Goal: Task Accomplishment & Management: Manage account settings

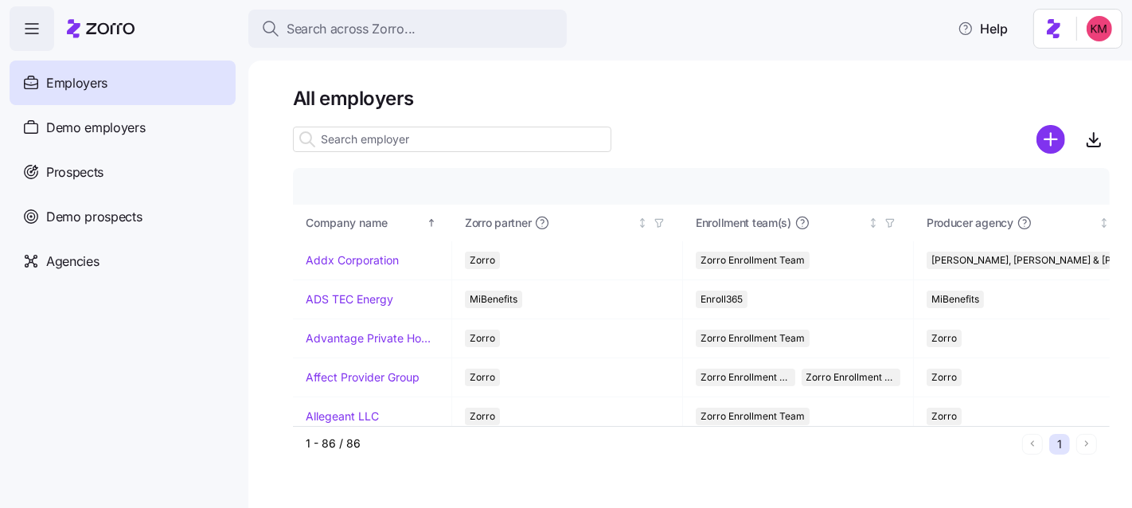
click at [392, 140] on input at bounding box center [452, 139] width 318 height 25
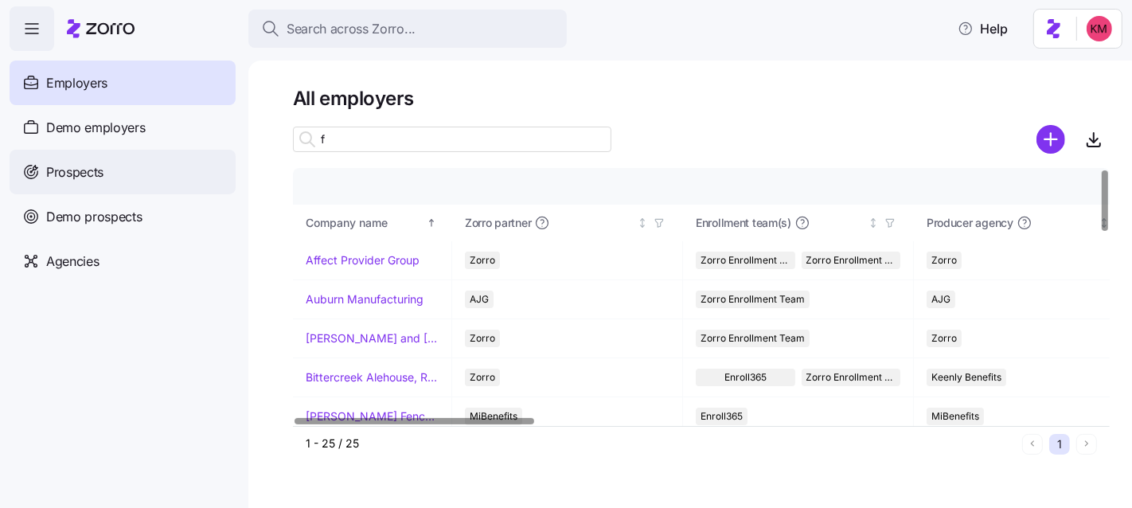
type input "f"
click at [116, 166] on div "Prospects" at bounding box center [123, 172] width 226 height 45
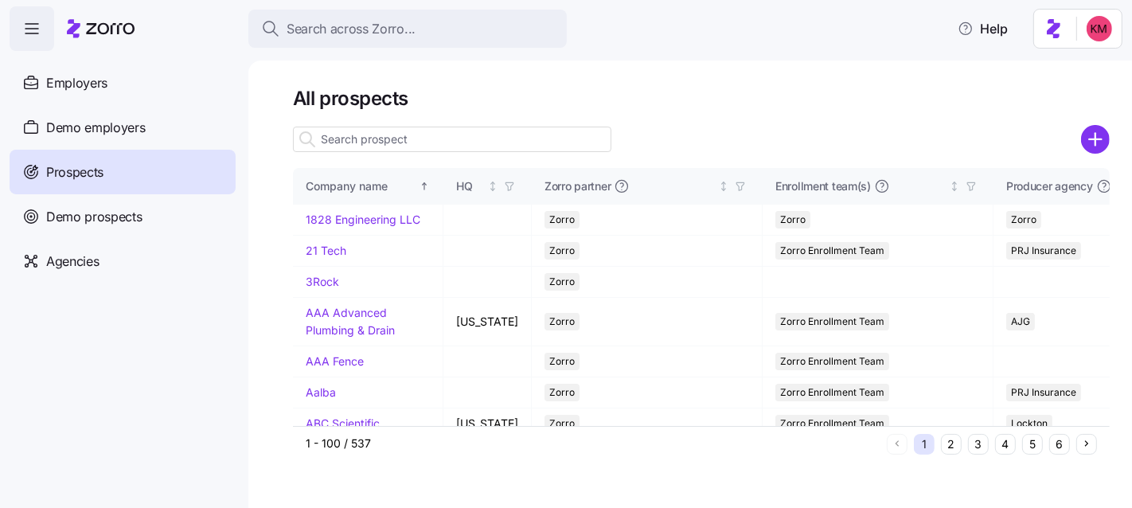
click at [348, 141] on input at bounding box center [452, 139] width 318 height 25
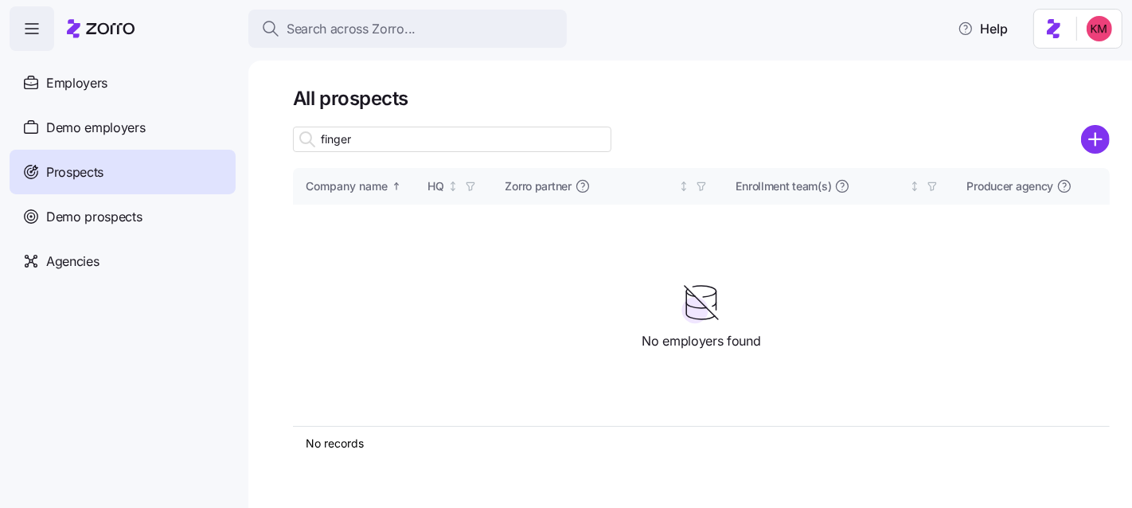
click at [349, 141] on input "finger" at bounding box center [452, 139] width 318 height 25
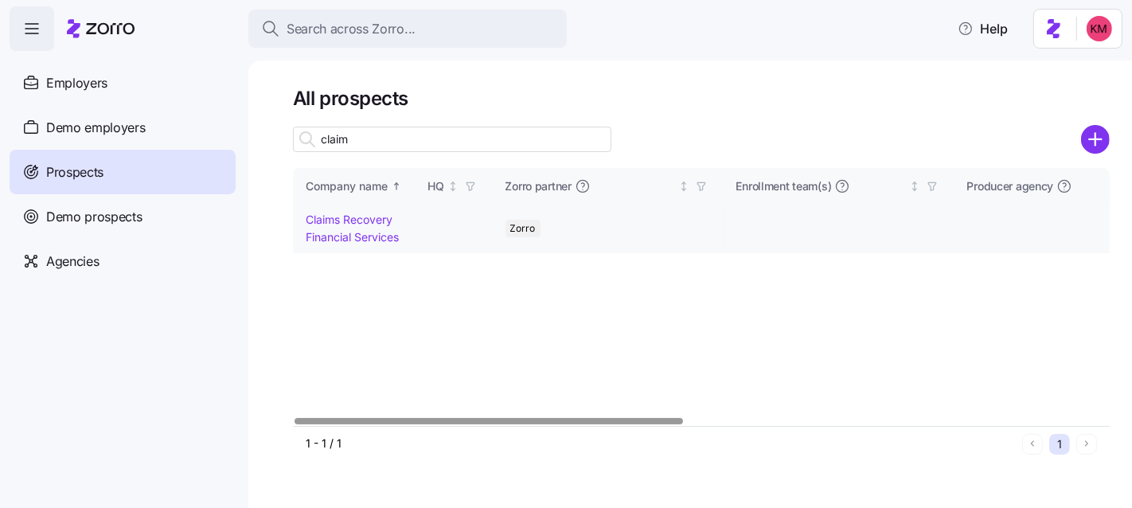
type input "claim"
click at [365, 221] on link "Claims Recovery Financial Services" at bounding box center [352, 228] width 93 height 31
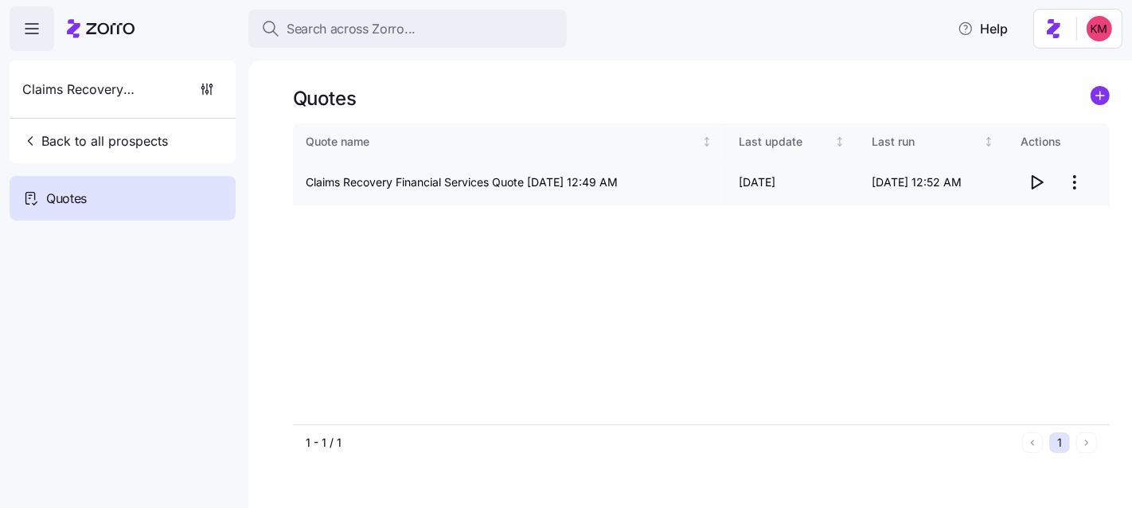
click at [1036, 184] on icon "button" at bounding box center [1036, 182] width 19 height 19
click at [138, 146] on span "Back to all prospects" at bounding box center [95, 140] width 146 height 19
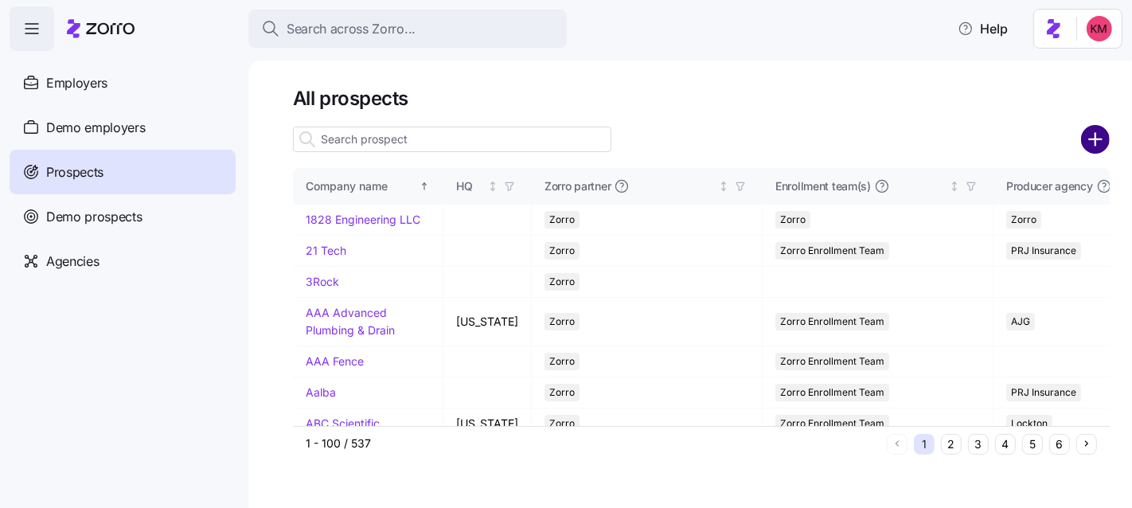
click at [1101, 138] on circle "add icon" at bounding box center [1096, 140] width 26 height 26
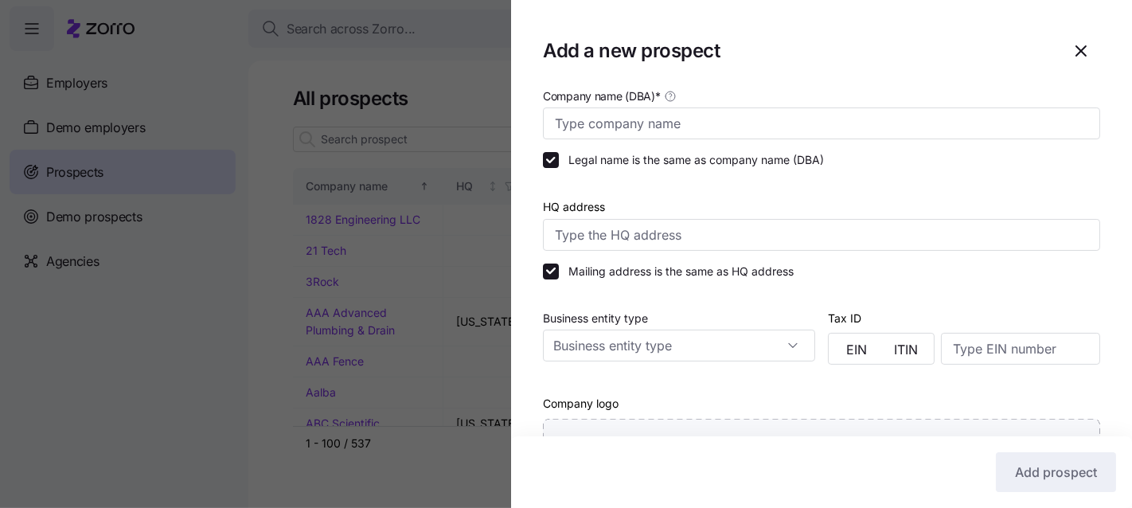
drag, startPoint x: 708, startPoint y: 158, endPoint x: 705, endPoint y: 150, distance: 8.6
click at [708, 158] on label "Legal name is the same as company name (DBA)" at bounding box center [691, 160] width 265 height 16
click at [559, 158] on input "Legal name is the same as company name (DBA)" at bounding box center [551, 160] width 16 height 16
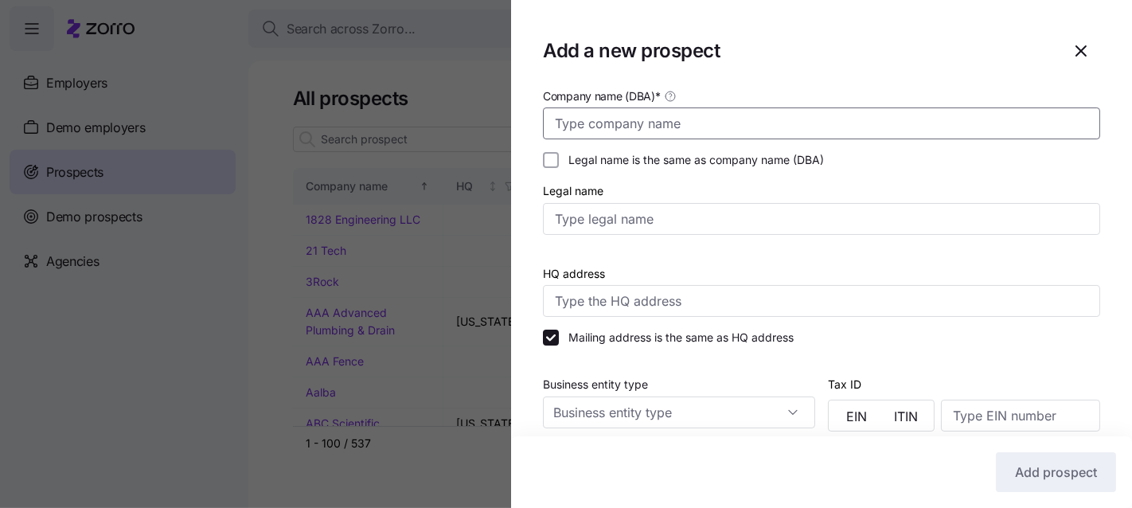
click at [697, 120] on input "Company name (DBA) *" at bounding box center [821, 123] width 557 height 32
click at [665, 160] on label "Legal name is the same as company name (DBA)" at bounding box center [691, 160] width 265 height 16
click at [559, 160] on input "Legal name is the same as company name (DBA)" at bounding box center [551, 160] width 16 height 16
checkbox input "true"
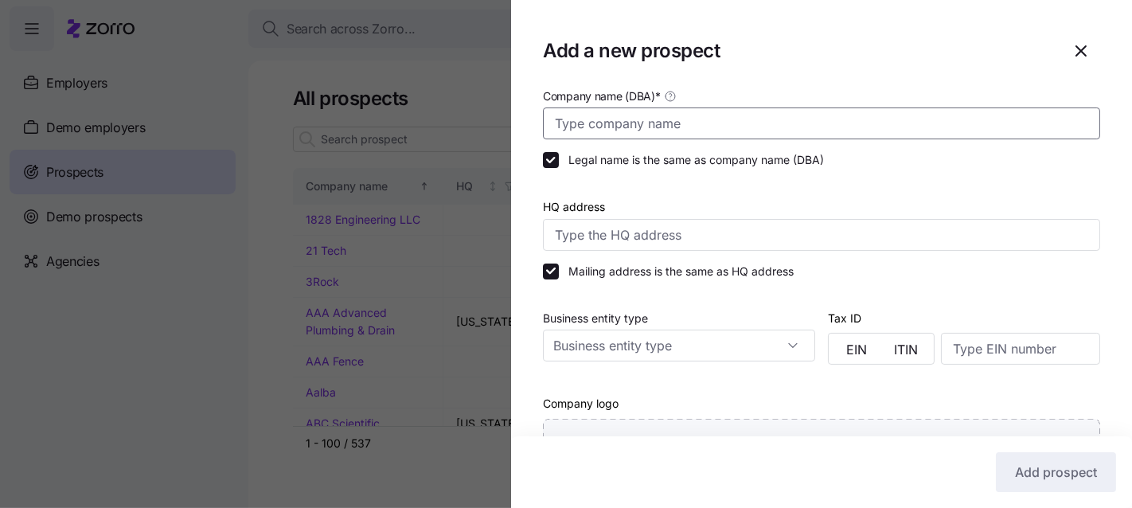
click at [665, 132] on input "Company name (DBA) *" at bounding box center [821, 123] width 557 height 32
type input "Finger Lakes Community Action"
click at [757, 233] on input "HQ address" at bounding box center [821, 235] width 557 height 32
paste input "51 Broad St, Lyons, NY 14489"
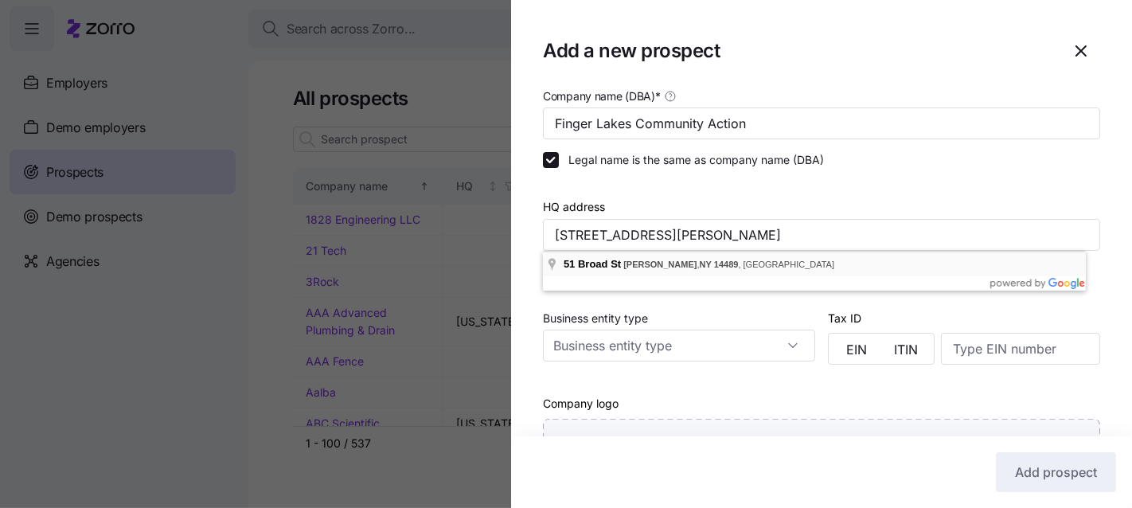
type input "51 Broad St, Lyons, NY 14489, USA"
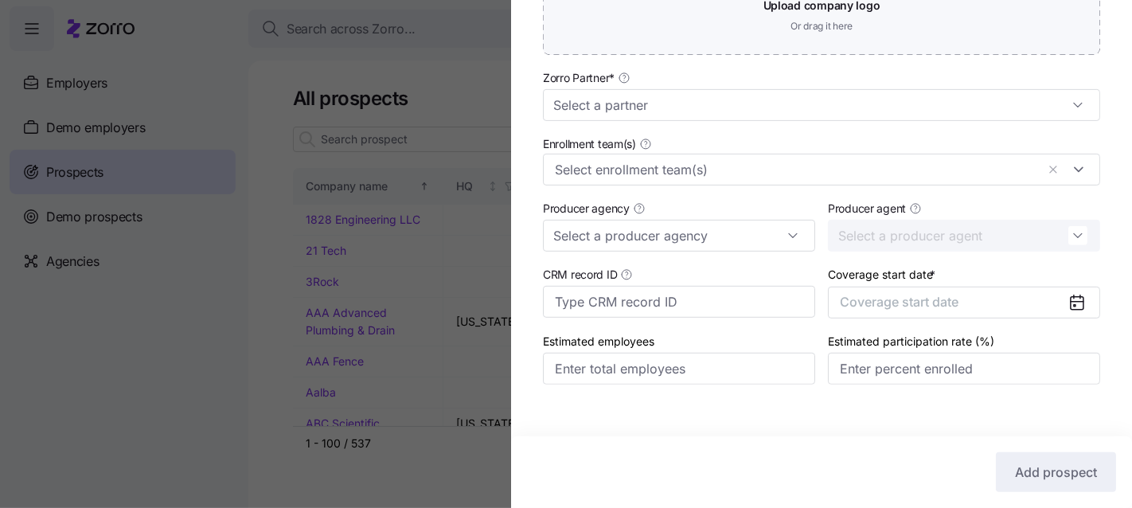
scroll to position [494, 0]
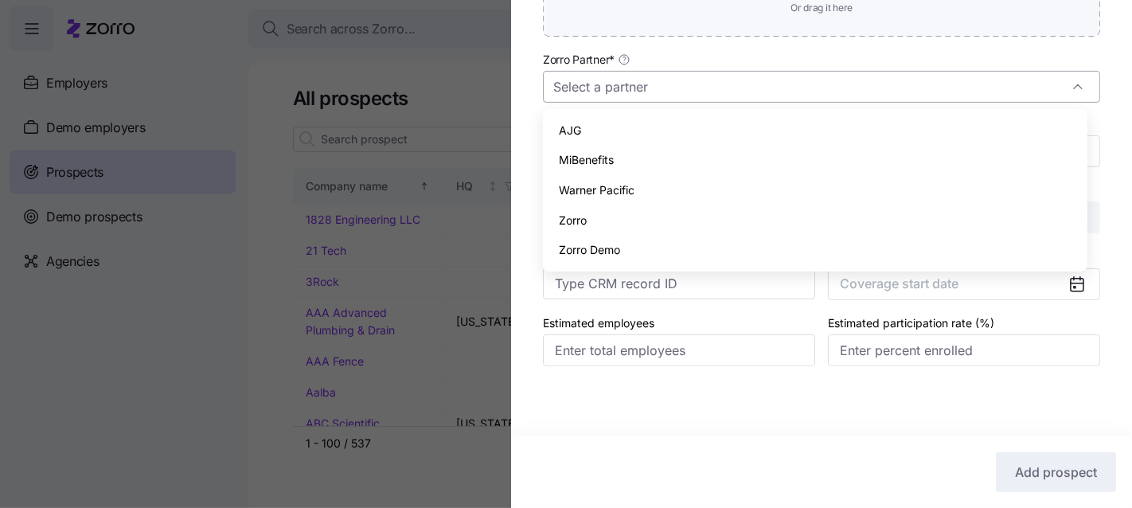
click at [733, 87] on input "Zorro Partner *" at bounding box center [821, 87] width 557 height 32
click at [621, 223] on div "Zorro" at bounding box center [814, 220] width 531 height 30
type input "Zorro"
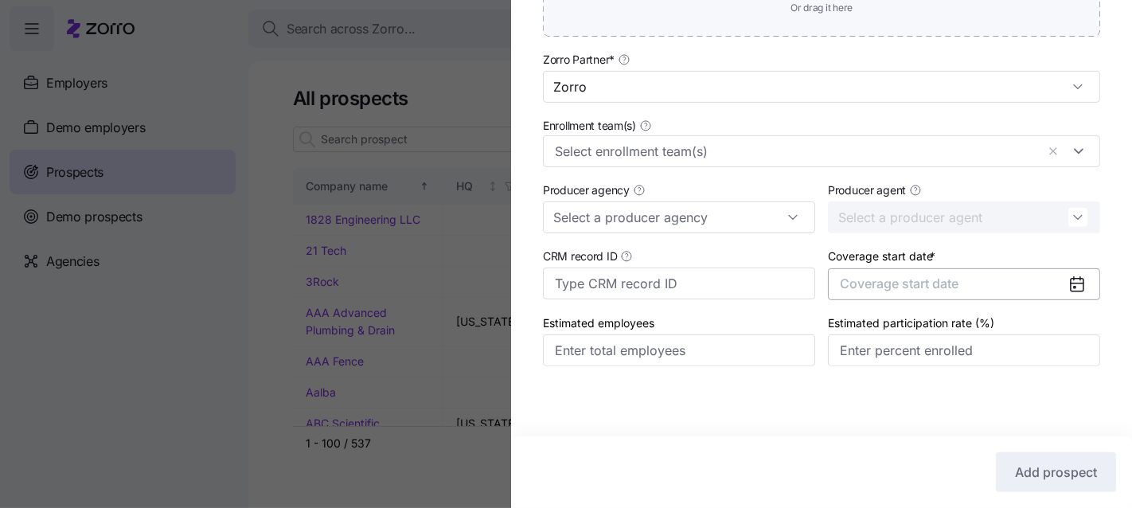
click at [857, 270] on button "Coverage start date" at bounding box center [964, 284] width 272 height 32
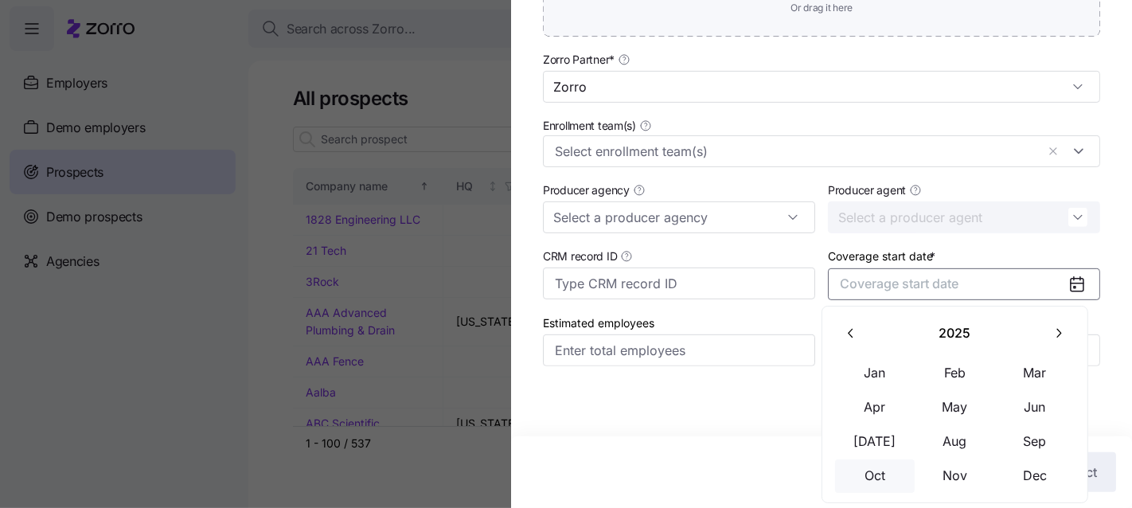
click at [883, 471] on button "Oct" at bounding box center [875, 475] width 80 height 33
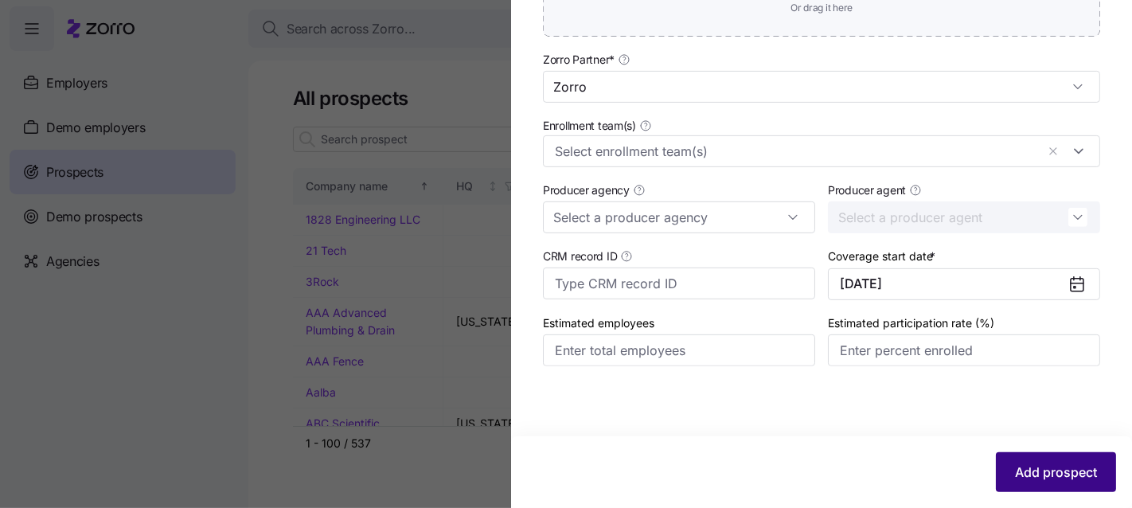
click at [1034, 461] on button "Add prospect" at bounding box center [1056, 472] width 120 height 40
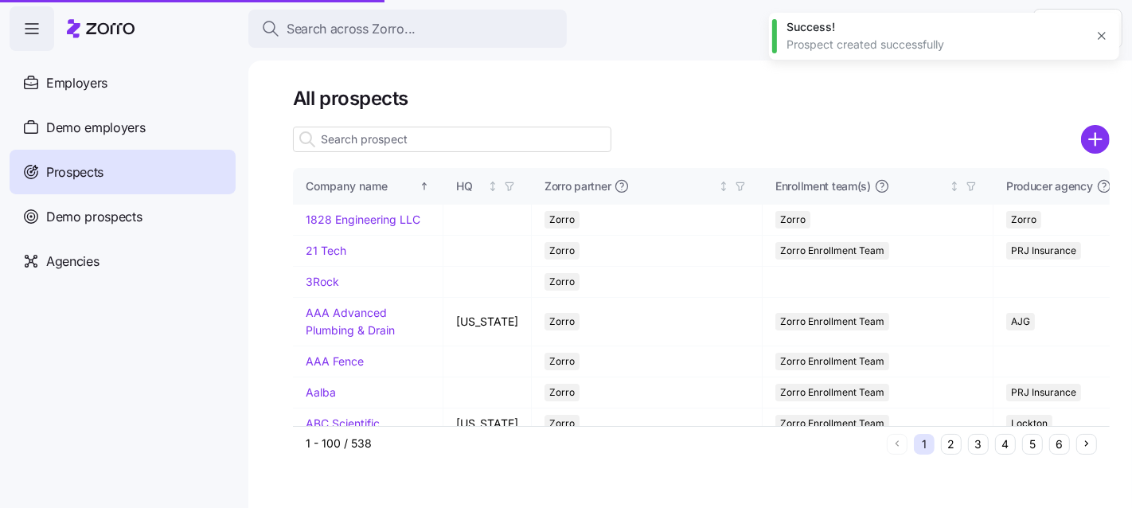
click at [955, 446] on button "2" at bounding box center [951, 444] width 21 height 21
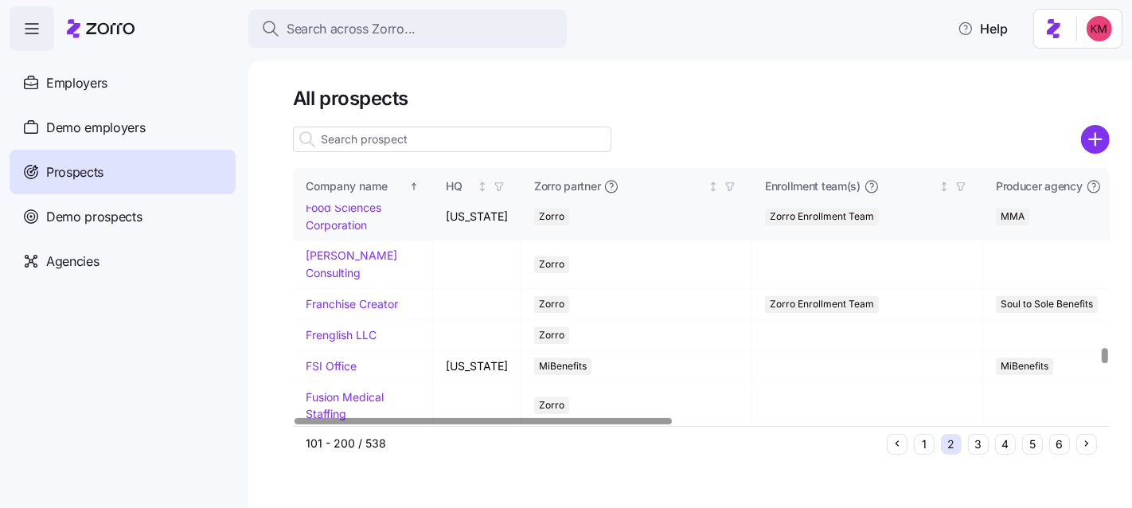
scroll to position [2930, 0]
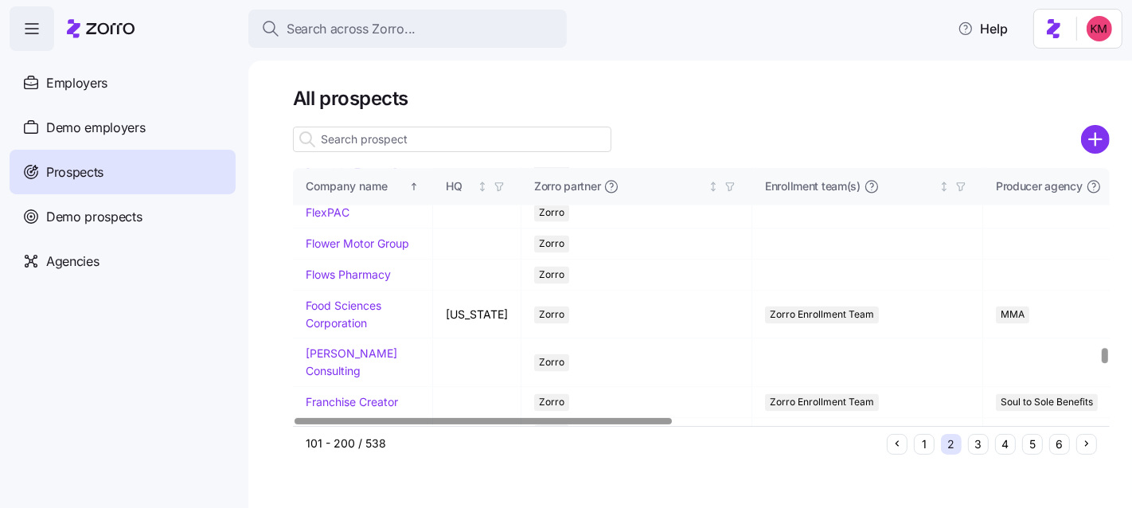
click at [330, 109] on link "Finger Lakes Community Action" at bounding box center [354, 93] width 96 height 31
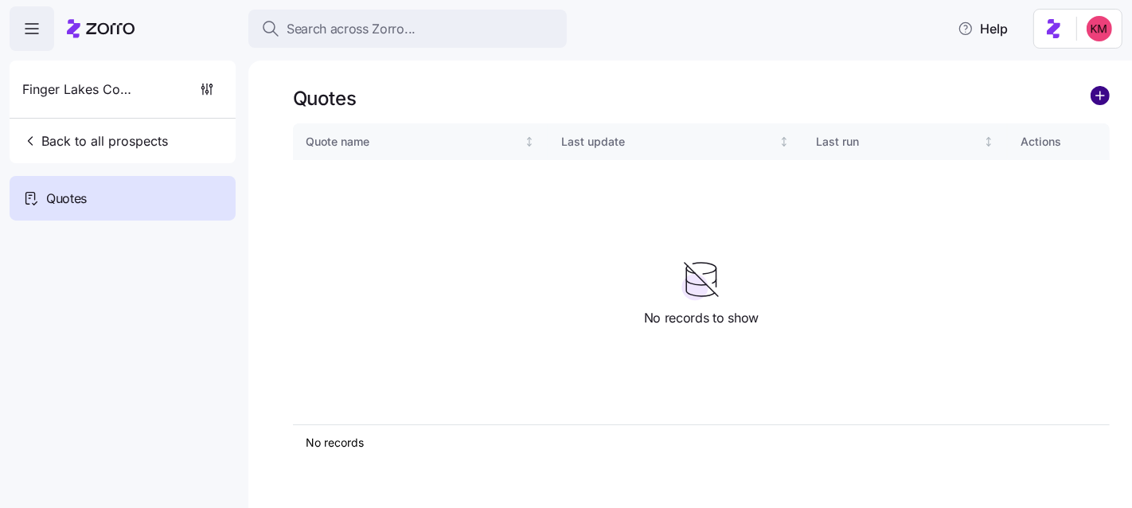
click at [1108, 94] on circle "add icon" at bounding box center [1101, 96] width 18 height 18
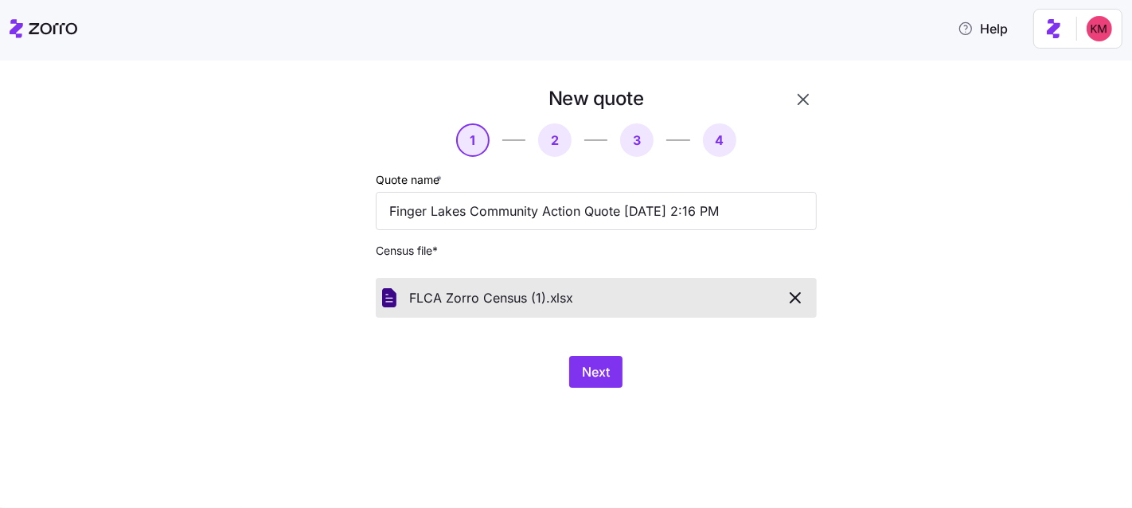
click at [578, 349] on div "New quote 1 2 3 4 Quote name * Finger Lakes Community Action Quote 08/18/2025 2…" at bounding box center [596, 237] width 454 height 315
click at [589, 375] on span "Next" at bounding box center [596, 371] width 28 height 19
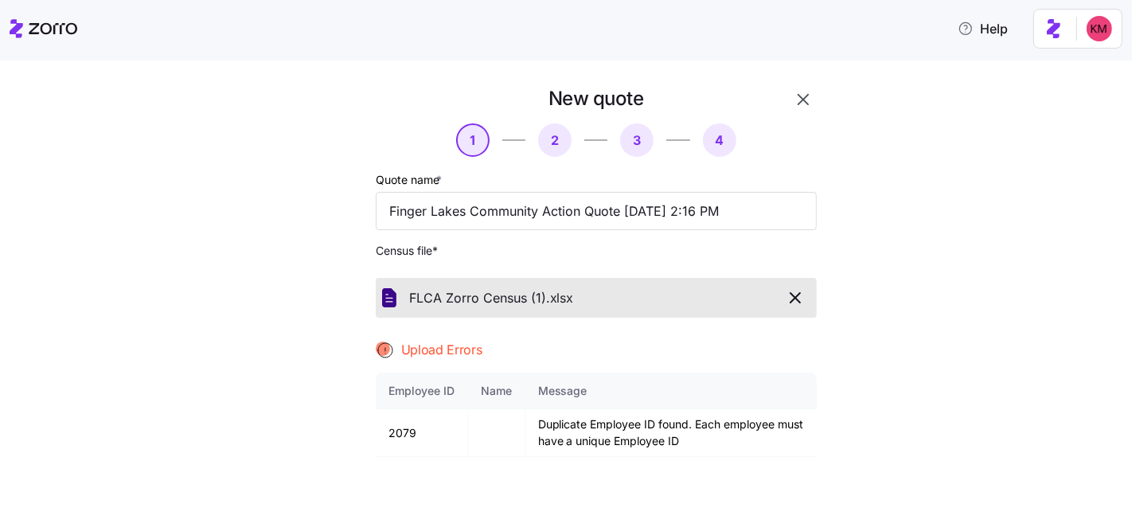
click at [791, 267] on div "Quote name * Finger Lakes Community Action Quote 08/18/2025 2:16 PM Census file…" at bounding box center [596, 391] width 441 height 442
click at [794, 291] on icon "button" at bounding box center [795, 297] width 19 height 19
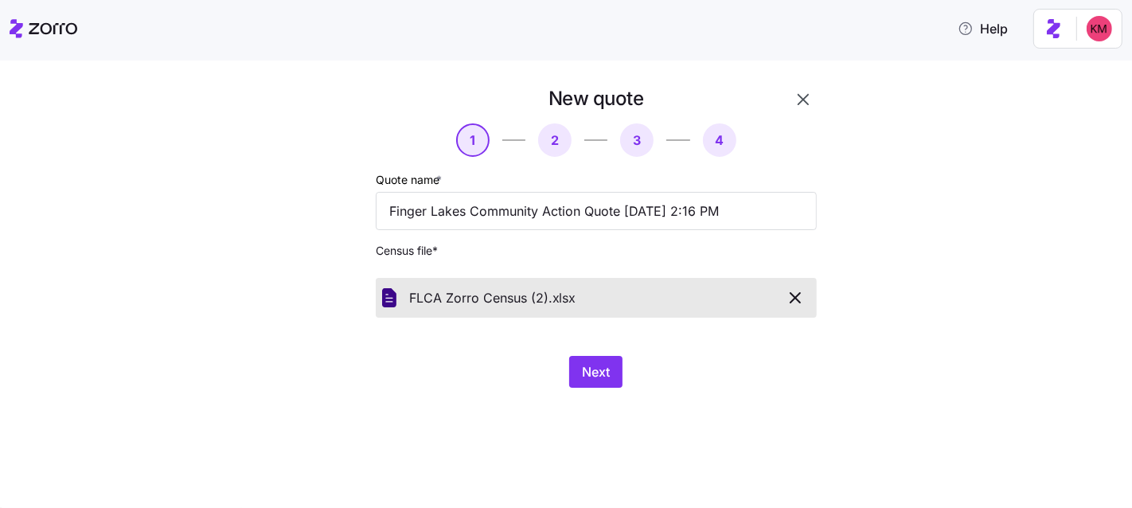
click at [682, 356] on div "Next" at bounding box center [596, 372] width 441 height 32
click at [596, 369] on span "Next" at bounding box center [596, 371] width 28 height 19
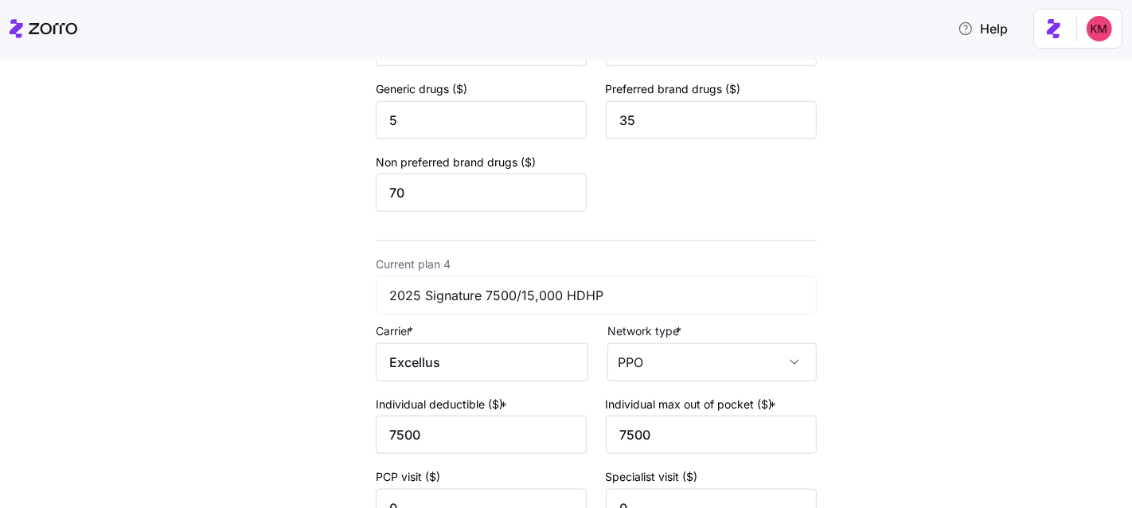
scroll to position [1656, 0]
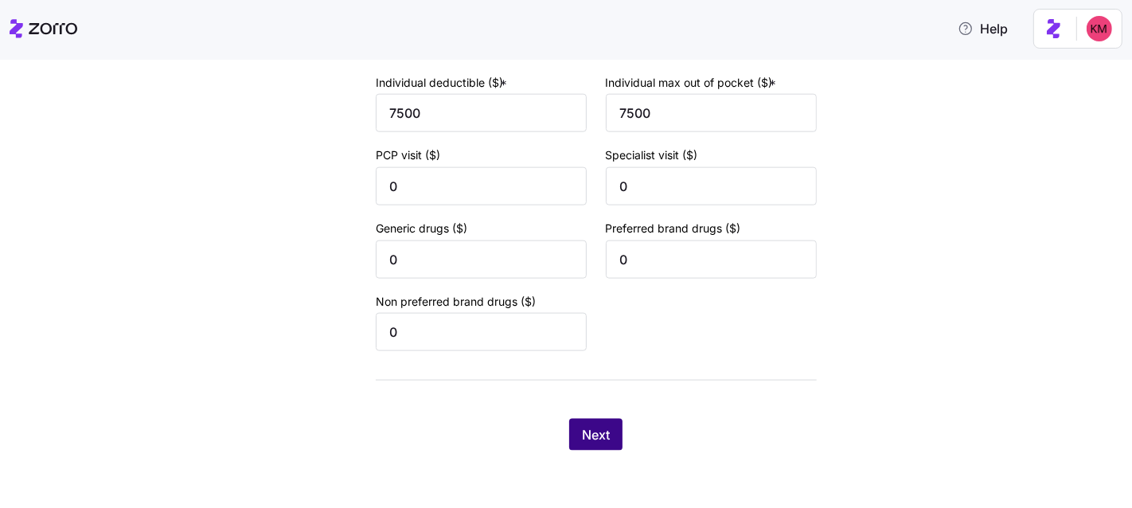
click at [585, 444] on button "Next" at bounding box center [595, 435] width 53 height 32
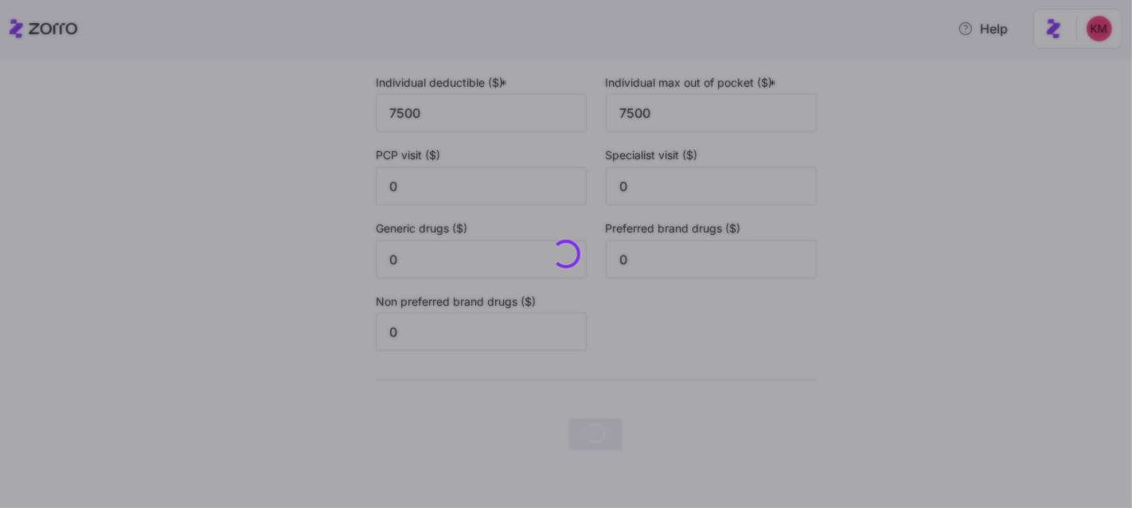
scroll to position [0, 0]
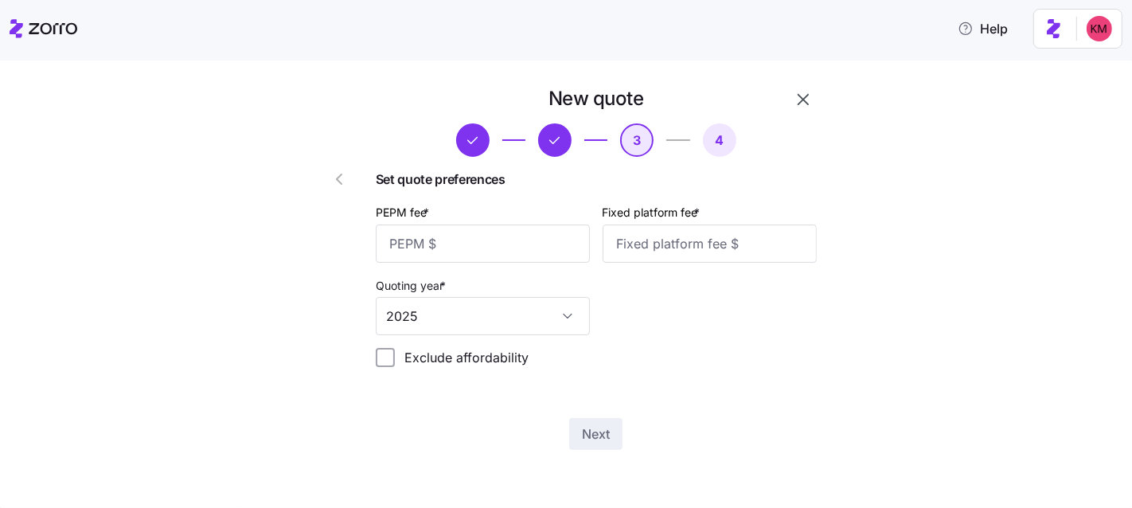
click at [494, 213] on div "PEPM fee *" at bounding box center [483, 232] width 214 height 61
click at [491, 234] on input "PEPM fee *" at bounding box center [483, 244] width 214 height 38
type input "50"
type input "100"
click at [623, 419] on div "Next" at bounding box center [596, 434] width 441 height 32
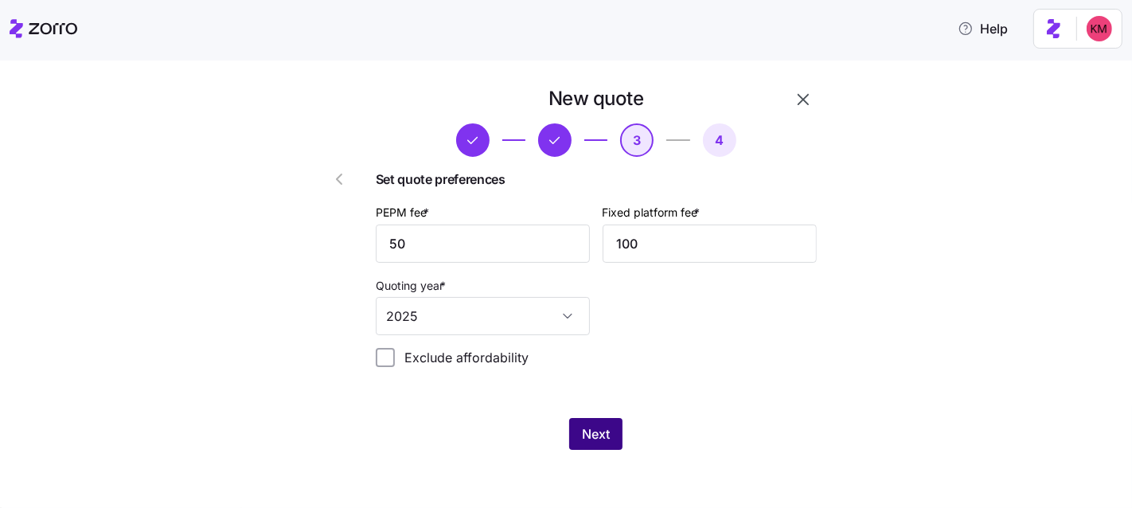
click at [615, 428] on button "Next" at bounding box center [595, 434] width 53 height 32
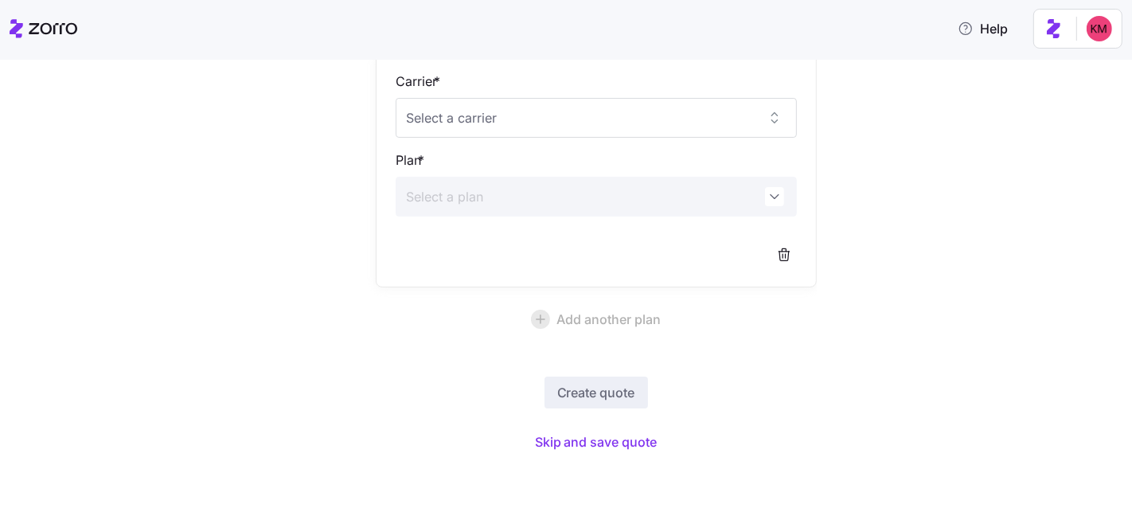
scroll to position [177, 0]
click at [602, 440] on span "Skip and save quote" at bounding box center [596, 437] width 123 height 19
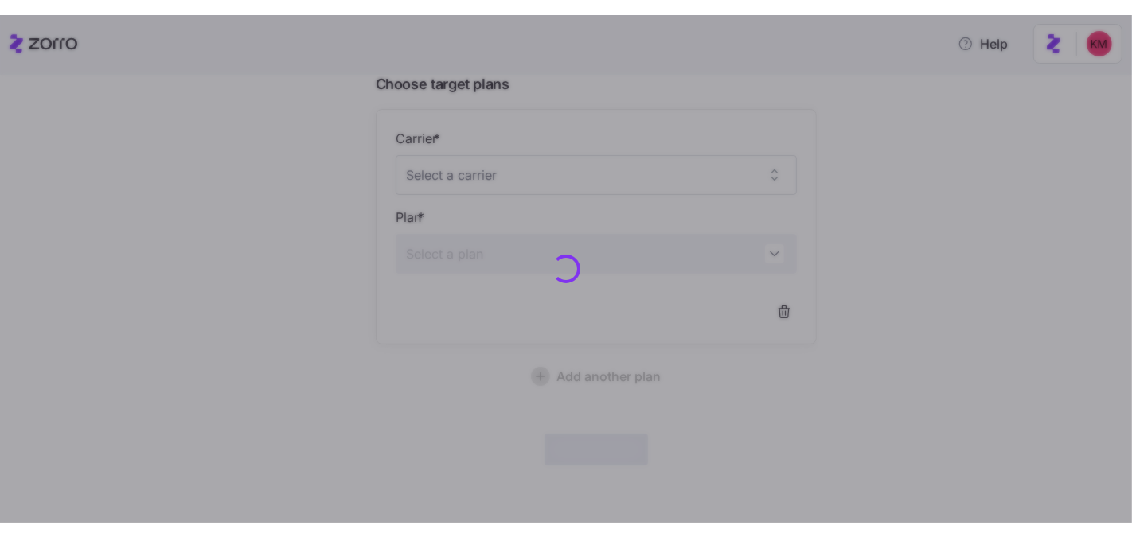
scroll to position [129, 0]
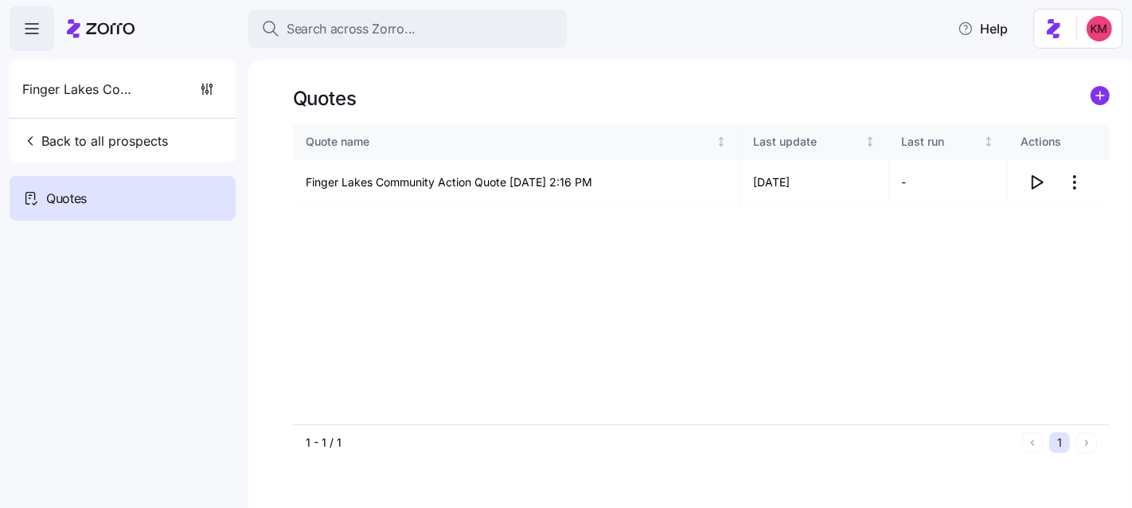
click at [983, 271] on div "Quote name Last update Last run Actions Finger Lakes Community Action Quote 08/…" at bounding box center [701, 273] width 817 height 301
click at [1034, 188] on icon "button" at bounding box center [1038, 182] width 10 height 13
click at [493, 283] on div "Quote name Last update Last run Actions Finger Lakes Community Action Quote 08/…" at bounding box center [701, 273] width 817 height 301
click at [1030, 187] on icon "button" at bounding box center [1036, 182] width 19 height 19
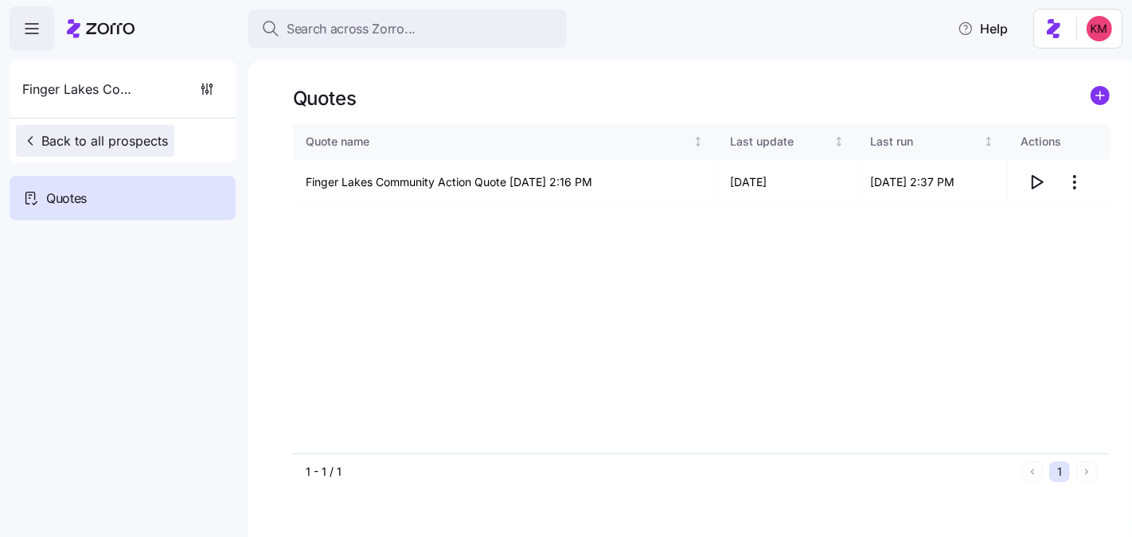
click at [72, 135] on span "Back to all prospects" at bounding box center [95, 140] width 146 height 19
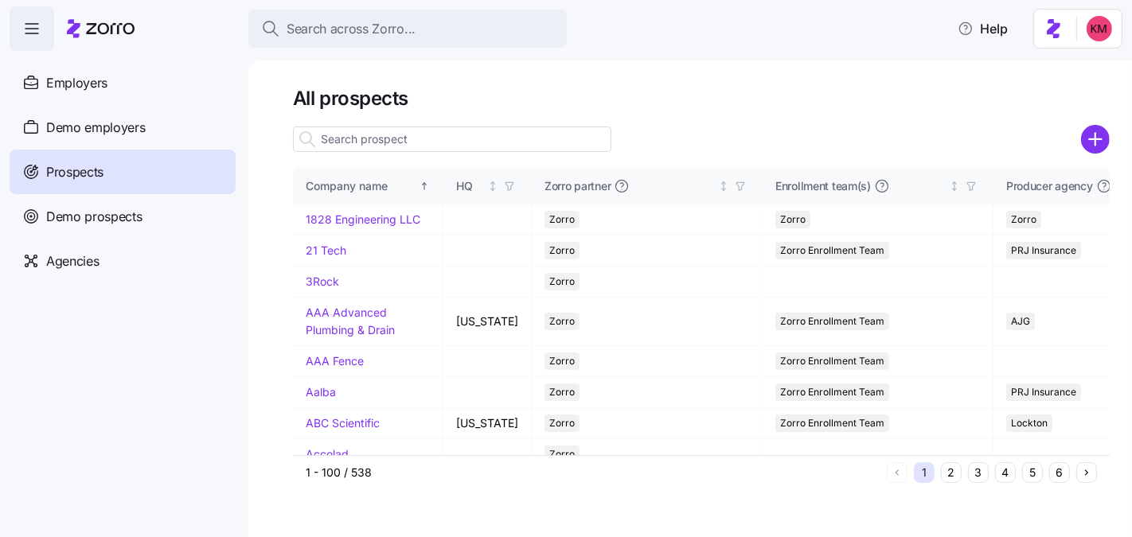
click at [462, 135] on input at bounding box center [452, 139] width 318 height 25
click at [426, 144] on input "claims" at bounding box center [452, 139] width 318 height 25
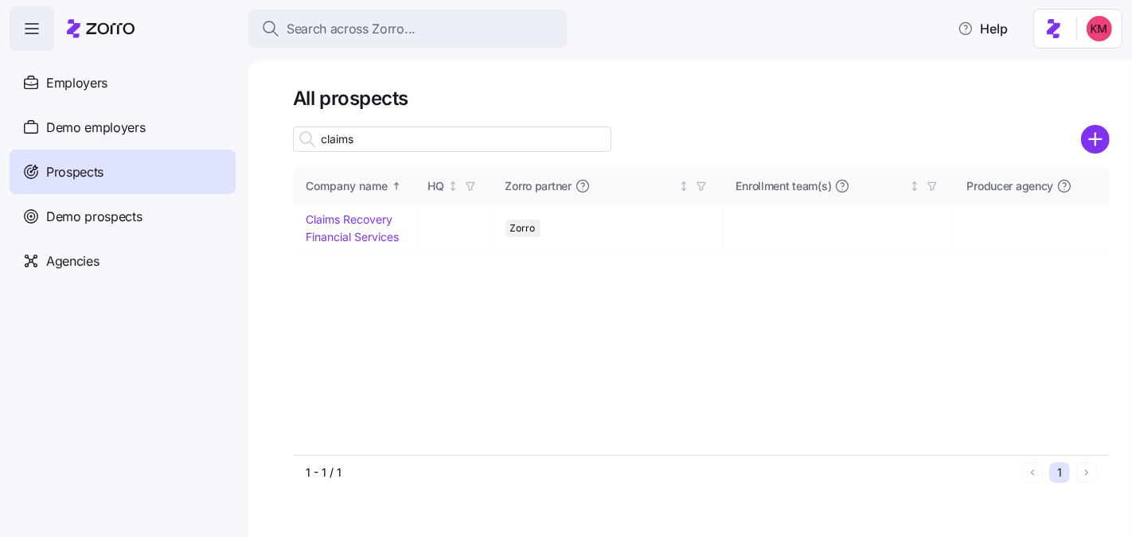
click at [431, 135] on input "claims" at bounding box center [452, 139] width 318 height 25
type input "claims"
click at [596, 89] on h1 "All prospects" at bounding box center [701, 98] width 817 height 25
click at [422, 143] on input "claims" at bounding box center [452, 139] width 318 height 25
click at [405, 124] on div "claims" at bounding box center [452, 139] width 318 height 32
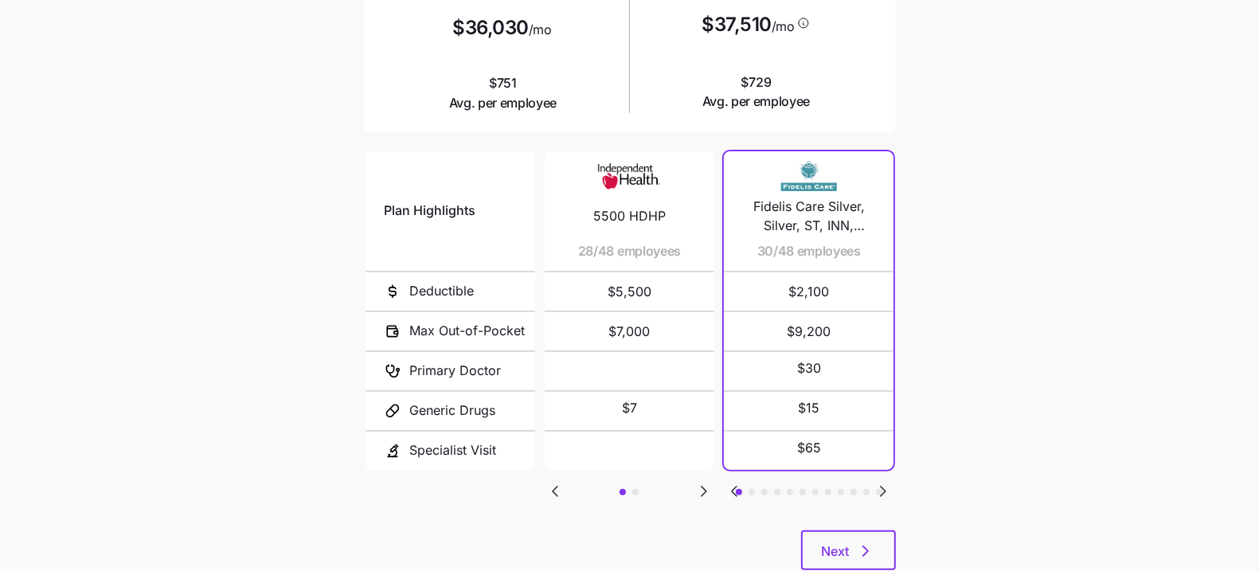
scroll to position [252, 0]
click at [701, 486] on icon "Go to next slide" at bounding box center [703, 490] width 19 height 19
click at [568, 482] on div "Plan Highlights Deductible Max Out-of-Pocket Primary Doctor Generic Drugs Speci…" at bounding box center [630, 338] width 532 height 382
click at [561, 482] on icon "Go to previous slide" at bounding box center [554, 490] width 19 height 19
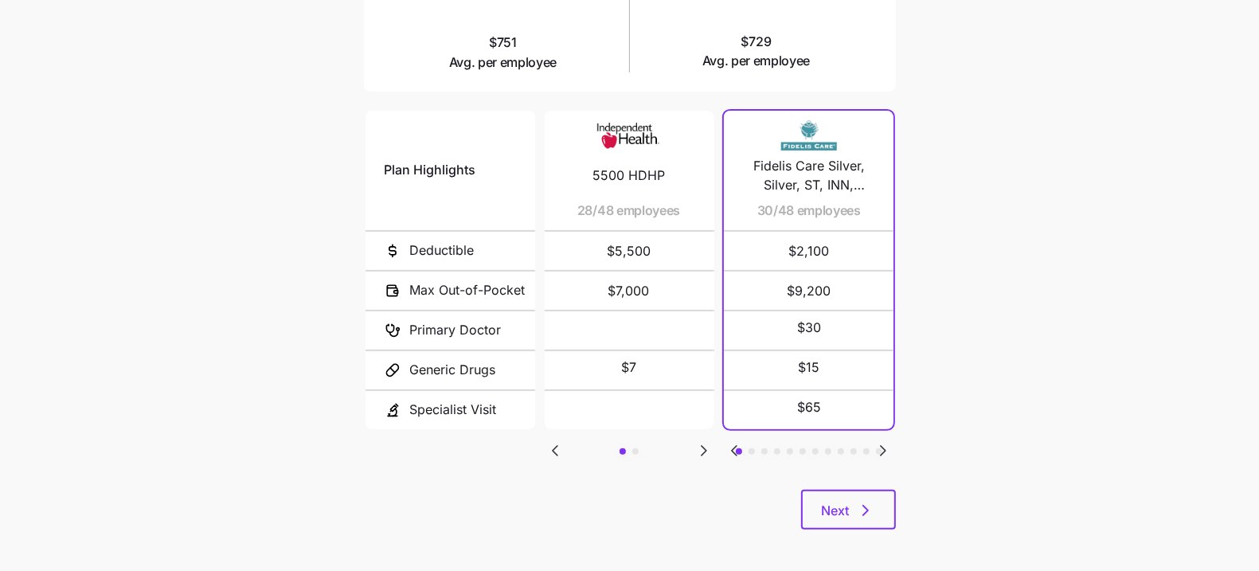
scroll to position [297, 0]
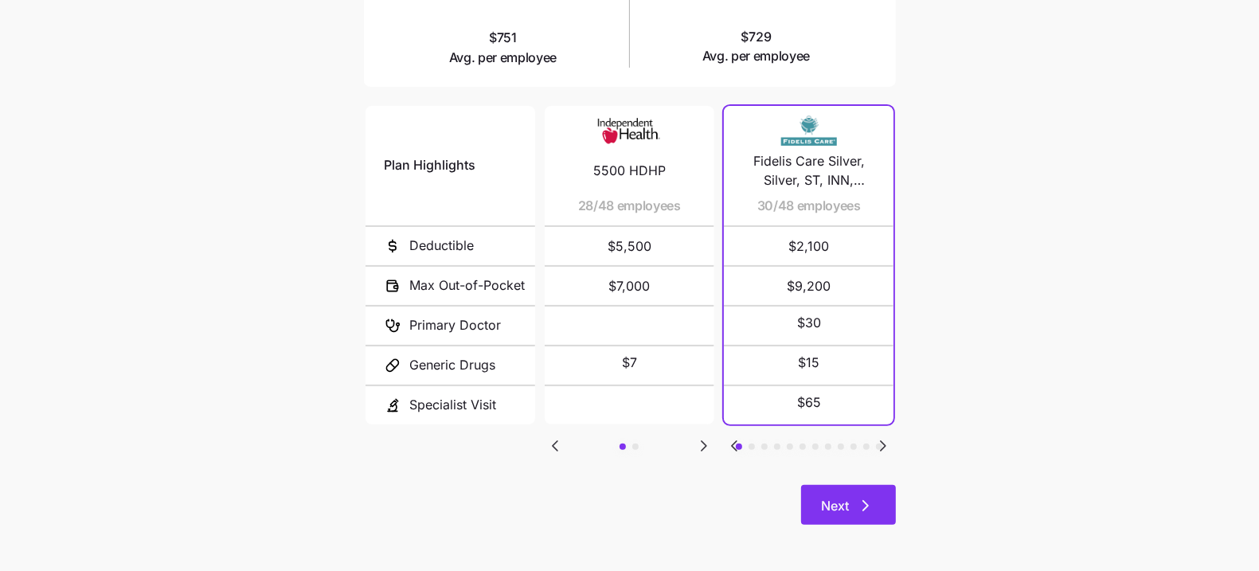
click at [863, 513] on icon "button" at bounding box center [865, 505] width 19 height 19
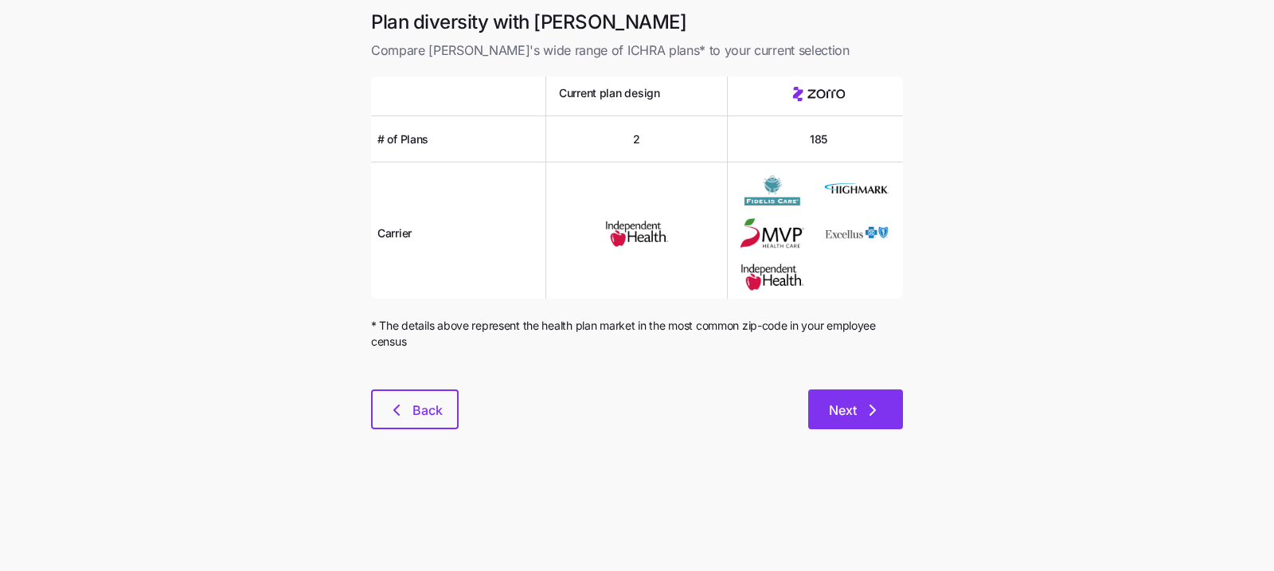
click at [889, 418] on button "Next" at bounding box center [855, 409] width 95 height 40
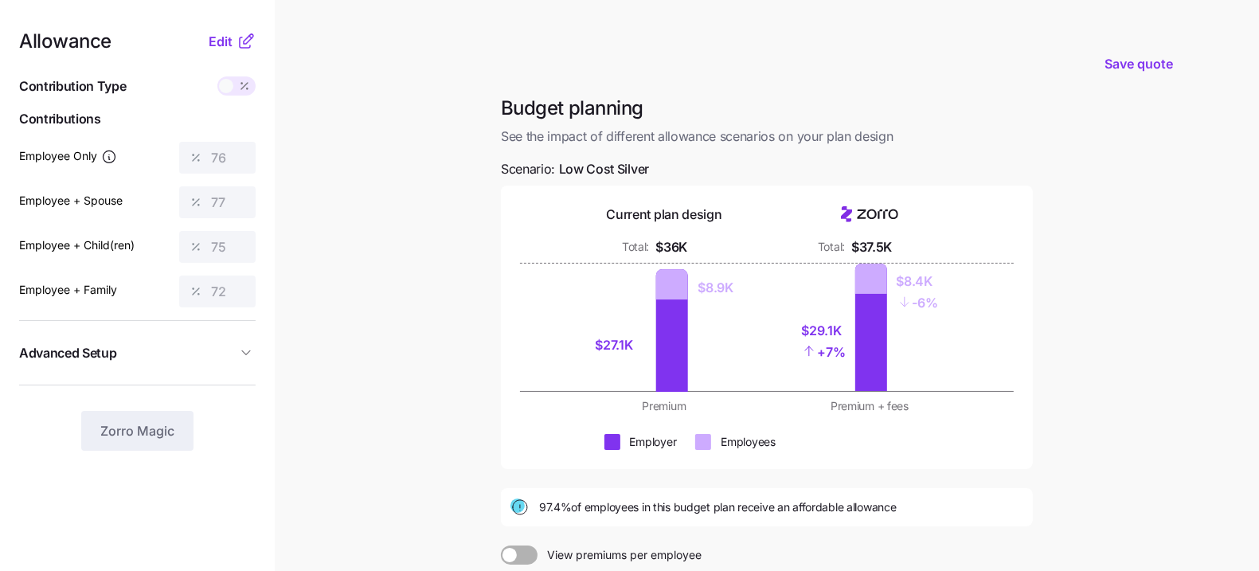
click at [267, 365] on nav "Allowance Edit Contribution Type Use classes Contributions Employee Only 76 Emp…" at bounding box center [137, 391] width 275 height 783
click at [232, 344] on span "Advanced Setup" at bounding box center [127, 353] width 217 height 20
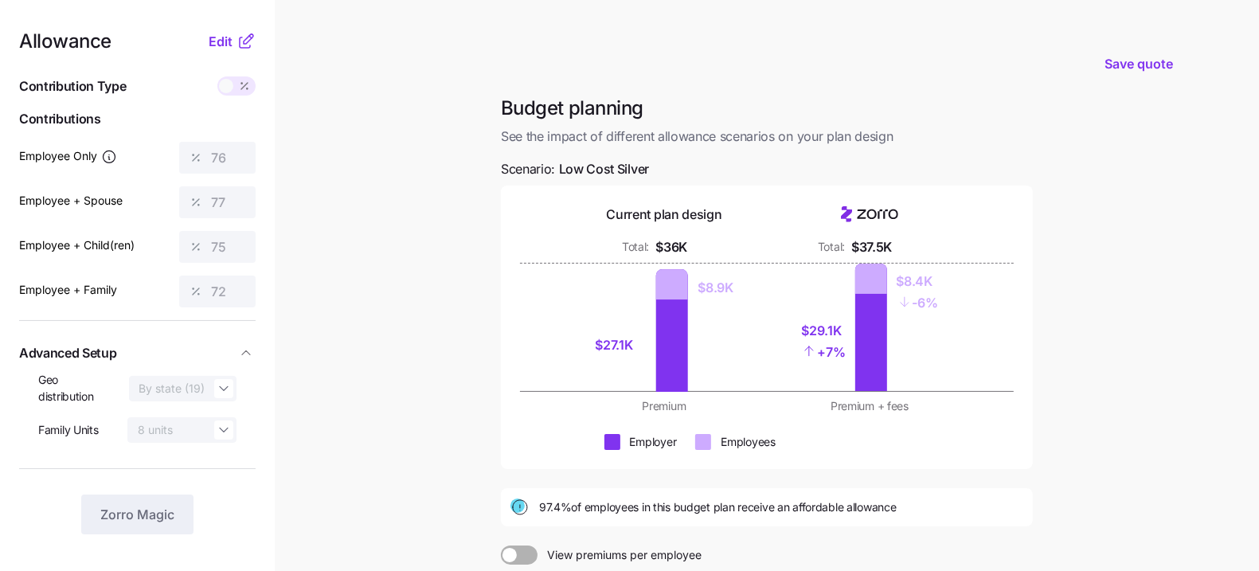
click at [236, 345] on span "Advanced Setup" at bounding box center [127, 353] width 217 height 20
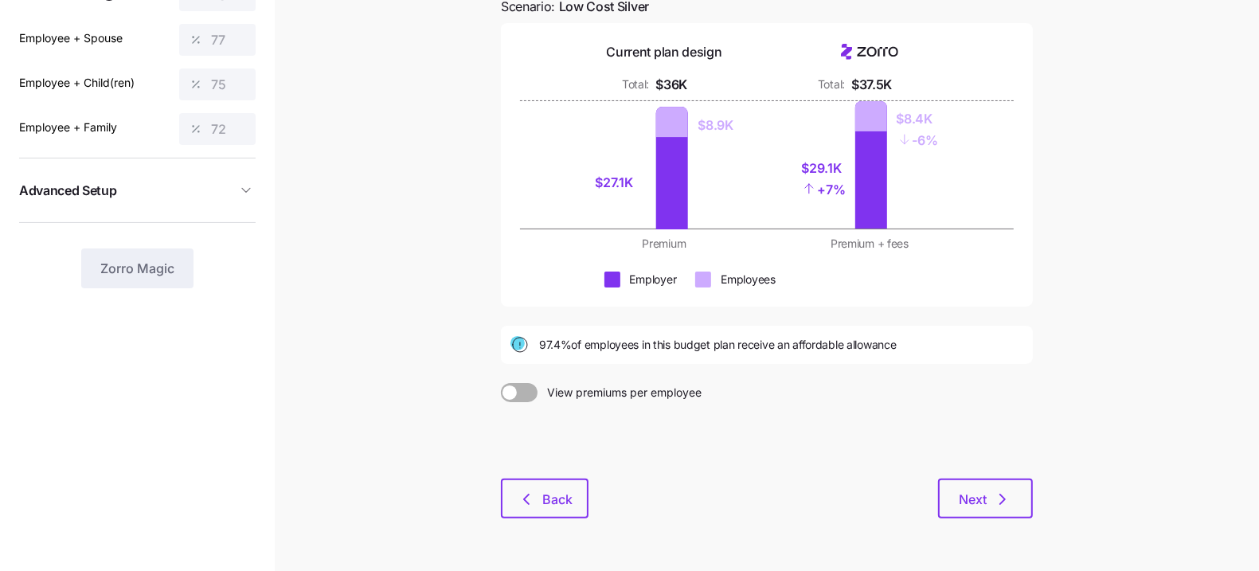
scroll to position [173, 0]
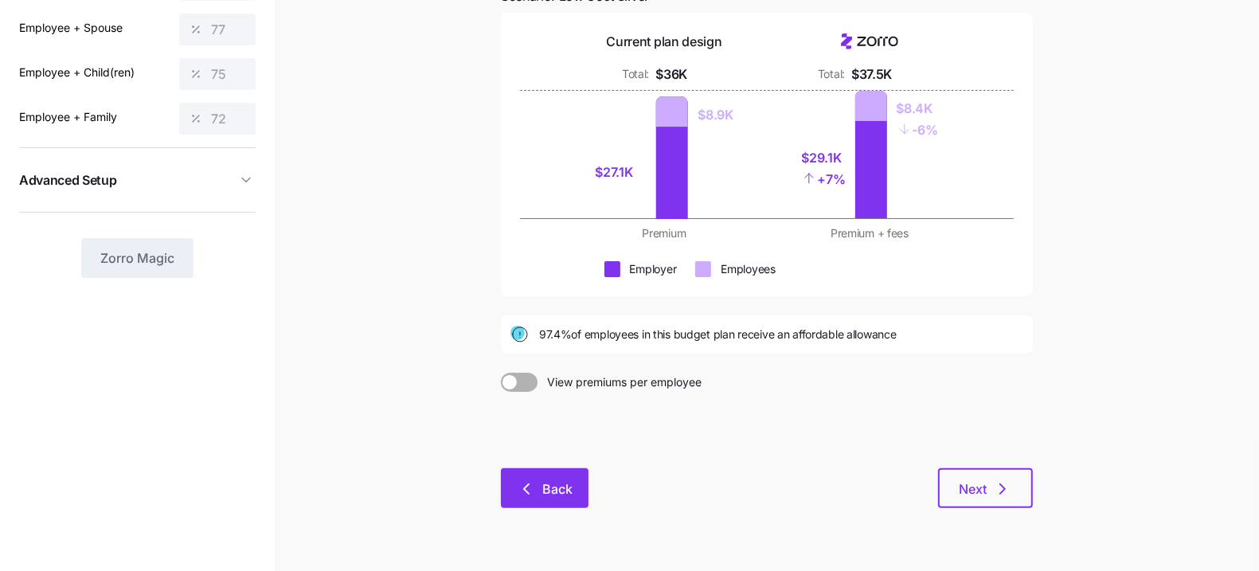
click at [565, 485] on span "Back" at bounding box center [557, 488] width 30 height 19
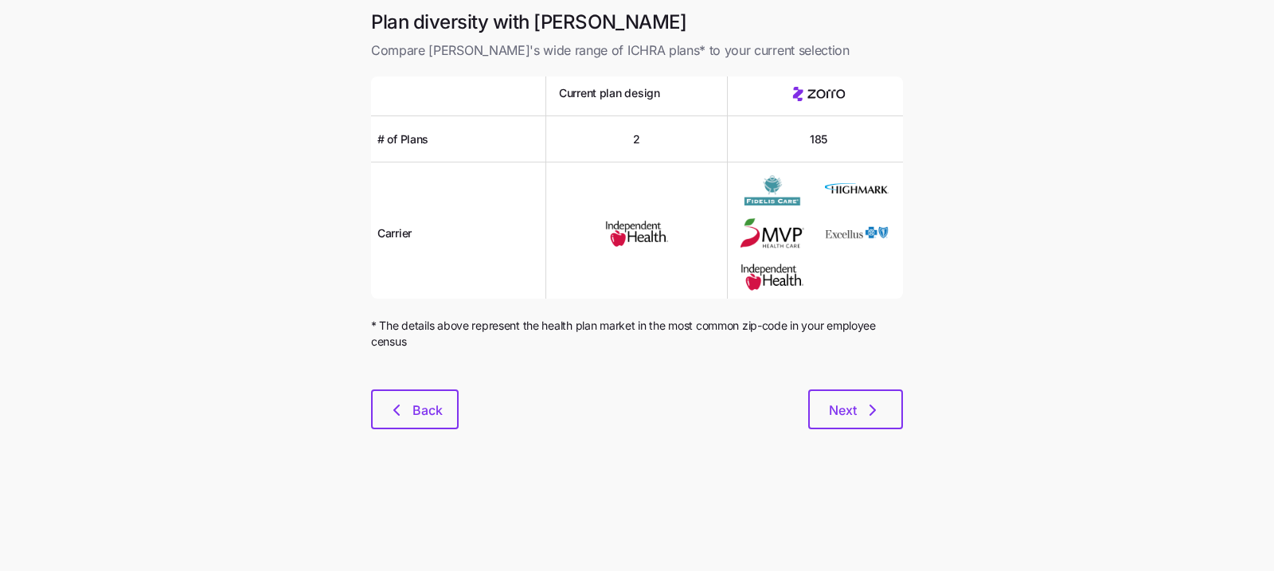
click at [367, 406] on div "Plan diversity with Zorro Compare Zorro's wide range of ICHRA plans* to your cu…" at bounding box center [636, 229] width 557 height 439
click at [395, 406] on icon "button" at bounding box center [396, 410] width 19 height 19
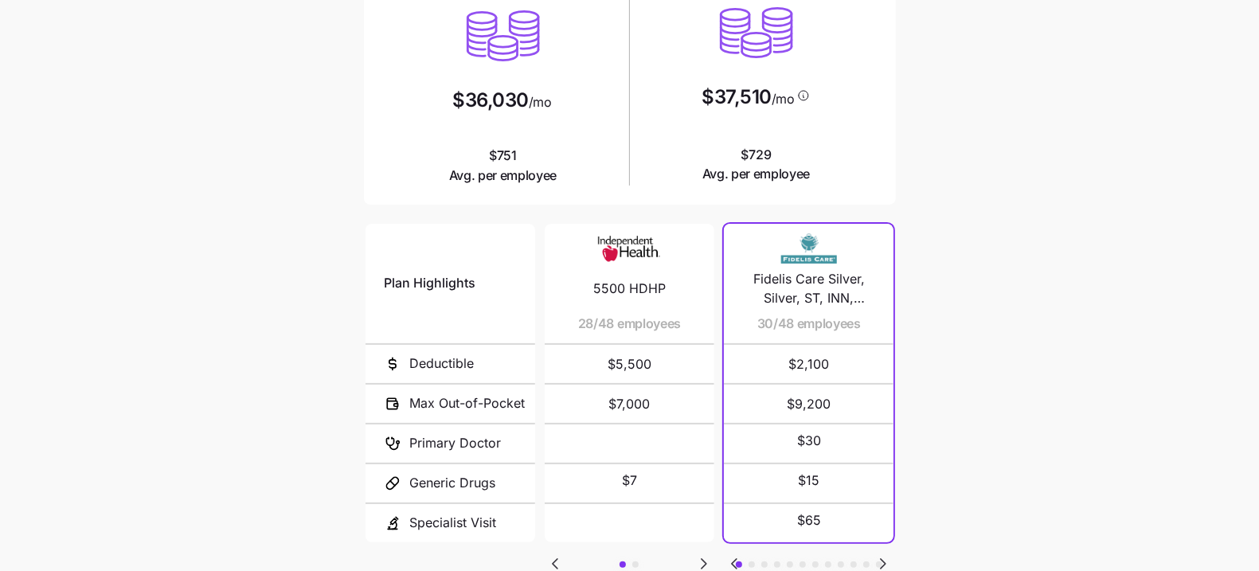
scroll to position [187, 0]
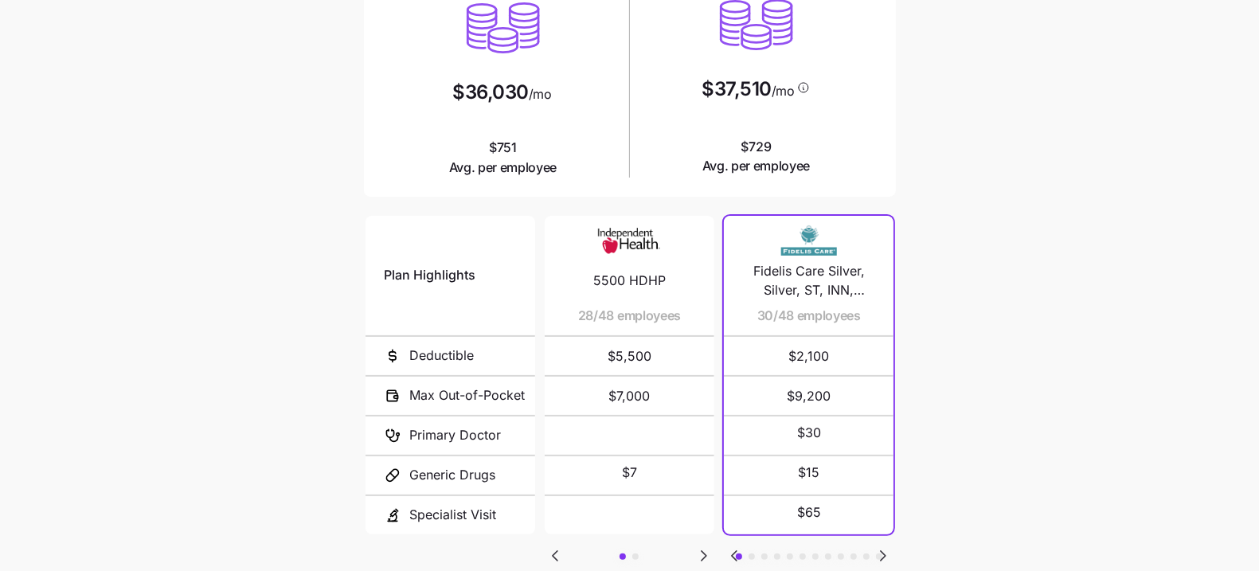
click at [886, 549] on icon "Go to next slide" at bounding box center [882, 555] width 19 height 19
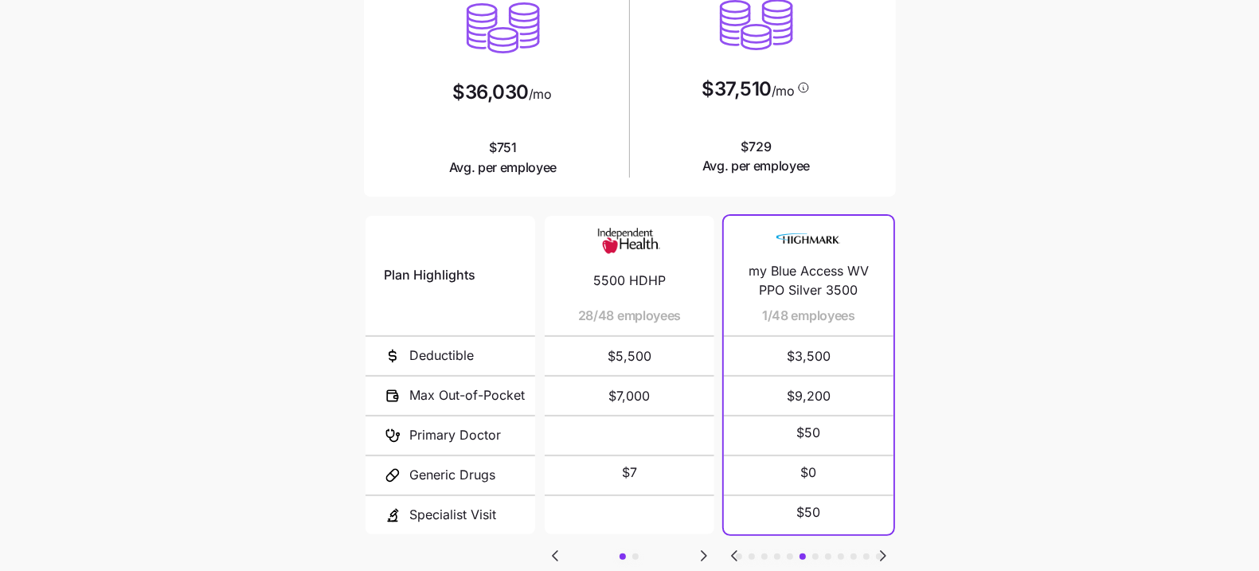
click at [733, 547] on icon "Go to previous slide" at bounding box center [734, 555] width 19 height 19
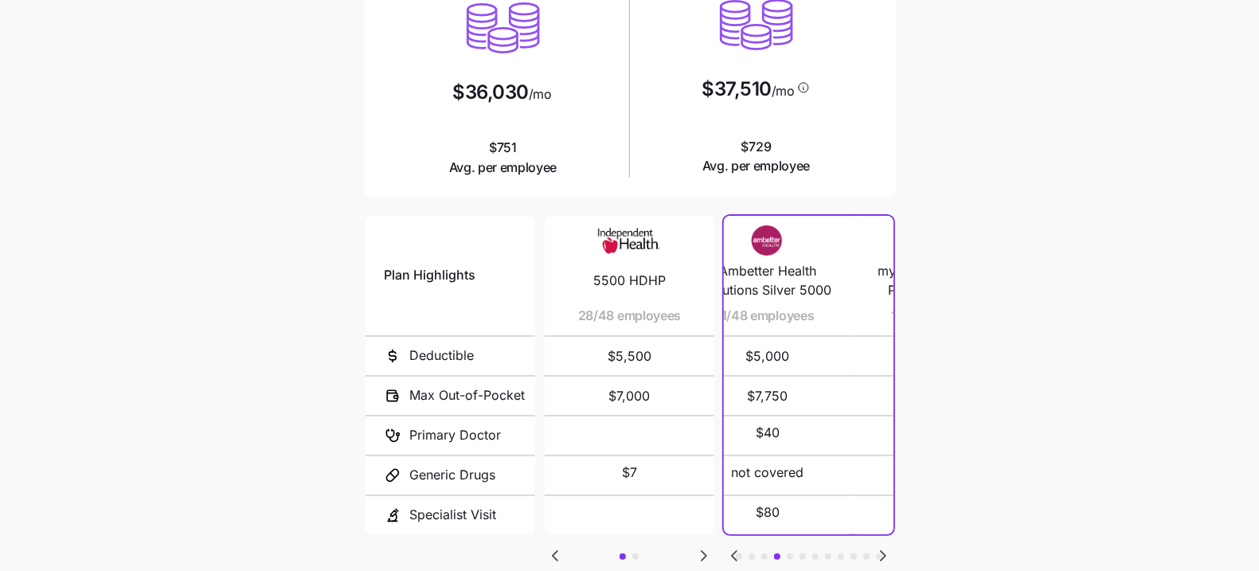
click at [733, 547] on icon "Go to previous slide" at bounding box center [734, 555] width 19 height 19
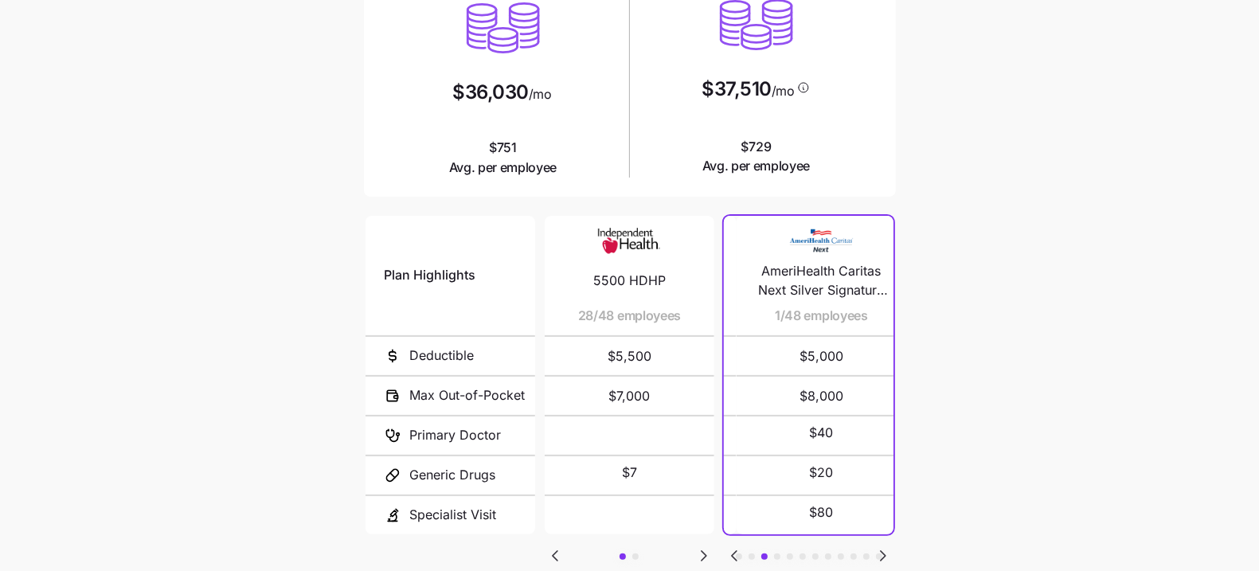
click at [733, 547] on icon "Go to previous slide" at bounding box center [734, 555] width 19 height 19
click at [78, 214] on main "Current plan vs. Zorro’s ICHRA recommendation See how your current plan measure…" at bounding box center [629, 247] width 1259 height 869
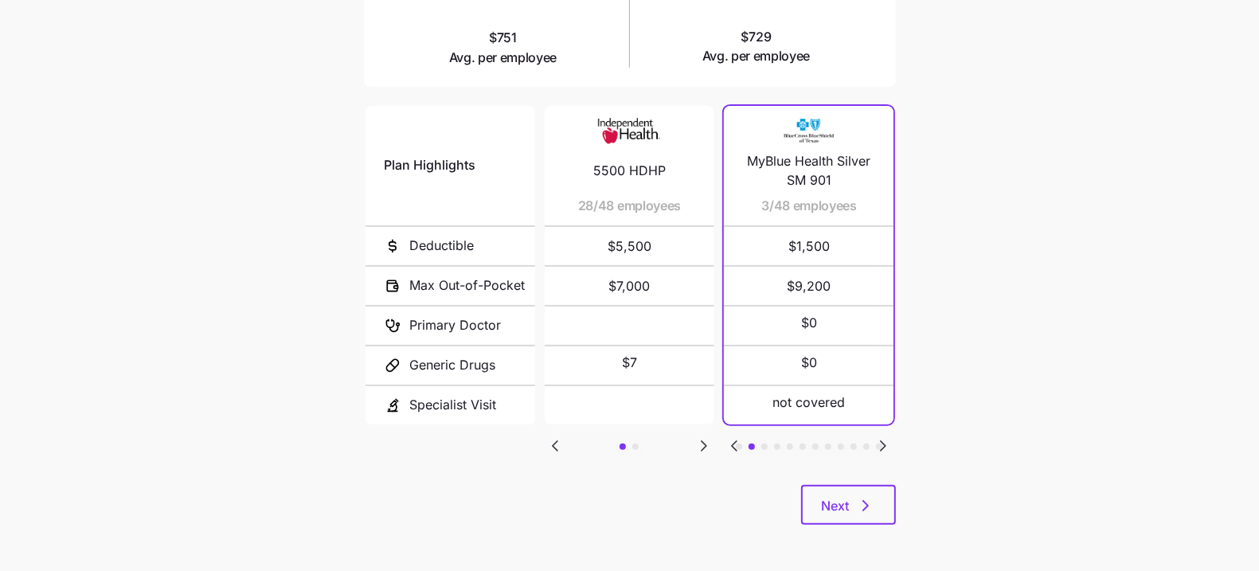
scroll to position [0, 0]
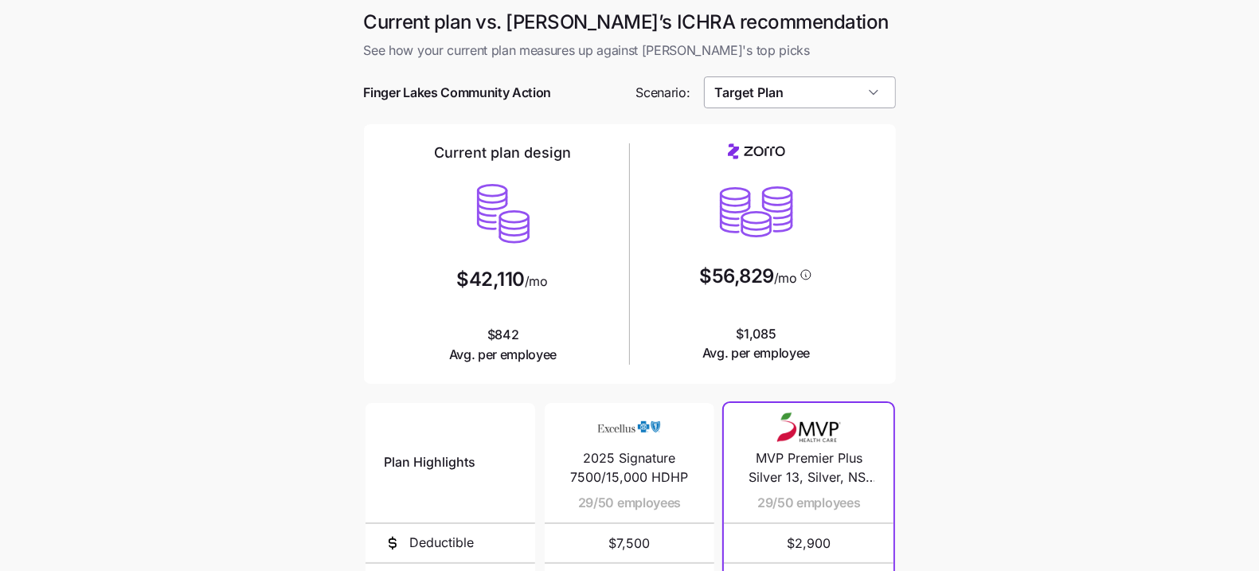
click at [797, 88] on input "Target Plan" at bounding box center [800, 92] width 192 height 32
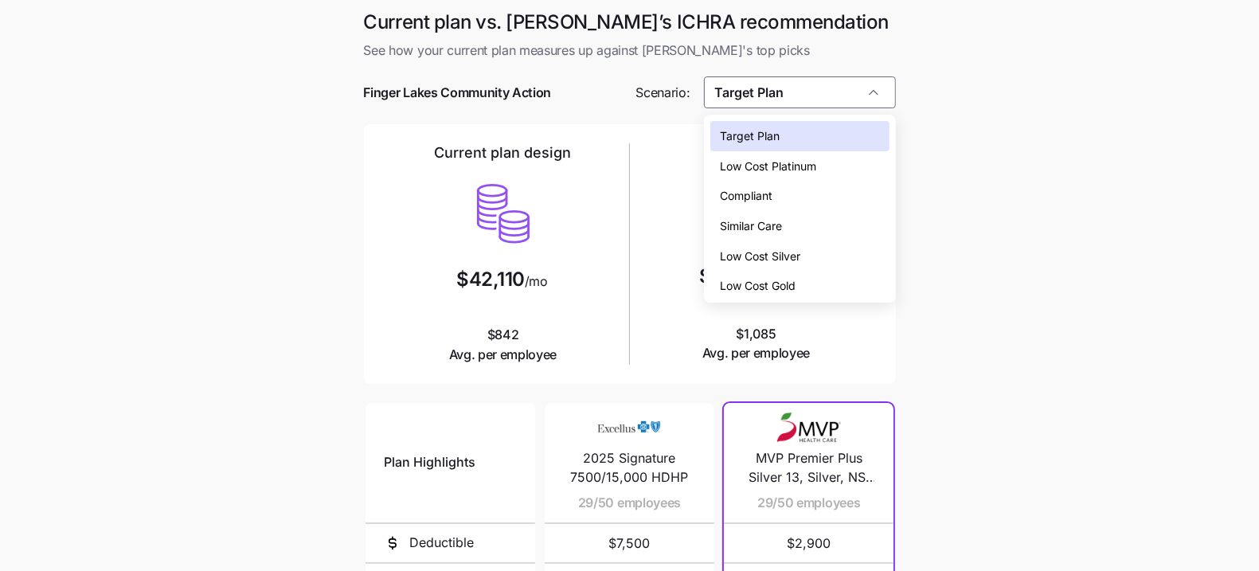
drag, startPoint x: 772, startPoint y: 258, endPoint x: 793, endPoint y: 256, distance: 21.6
click at [772, 257] on span "Low Cost Silver" at bounding box center [760, 257] width 80 height 18
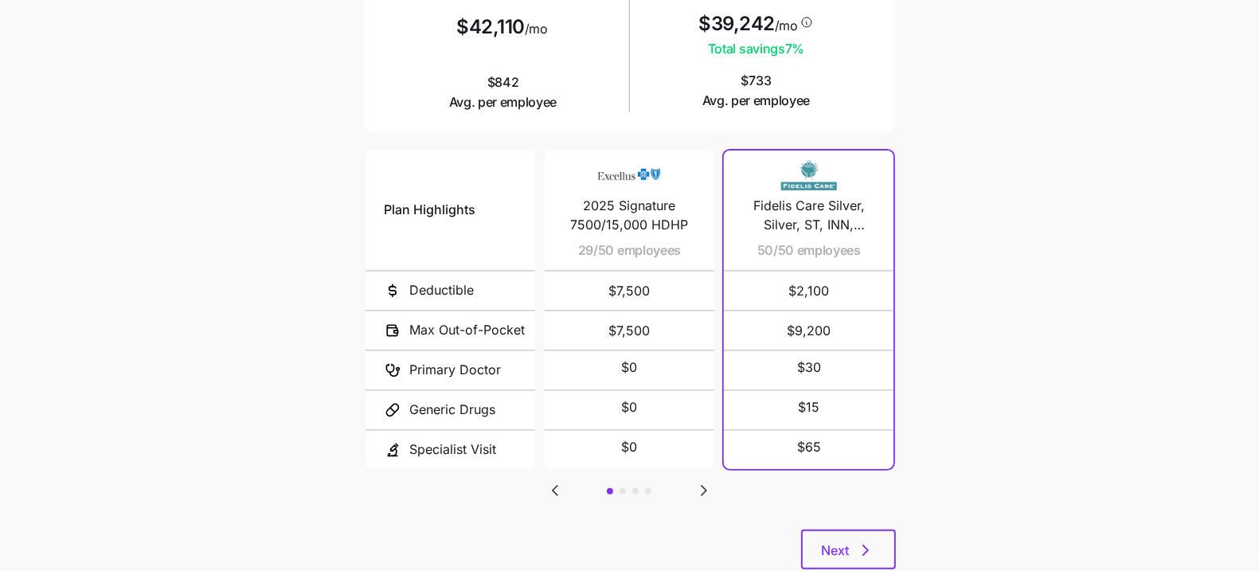
scroll to position [269, 0]
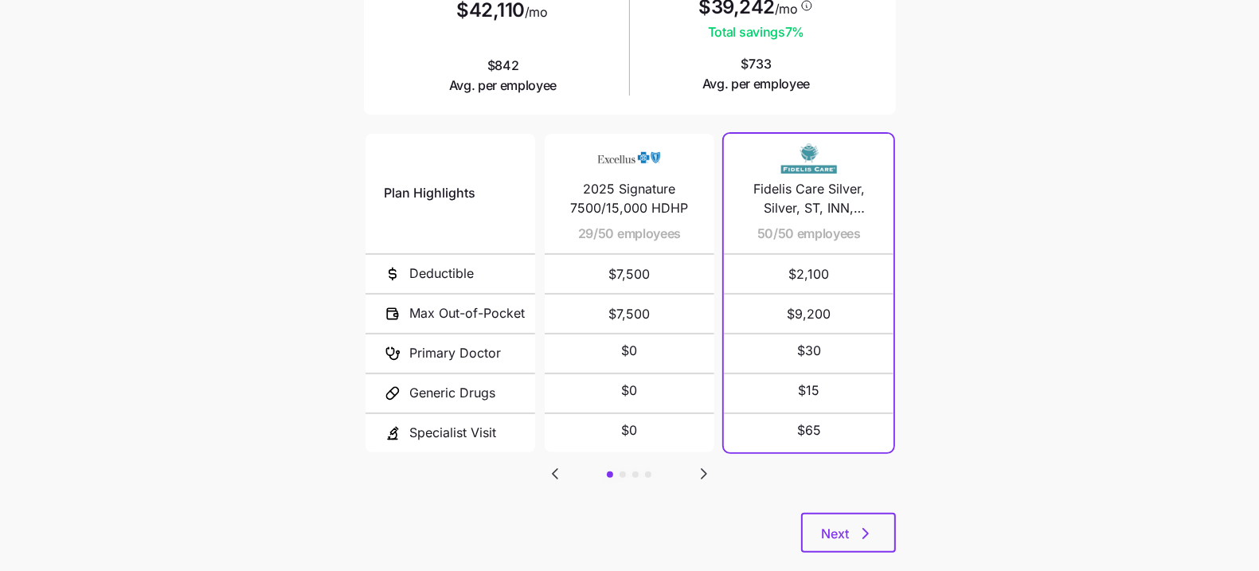
drag, startPoint x: 712, startPoint y: 472, endPoint x: 702, endPoint y: 472, distance: 9.6
click at [709, 472] on icon "Go to next slide" at bounding box center [703, 473] width 19 height 19
click at [706, 471] on icon "Go to next slide" at bounding box center [703, 473] width 19 height 19
click at [551, 468] on icon "Go to previous slide" at bounding box center [554, 473] width 19 height 19
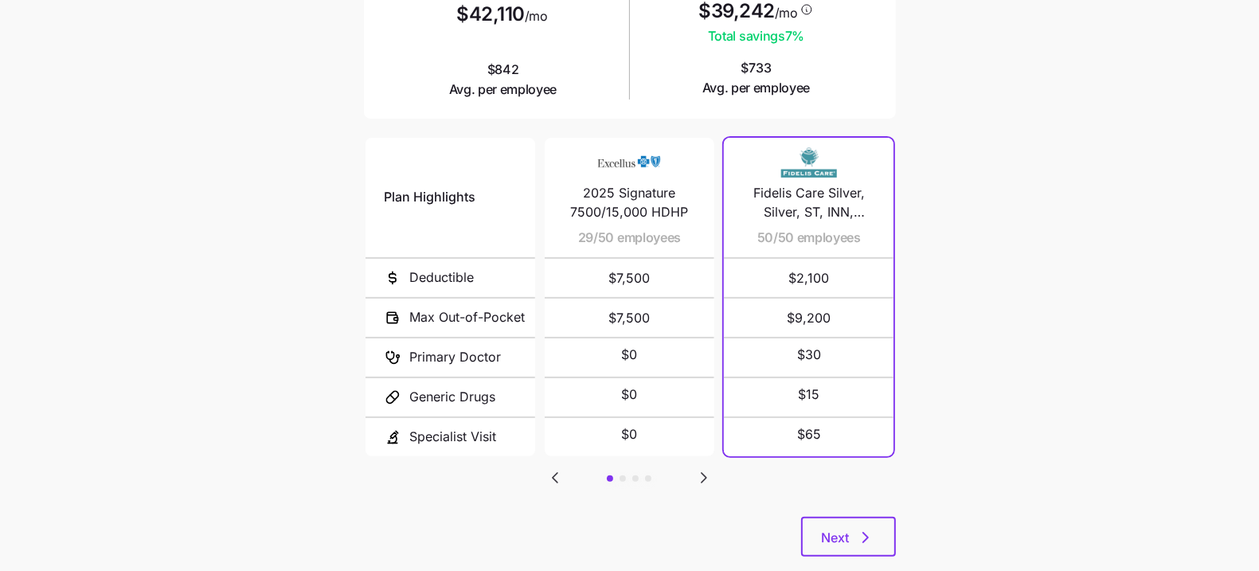
scroll to position [0, 0]
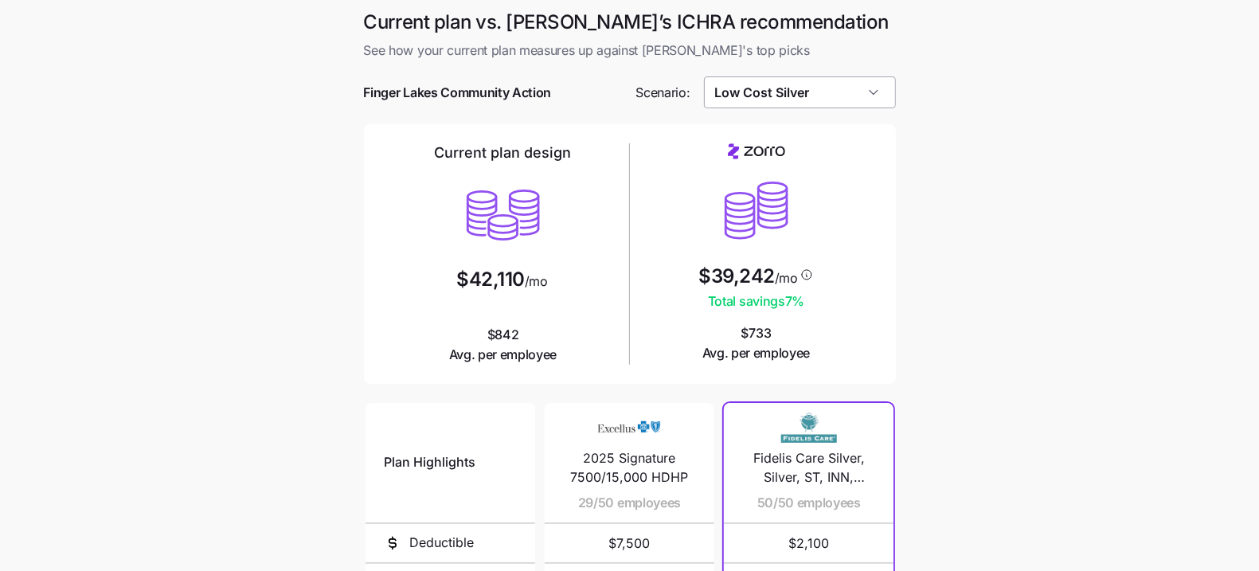
click at [810, 93] on input "Low Cost Silver" at bounding box center [800, 92] width 192 height 32
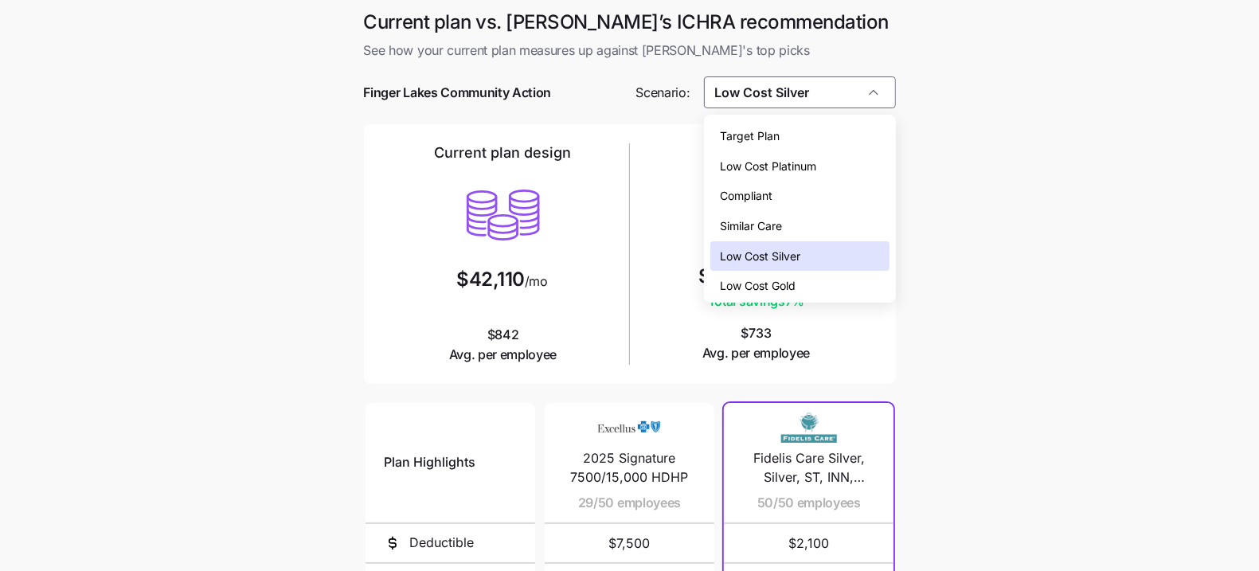
click at [831, 285] on div "Low Cost Gold" at bounding box center [799, 286] width 178 height 30
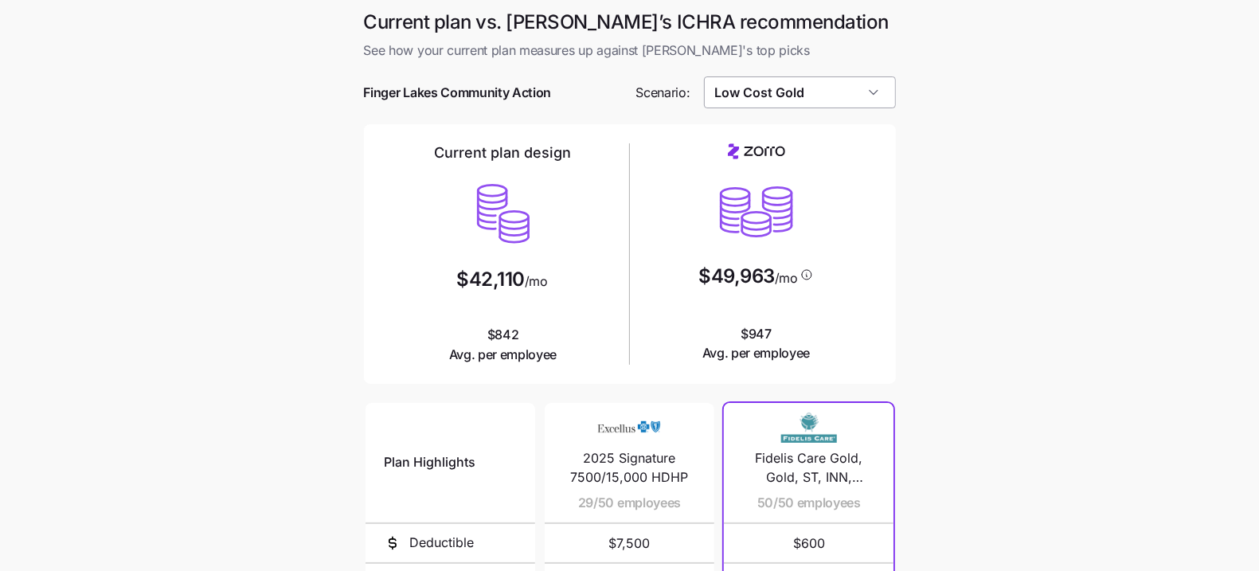
click at [826, 102] on input "Low Cost Gold" at bounding box center [800, 92] width 192 height 32
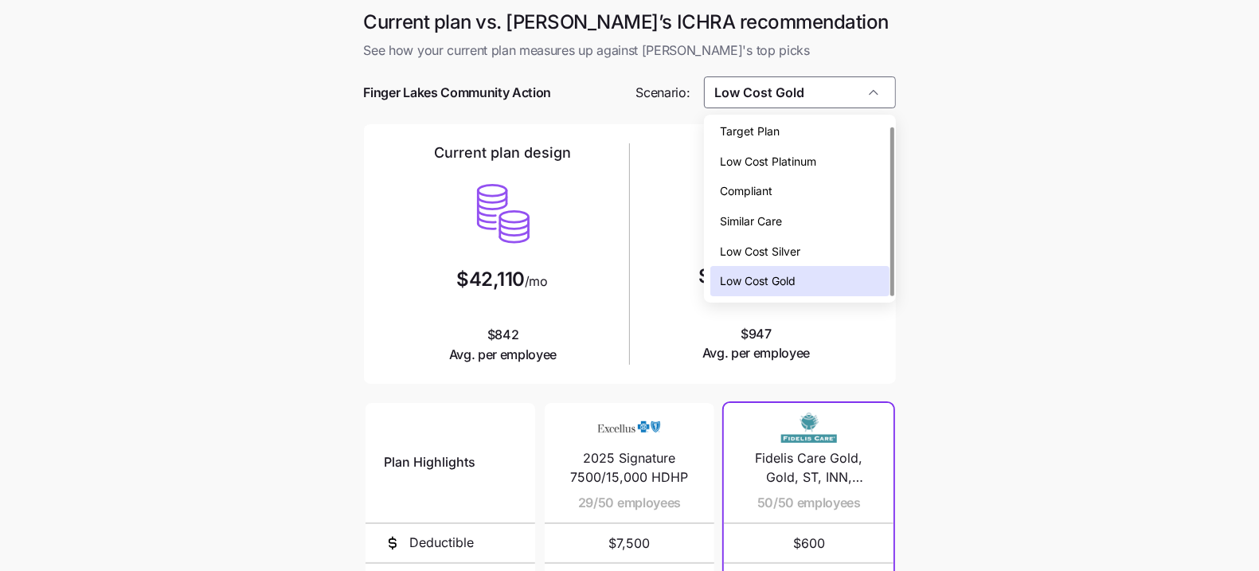
click at [811, 250] on div "Low Cost Silver" at bounding box center [799, 251] width 178 height 30
type input "Low Cost Silver"
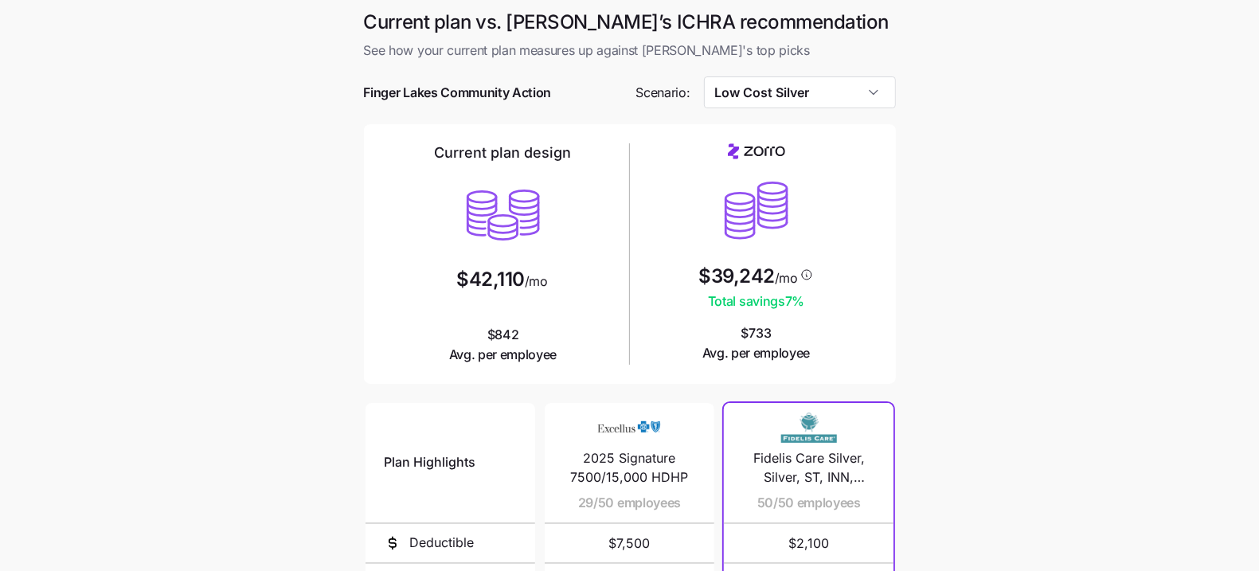
scroll to position [297, 0]
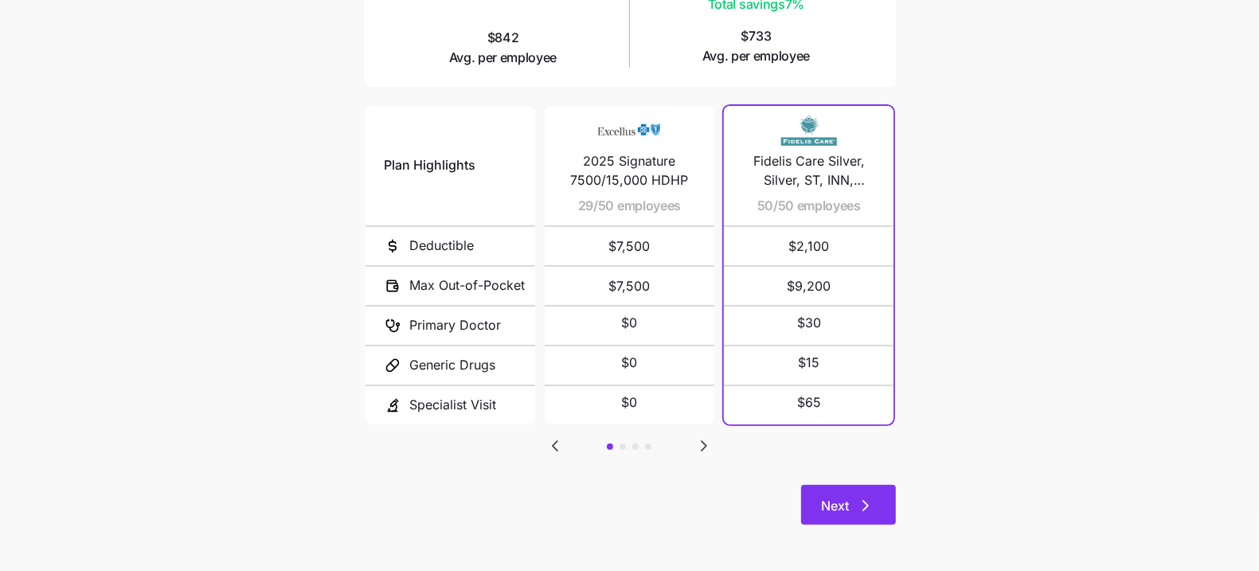
click at [854, 514] on button "Next" at bounding box center [848, 505] width 95 height 40
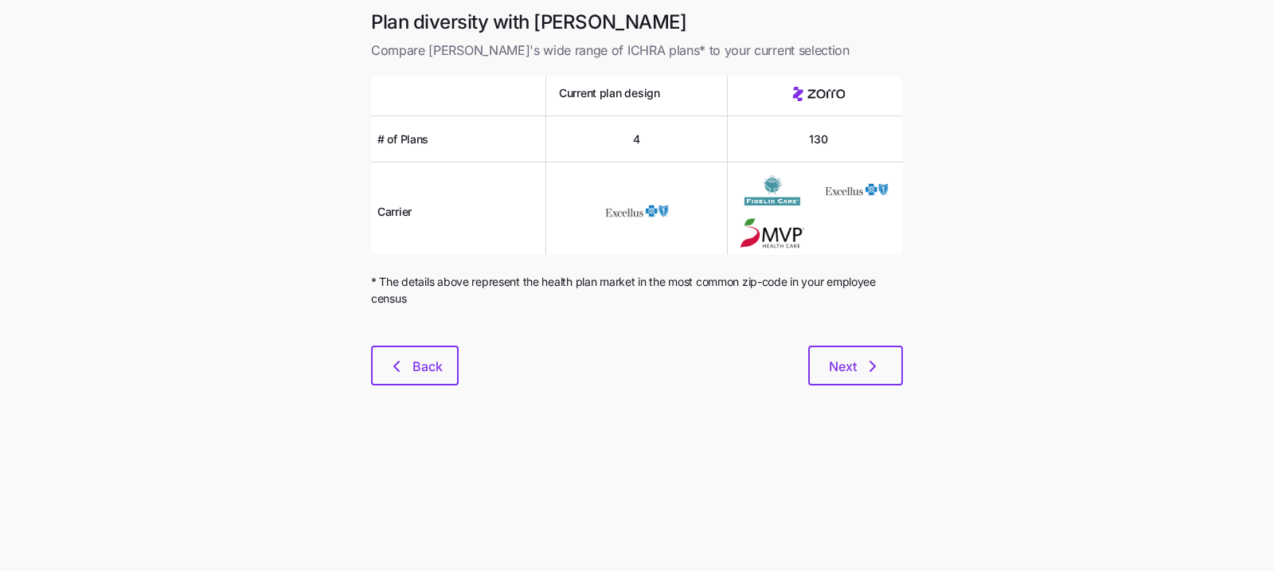
click at [866, 385] on div "Plan diversity with Zorro Compare Zorro's wide range of ICHRA plans* to your cu…" at bounding box center [636, 207] width 557 height 395
drag, startPoint x: 866, startPoint y: 382, endPoint x: 830, endPoint y: 397, distance: 38.9
click at [866, 382] on button "Next" at bounding box center [855, 366] width 95 height 40
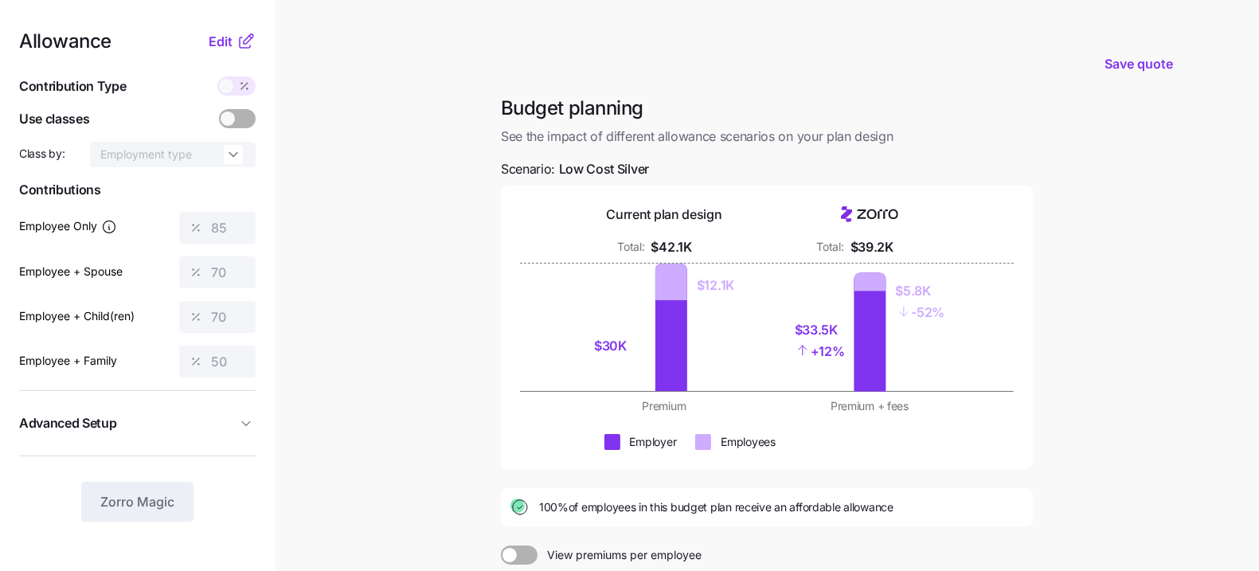
click at [237, 33] on icon at bounding box center [245, 41] width 19 height 19
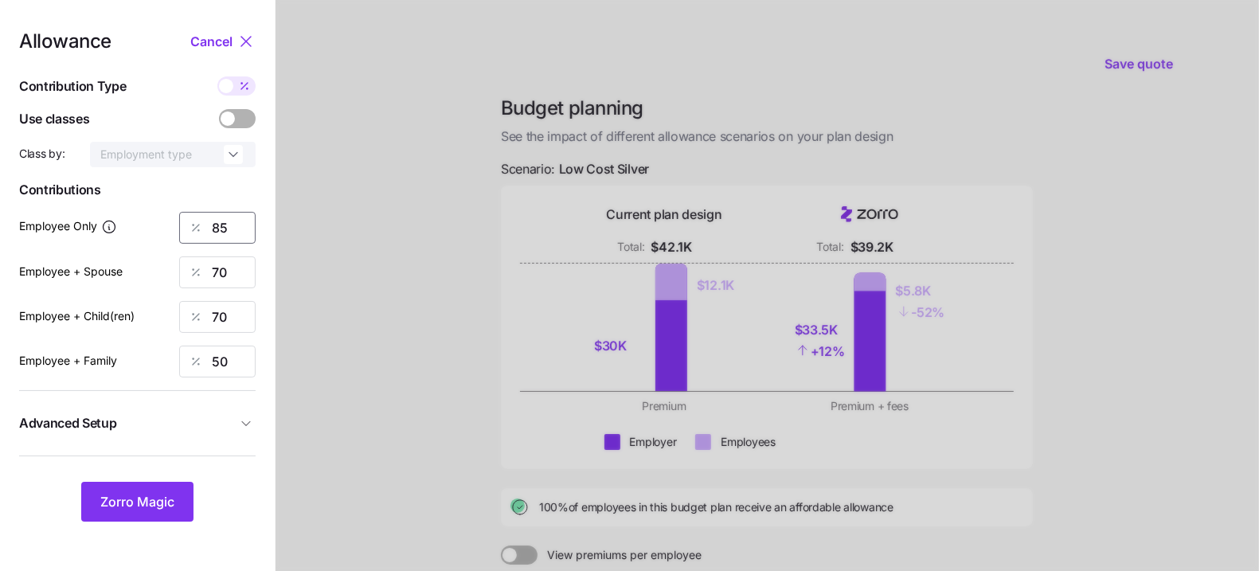
click at [240, 222] on input "85" at bounding box center [217, 228] width 76 height 32
type input "79"
type input "38"
type input "48"
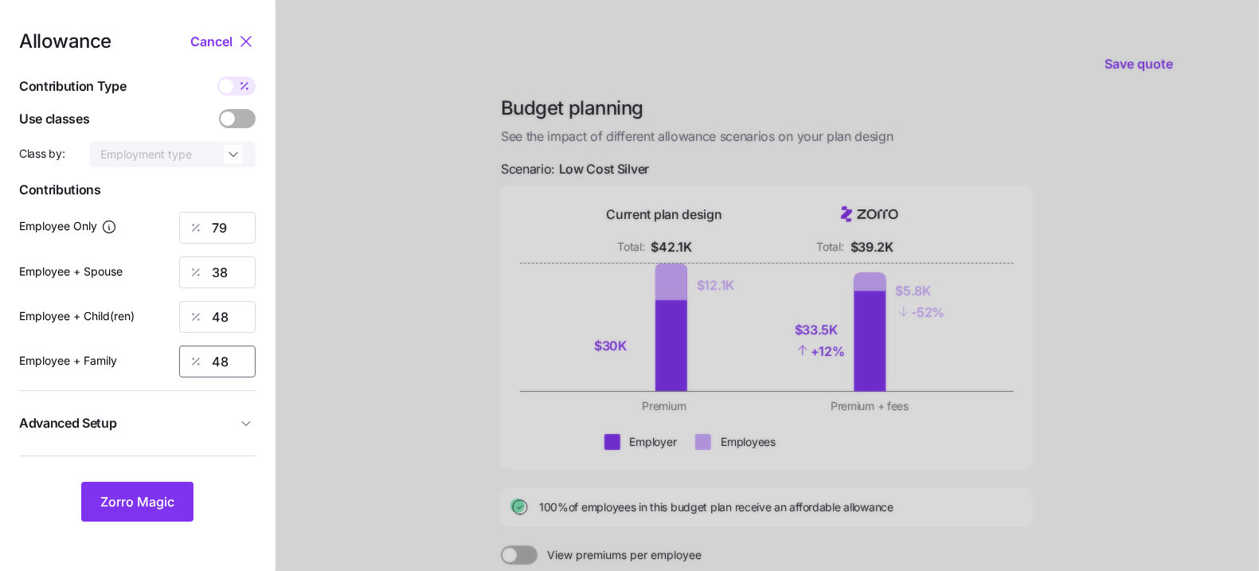
type input "48"
click at [219, 404] on button "Advanced Setup" at bounding box center [137, 423] width 236 height 39
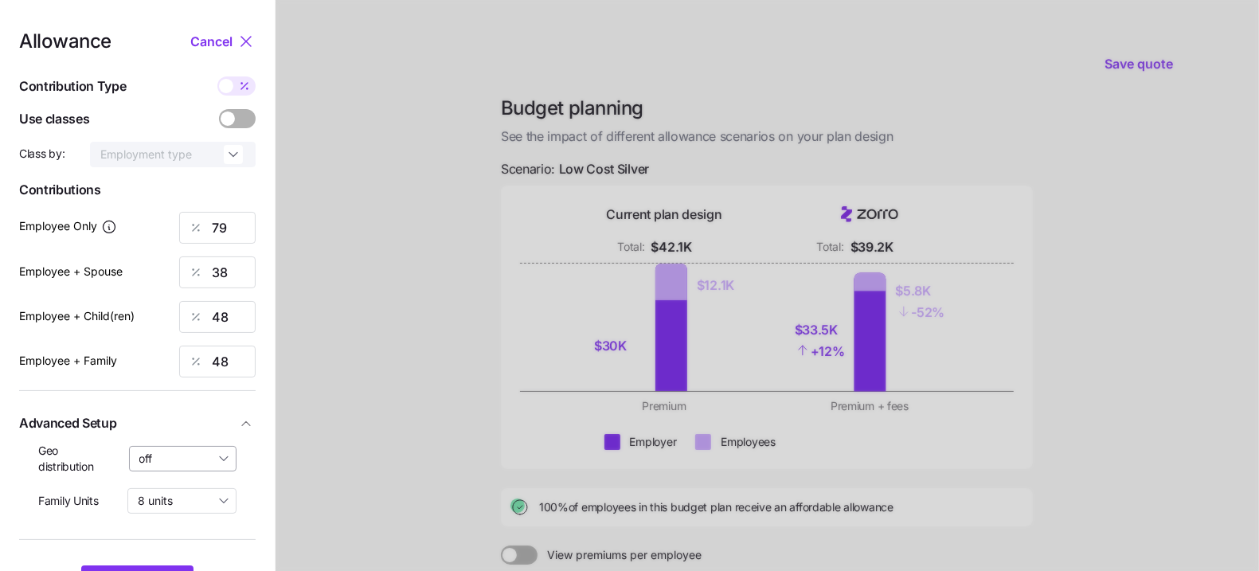
click at [206, 468] on input "off" at bounding box center [183, 458] width 108 height 25
click at [202, 546] on div "By state (1)" at bounding box center [183, 550] width 94 height 27
type input "By state (1)"
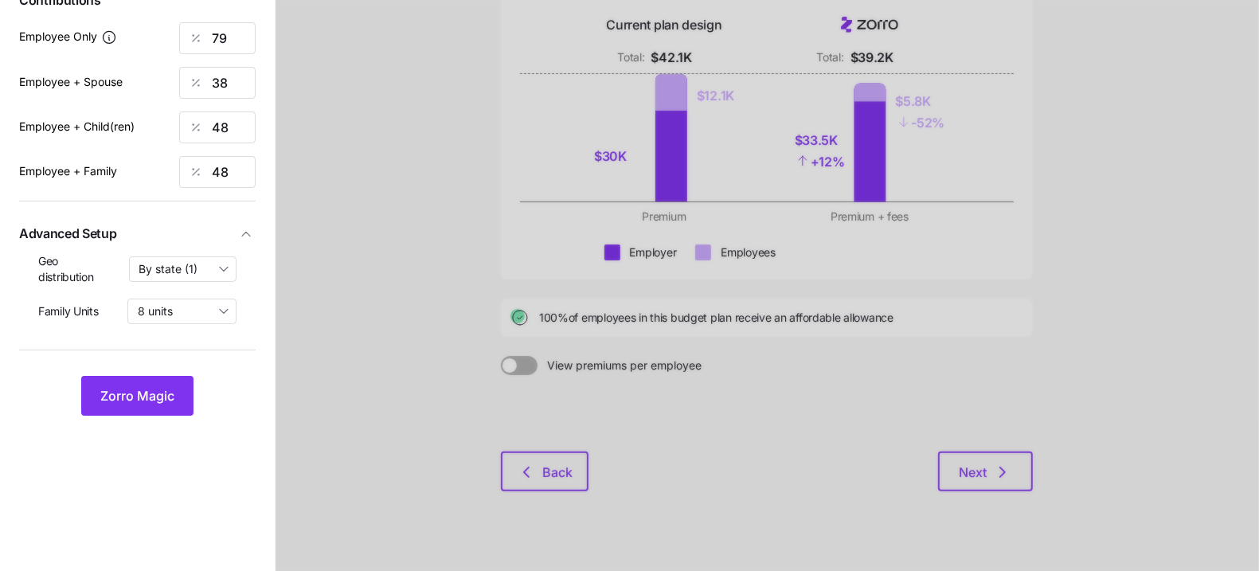
scroll to position [210, 0]
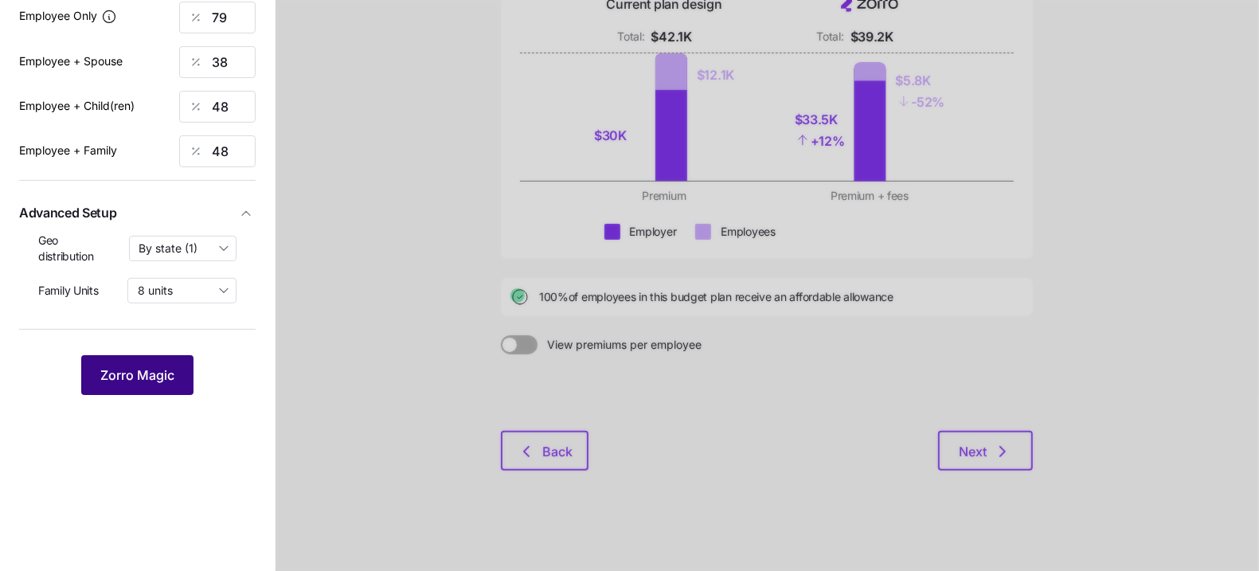
click at [118, 372] on span "Zorro Magic" at bounding box center [137, 374] width 74 height 19
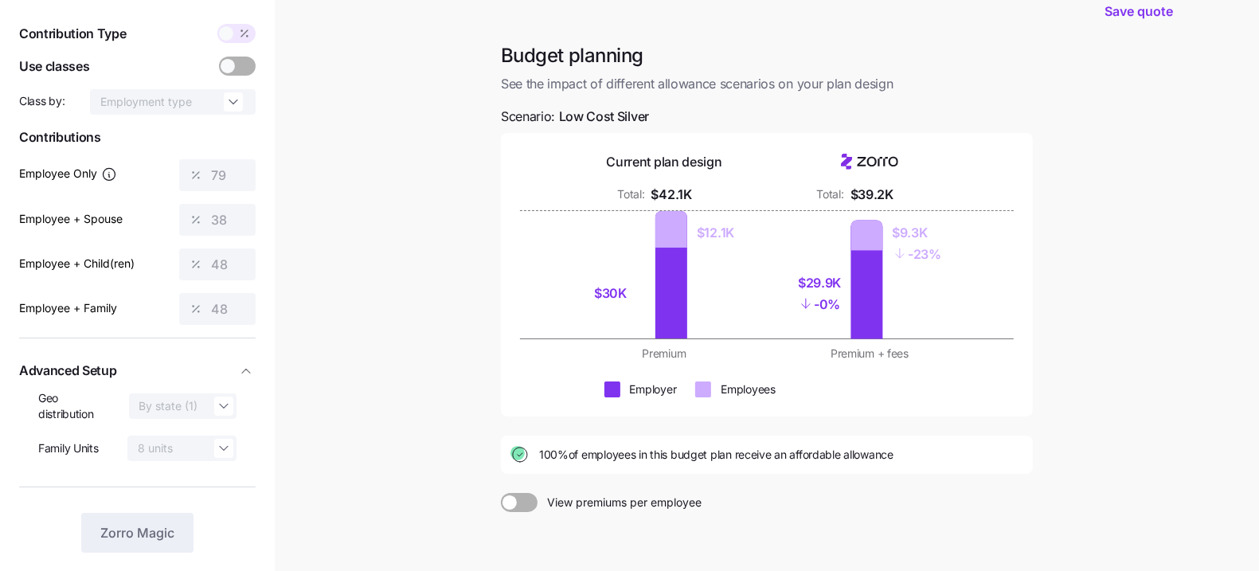
scroll to position [34, 0]
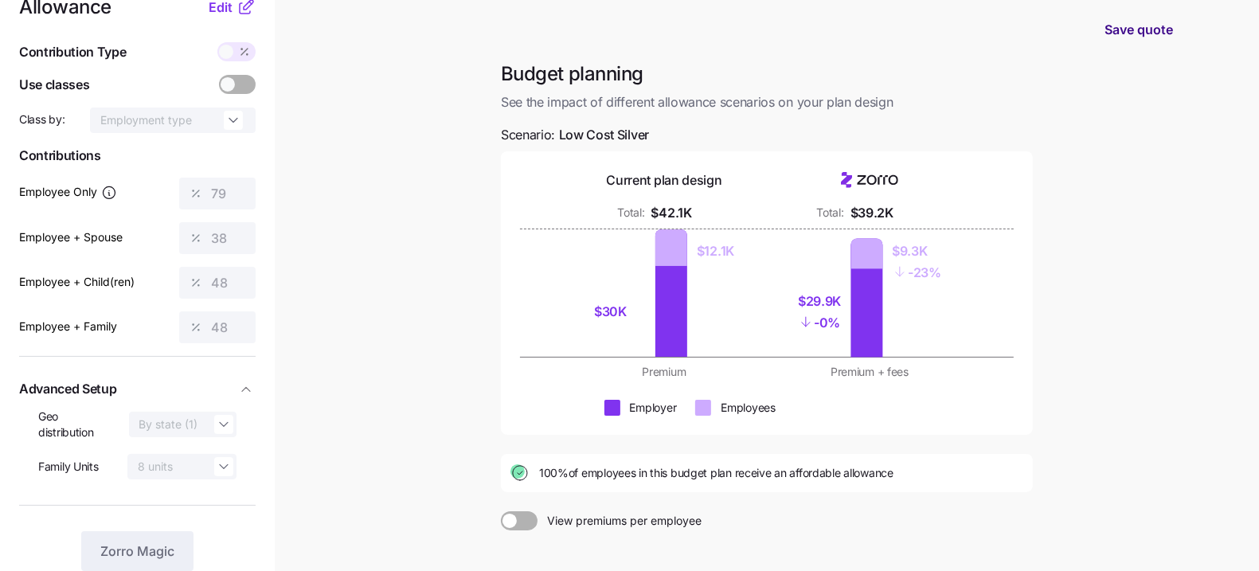
click at [1147, 29] on span "Save quote" at bounding box center [1138, 29] width 68 height 19
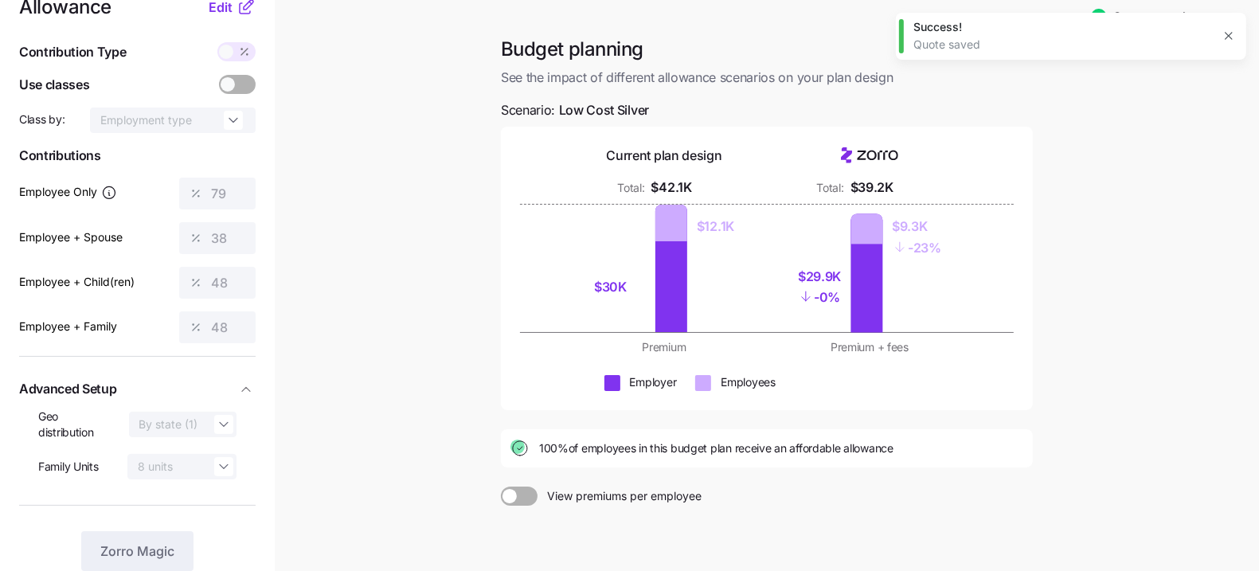
scroll to position [0, 0]
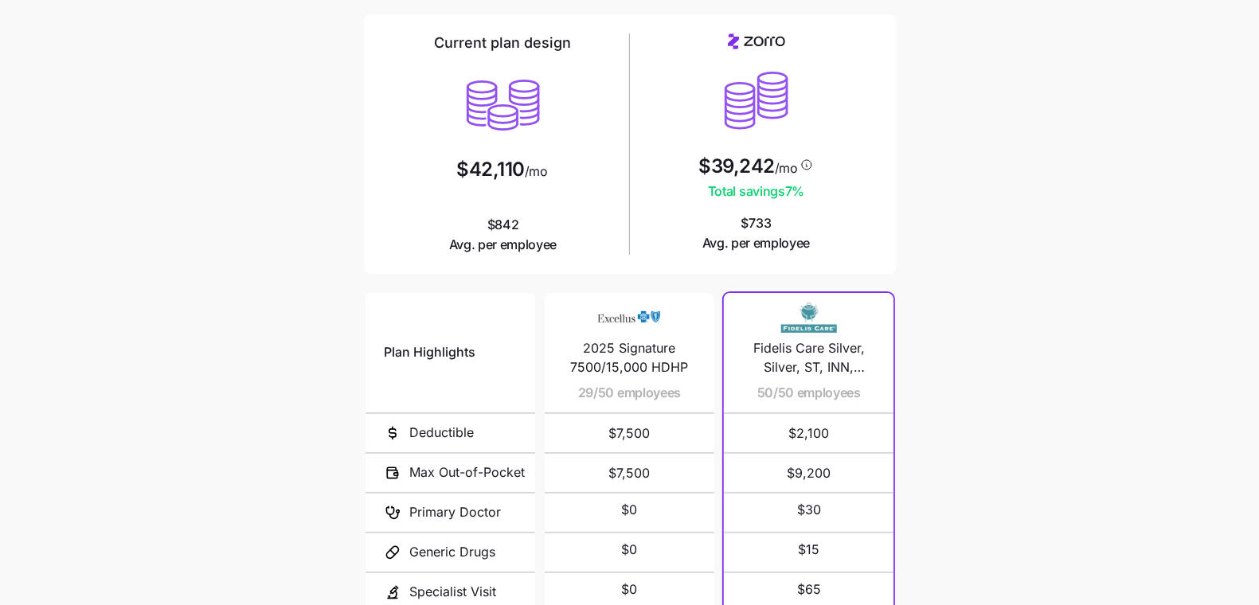
scroll to position [197, 0]
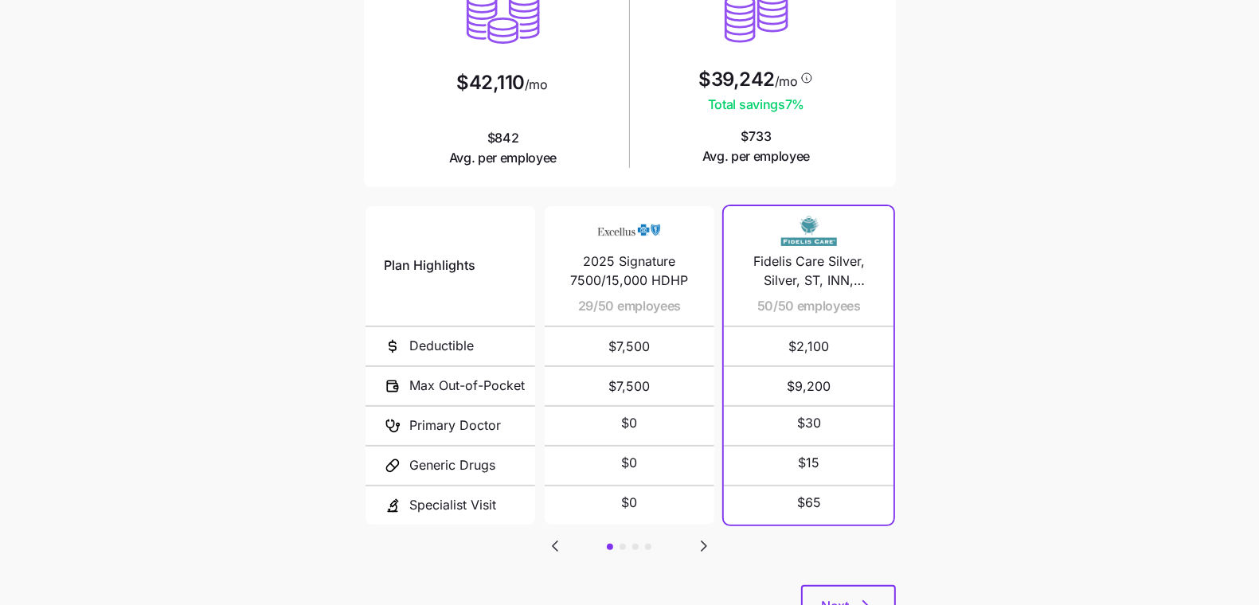
click at [704, 542] on icon "Go to next slide" at bounding box center [703, 546] width 5 height 10
click at [557, 545] on icon "Go to previous slide" at bounding box center [555, 546] width 5 height 10
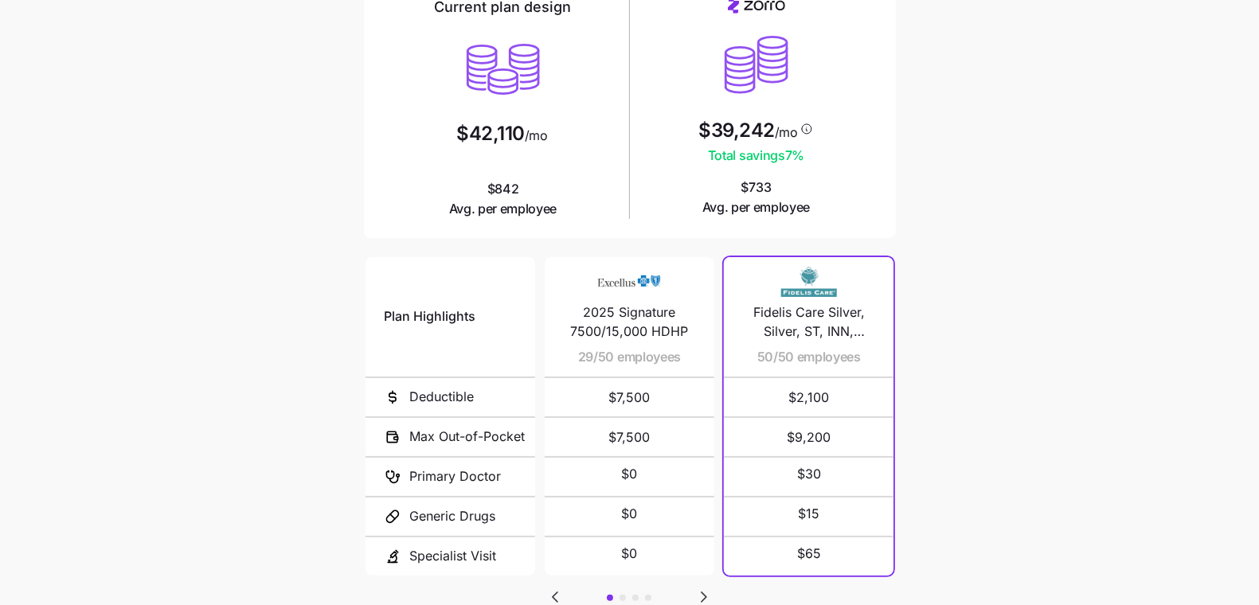
scroll to position [237, 0]
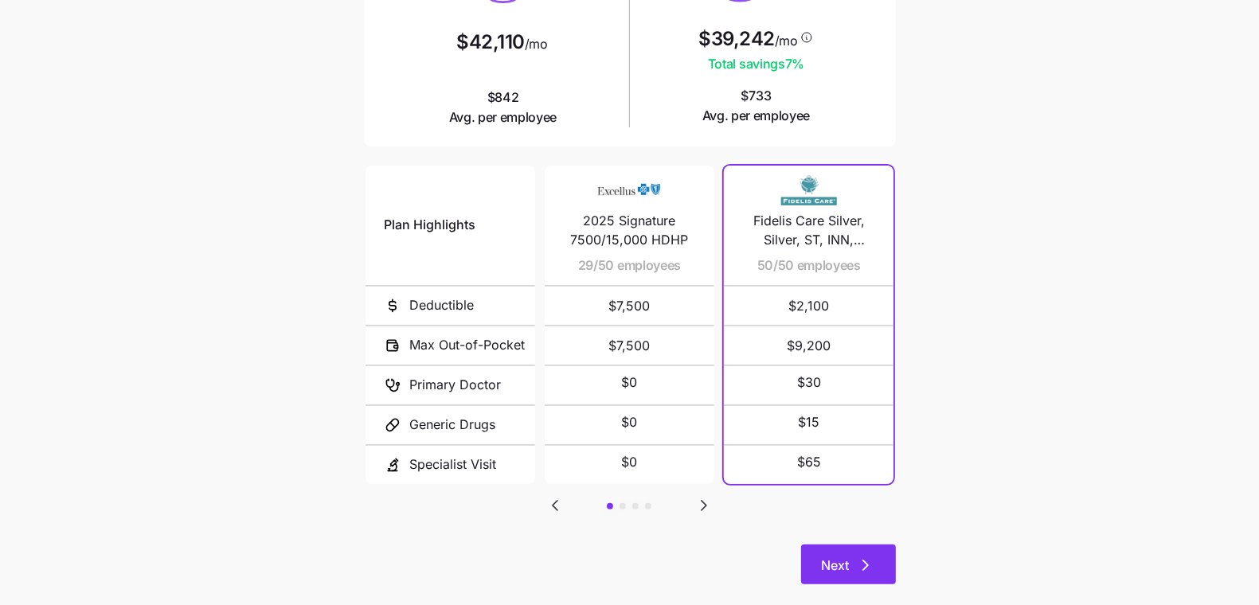
click at [852, 554] on button "Next" at bounding box center [848, 565] width 95 height 40
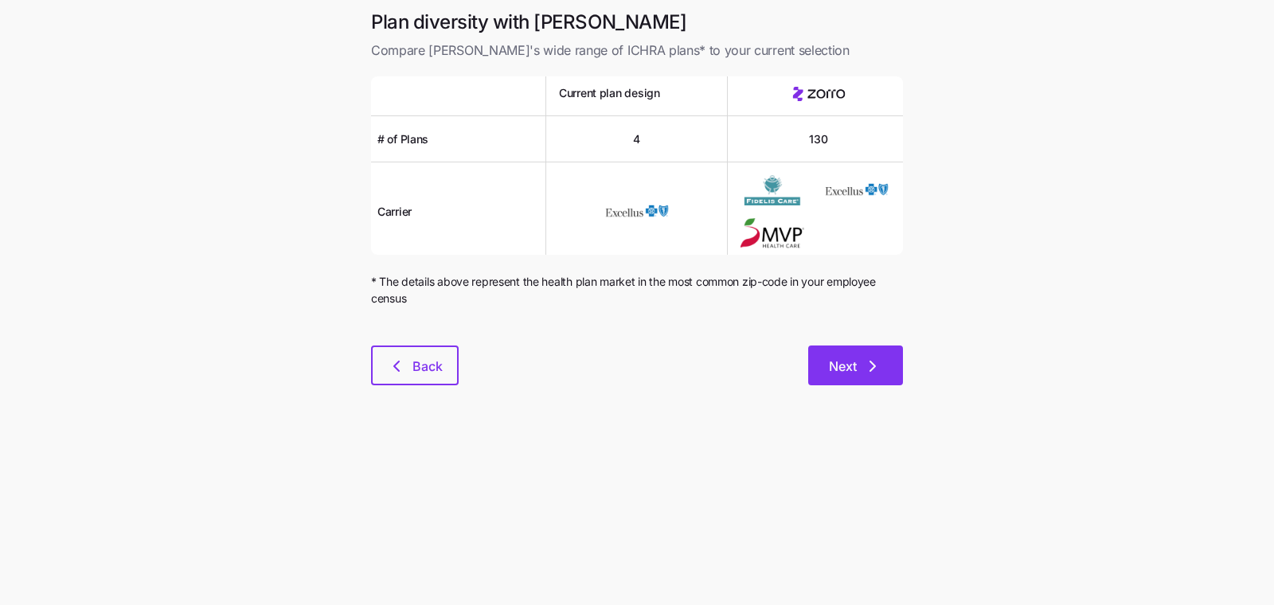
click at [869, 372] on icon "button" at bounding box center [872, 366] width 19 height 19
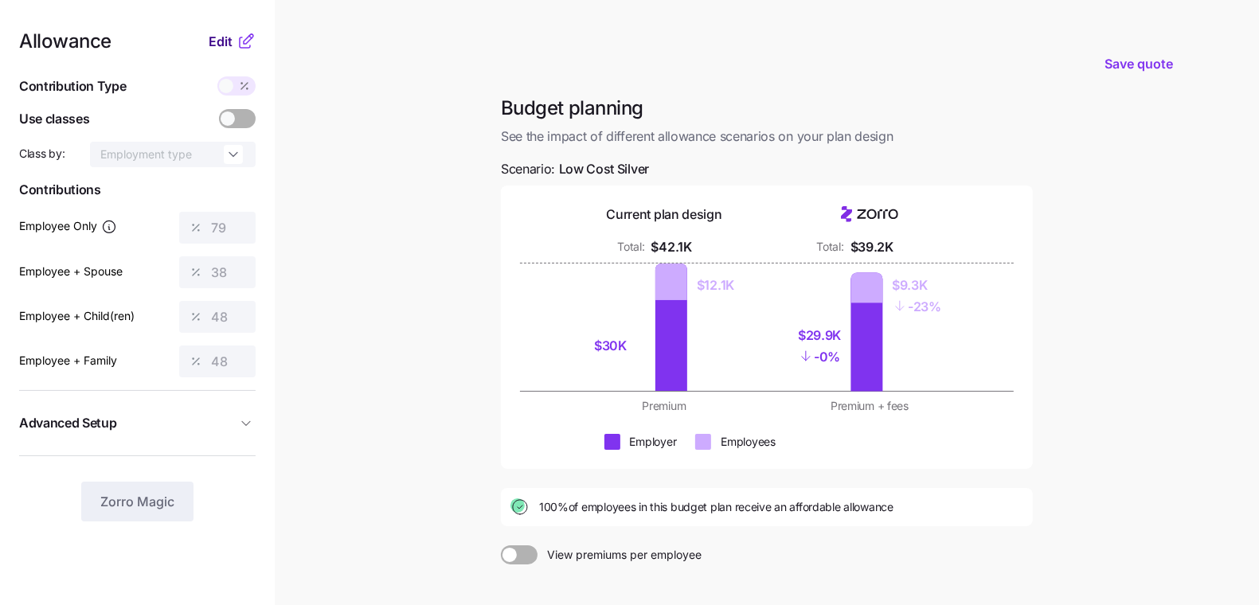
click at [218, 38] on span "Edit" at bounding box center [221, 41] width 24 height 19
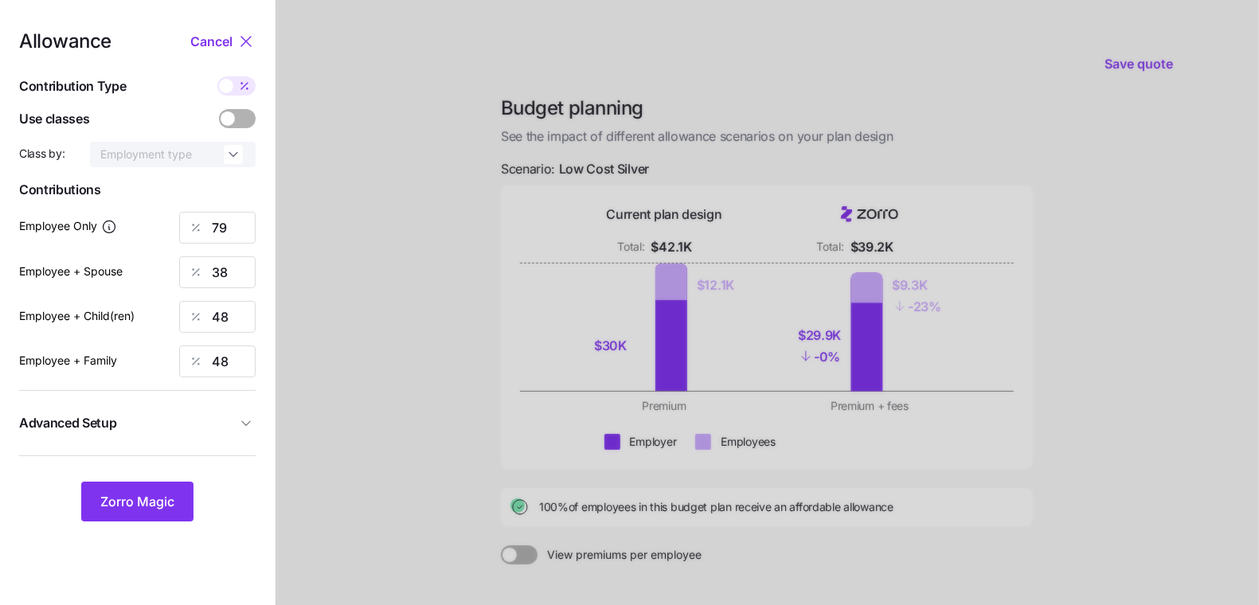
click at [229, 88] on span at bounding box center [226, 86] width 14 height 14
click at [217, 76] on input "checkbox" at bounding box center [217, 76] width 0 height 0
type input "544"
type input "524"
type input "736"
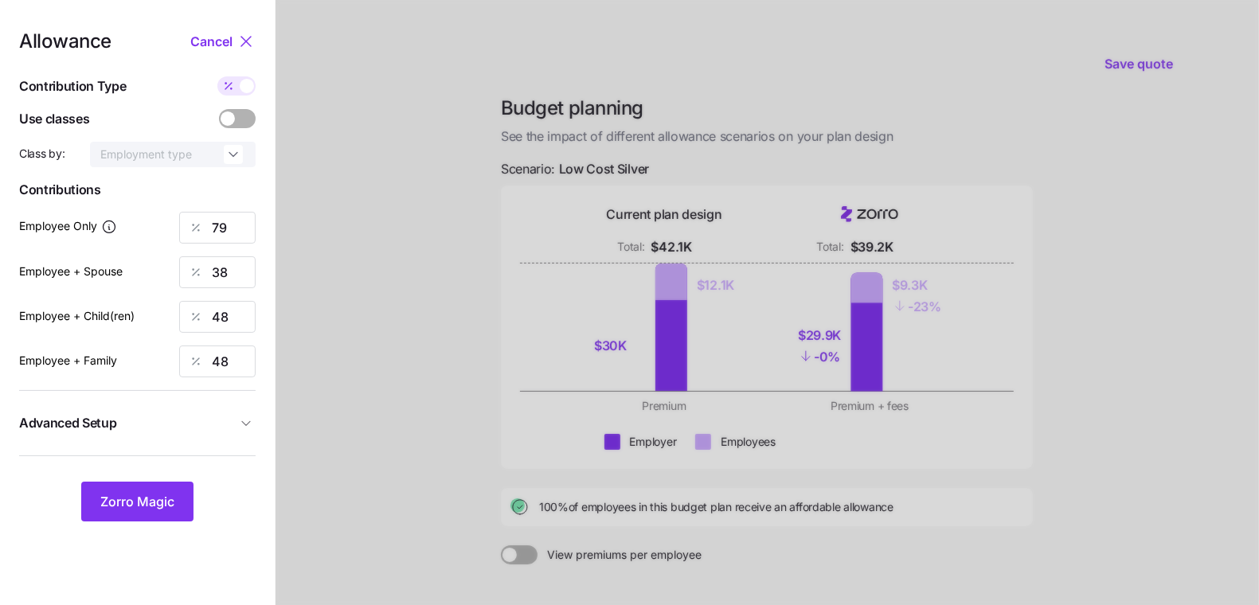
type input "1066"
click at [216, 223] on input "544" at bounding box center [217, 228] width 76 height 32
type input "600"
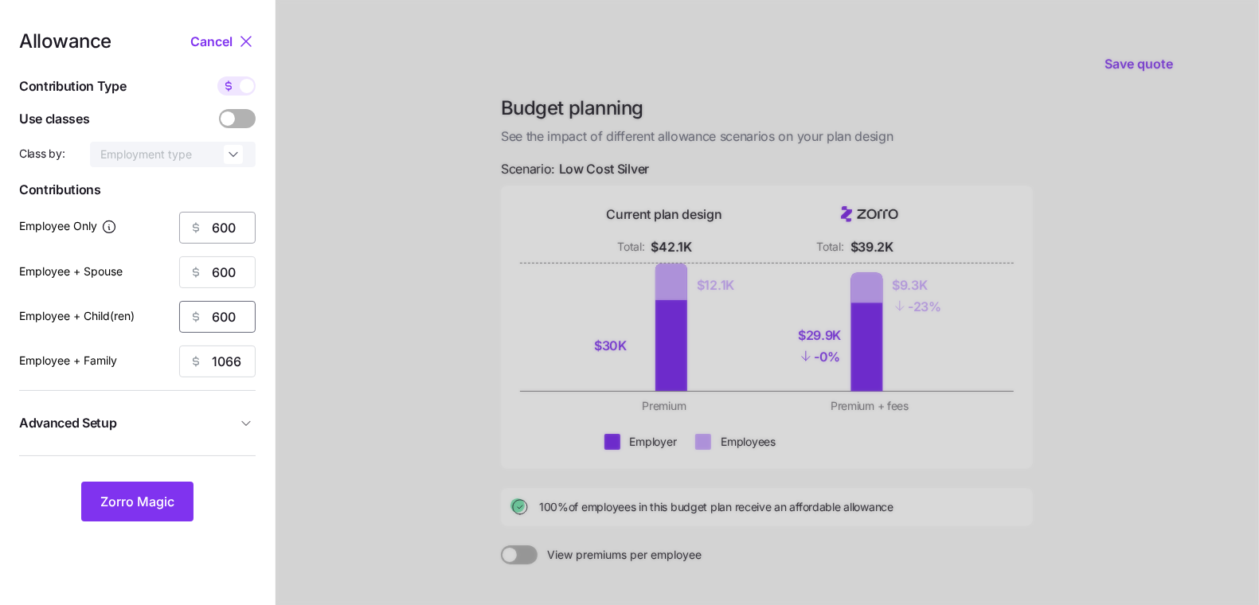
type input "600"
click at [233, 414] on span "Advanced Setup" at bounding box center [127, 423] width 217 height 20
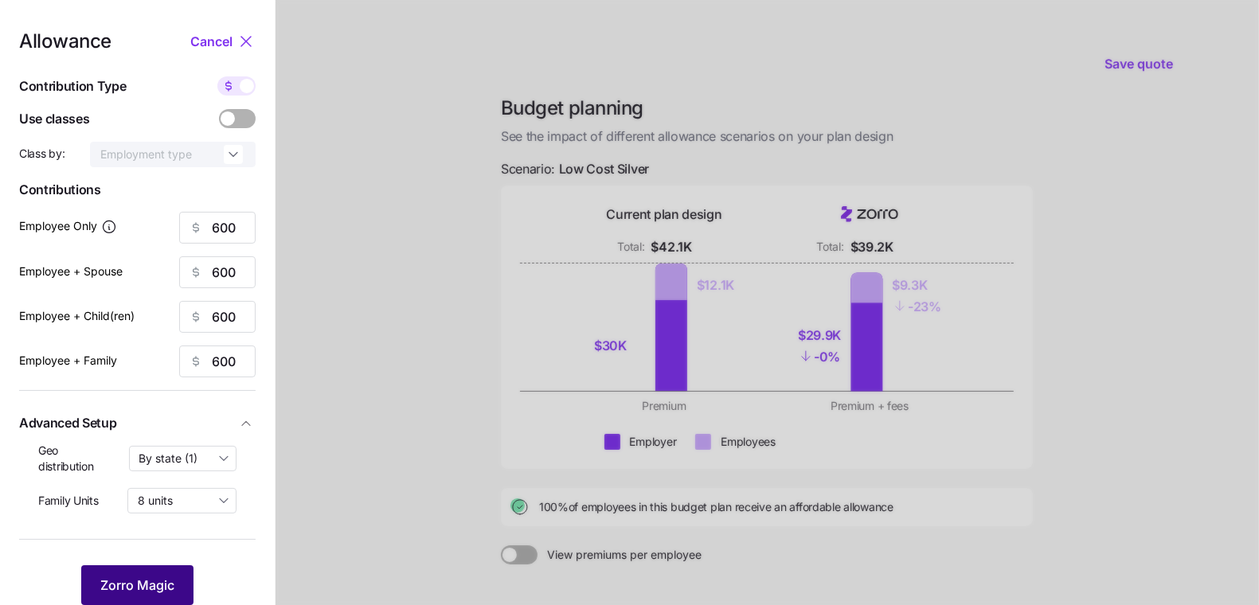
click at [127, 586] on span "Zorro Magic" at bounding box center [137, 585] width 74 height 19
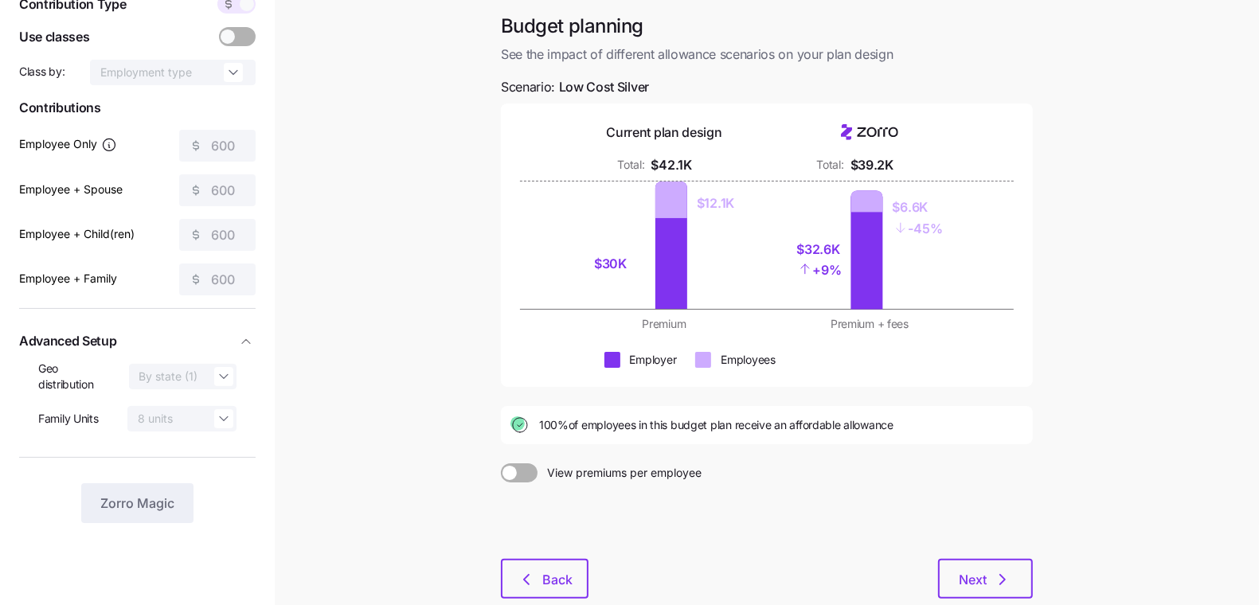
scroll to position [176, 0]
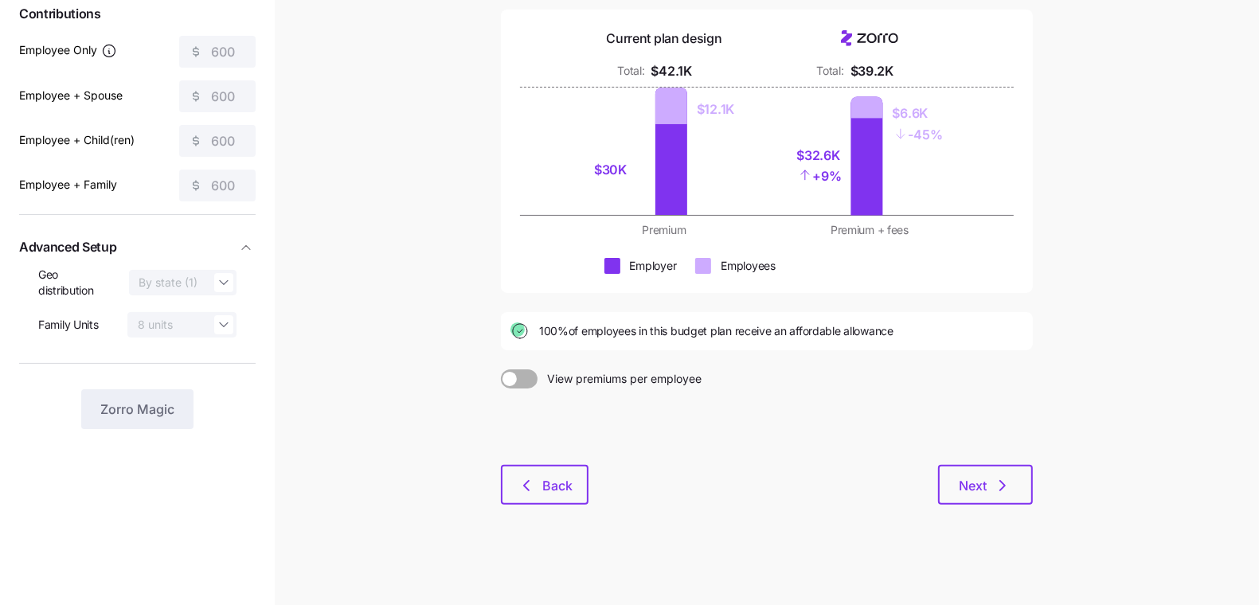
click at [1041, 461] on div "Budget planning See the impact of different allowance scenarios on your plan de…" at bounding box center [766, 222] width 557 height 604
click at [1006, 479] on icon "button" at bounding box center [1002, 485] width 19 height 19
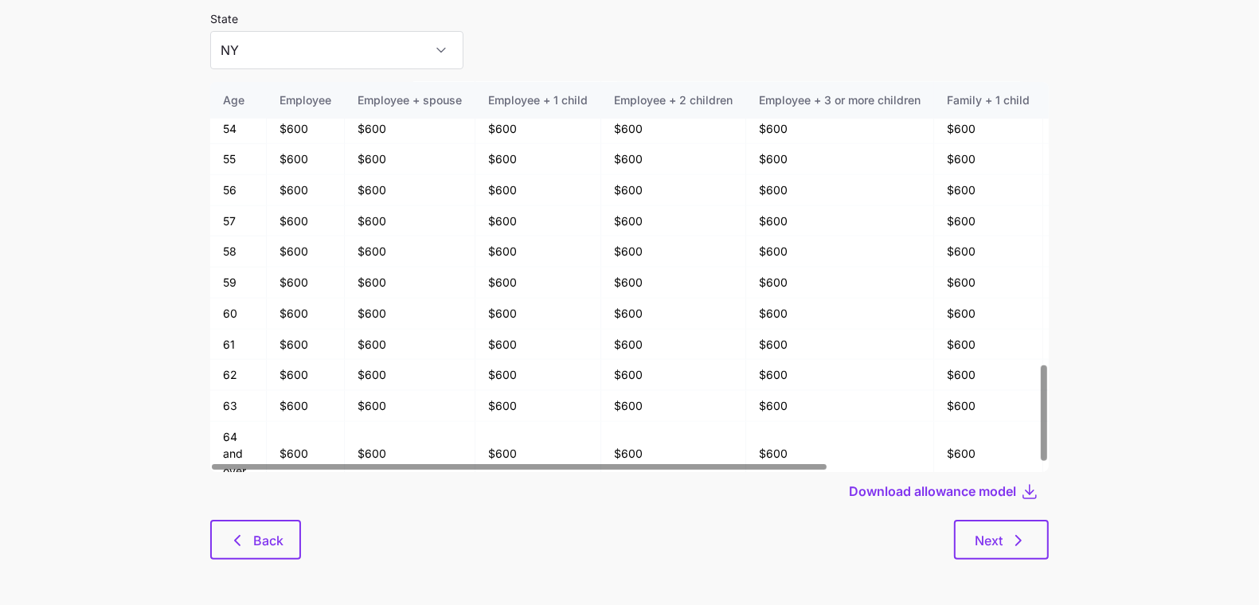
scroll to position [85, 0]
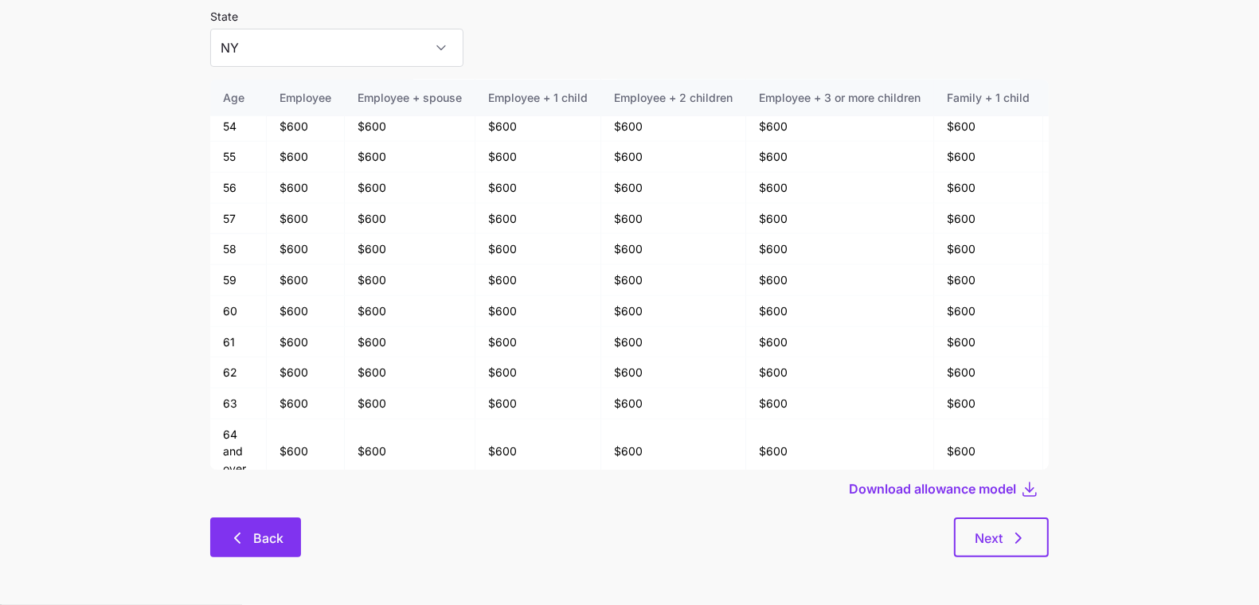
click at [270, 539] on span "Back" at bounding box center [268, 538] width 30 height 19
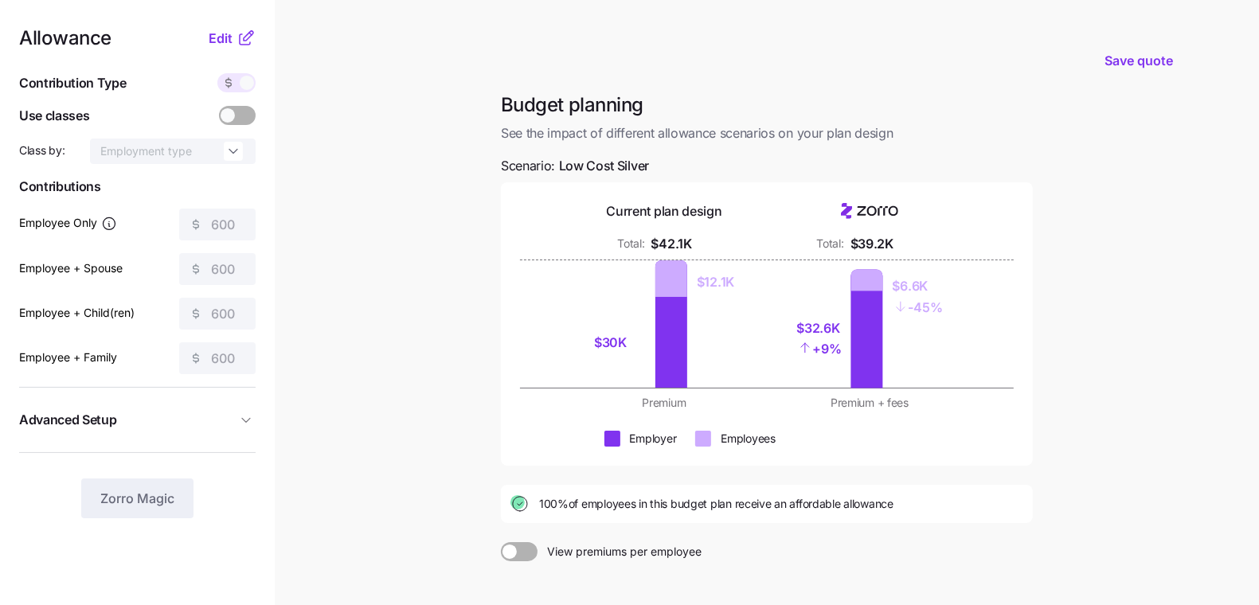
scroll to position [4, 0]
click at [232, 32] on span "Edit" at bounding box center [221, 37] width 24 height 19
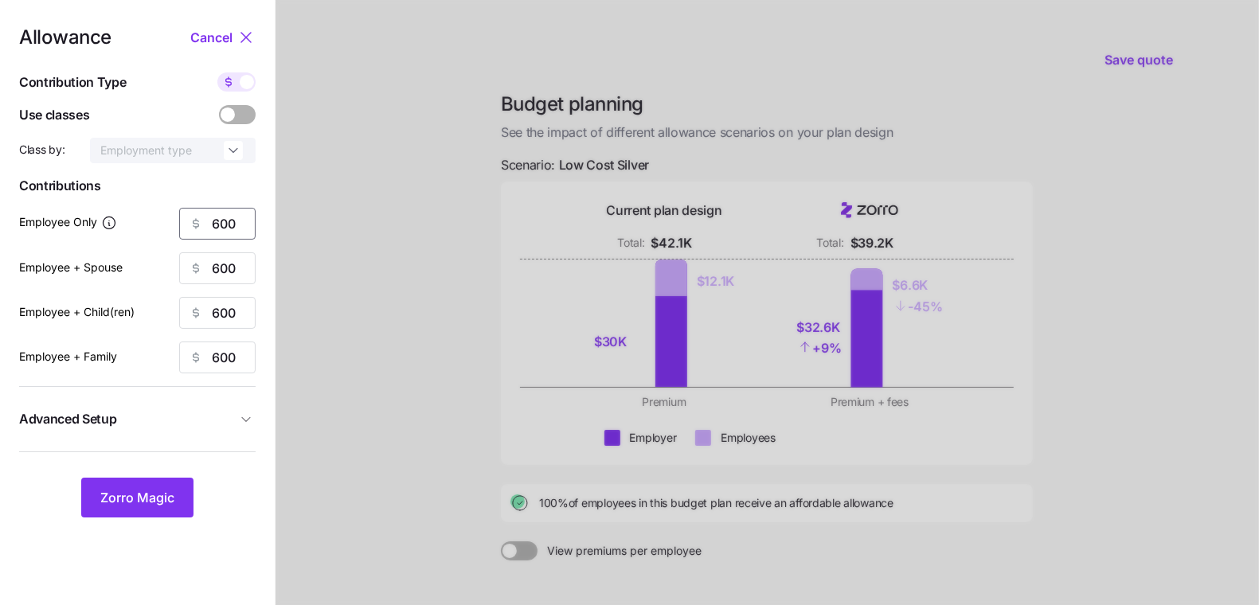
click at [221, 223] on input "600" at bounding box center [217, 224] width 76 height 32
type input "50"
type input "500"
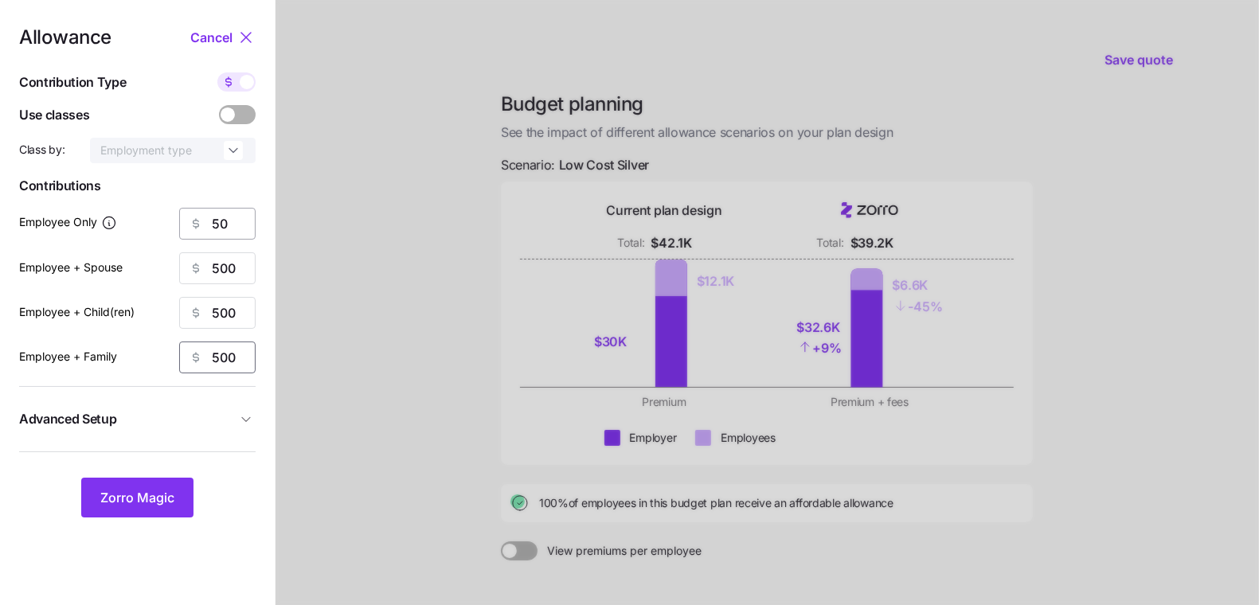
type input "500"
click at [254, 223] on nav "Allowance Cancel Contribution Type Use classes Class by: Employment type Contri…" at bounding box center [137, 387] width 275 height 783
click at [243, 220] on input "50" at bounding box center [217, 224] width 76 height 32
type input "500"
click at [144, 499] on span "Zorro Magic" at bounding box center [137, 497] width 74 height 19
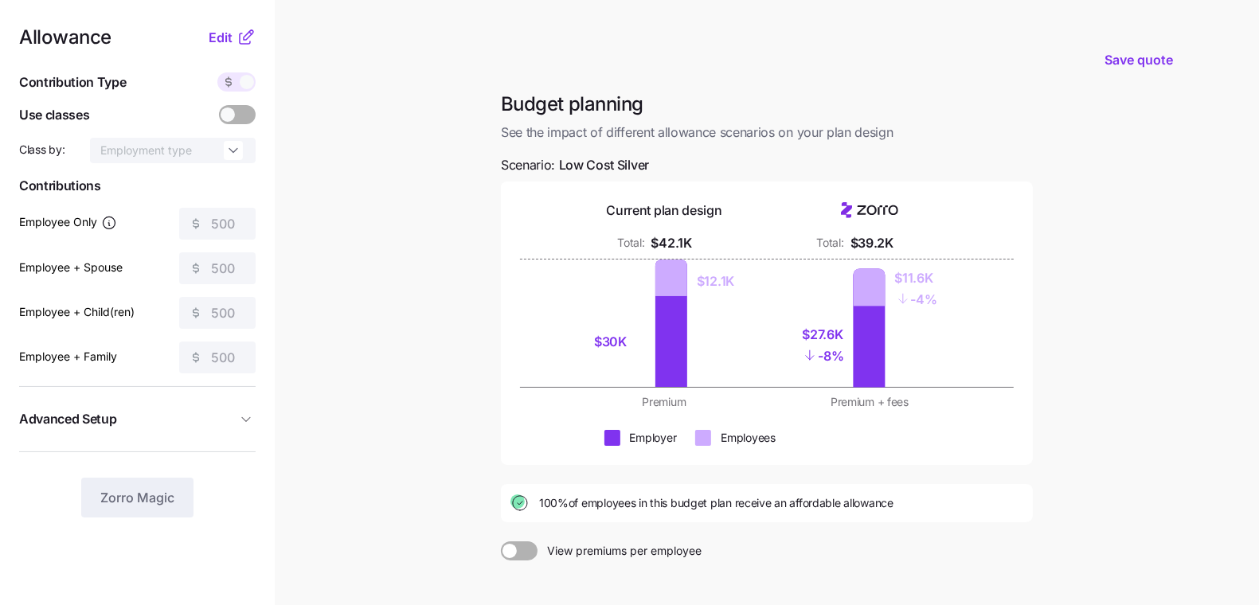
drag, startPoint x: 215, startPoint y: 37, endPoint x: 666, endPoint y: 197, distance: 479.0
click at [665, 197] on div "Allowance Edit Contribution Type Use classes Class by: Employment type Contribu…" at bounding box center [629, 387] width 1259 height 783
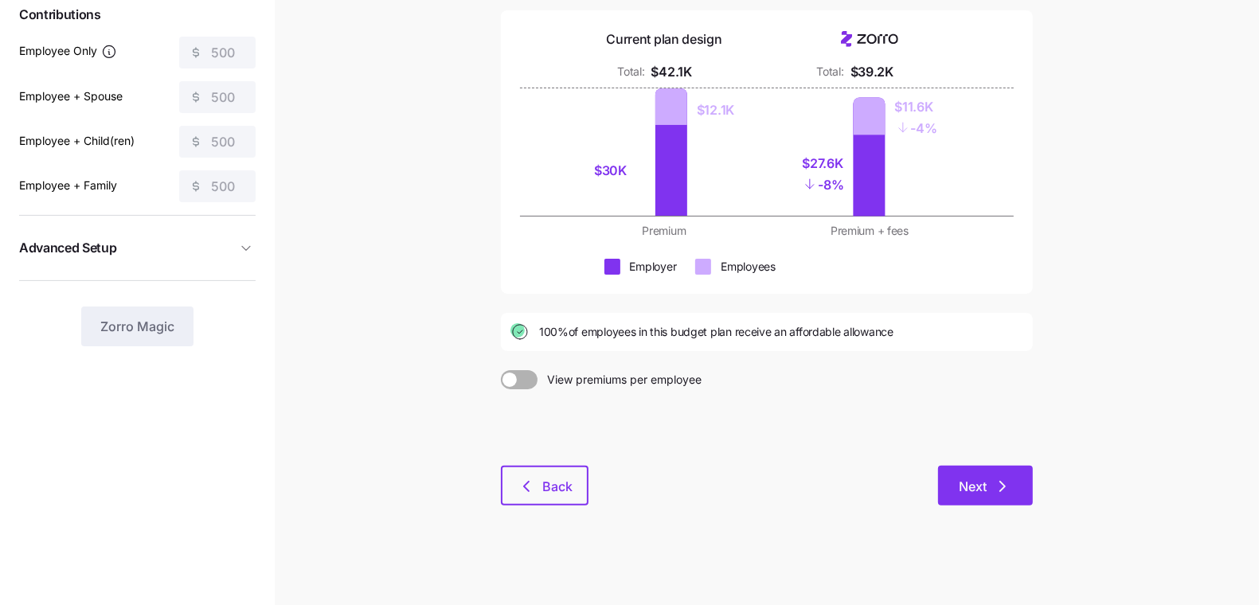
scroll to position [176, 0]
click at [990, 496] on button "Next" at bounding box center [985, 485] width 95 height 40
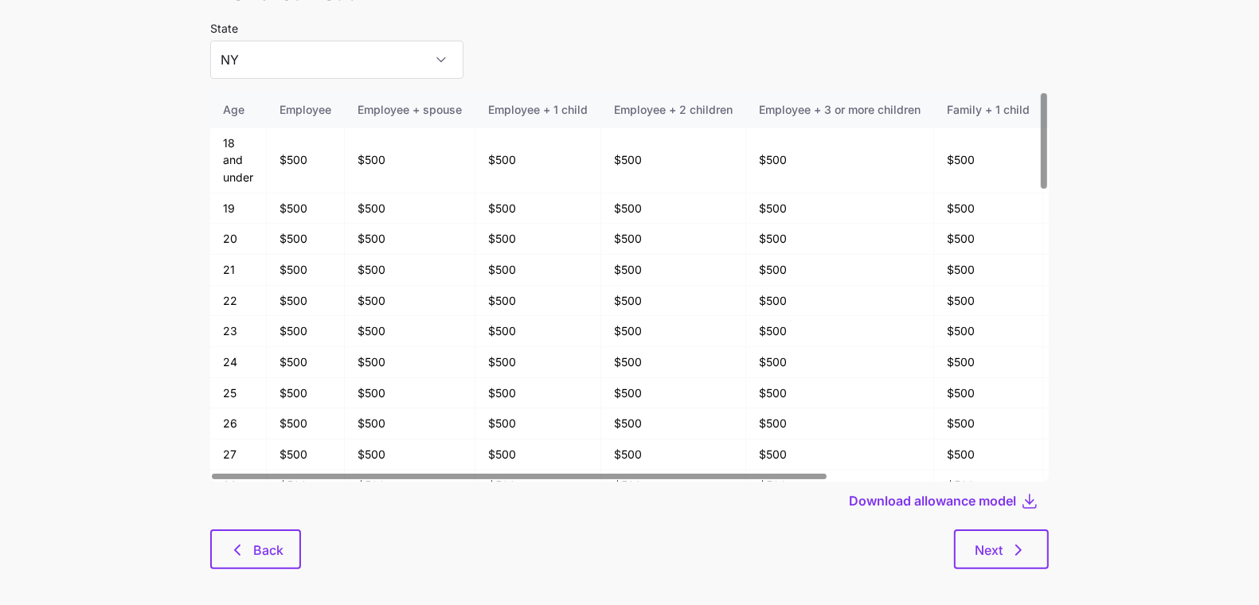
scroll to position [85, 0]
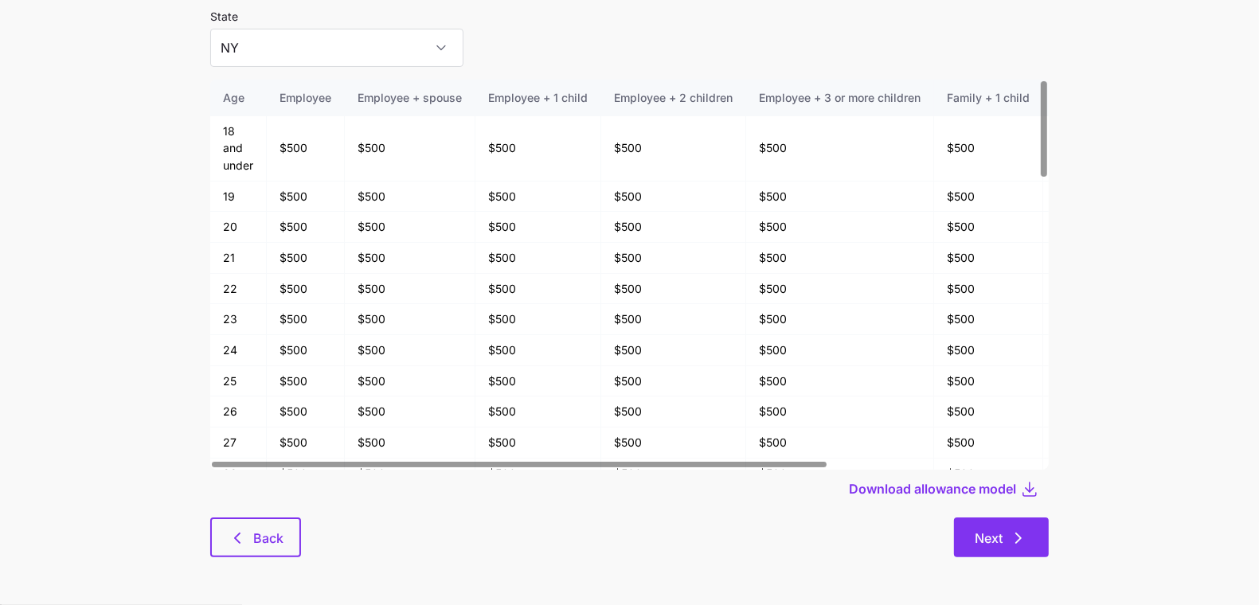
click at [1034, 542] on button "Next" at bounding box center [1001, 538] width 95 height 40
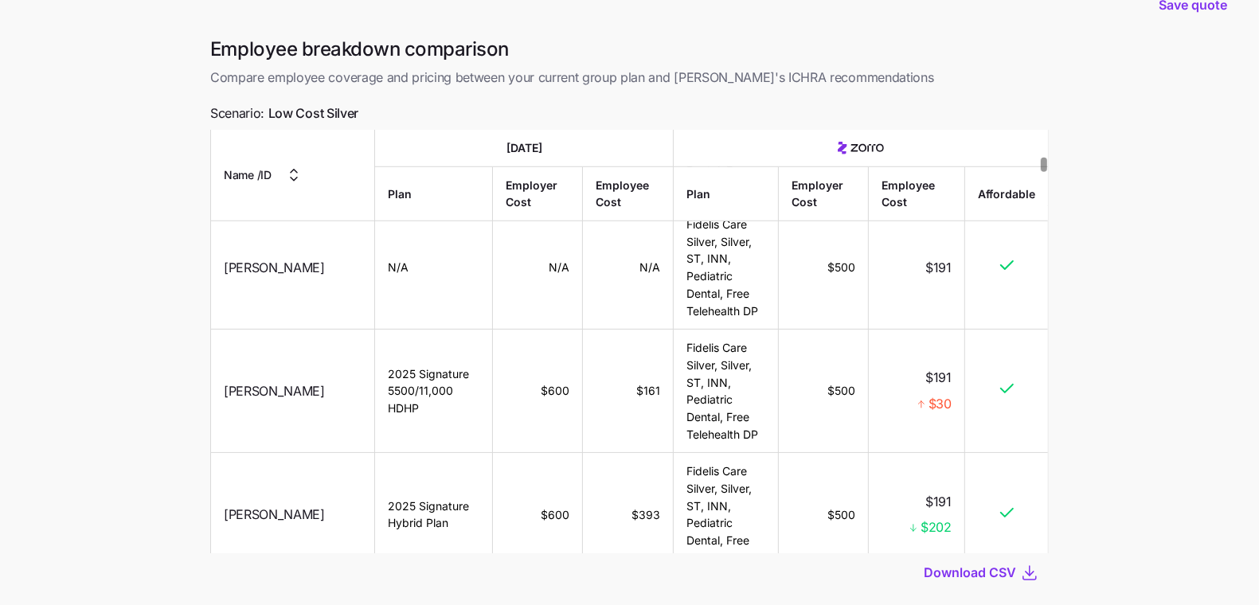
scroll to position [129, 0]
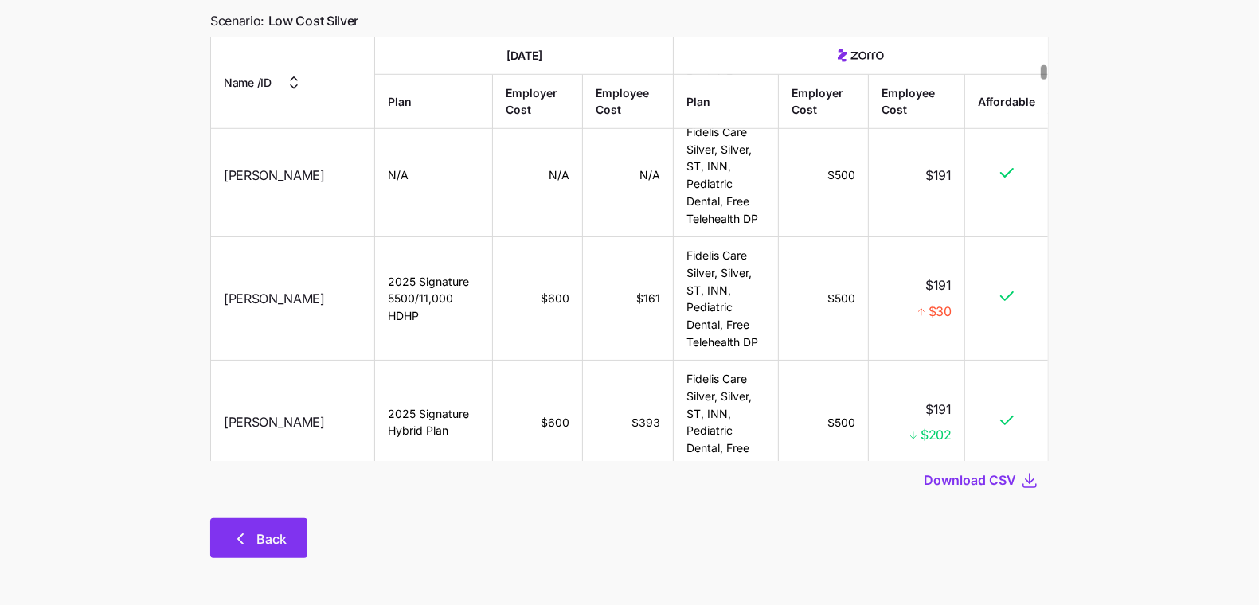
click at [215, 530] on button "Back" at bounding box center [258, 538] width 97 height 40
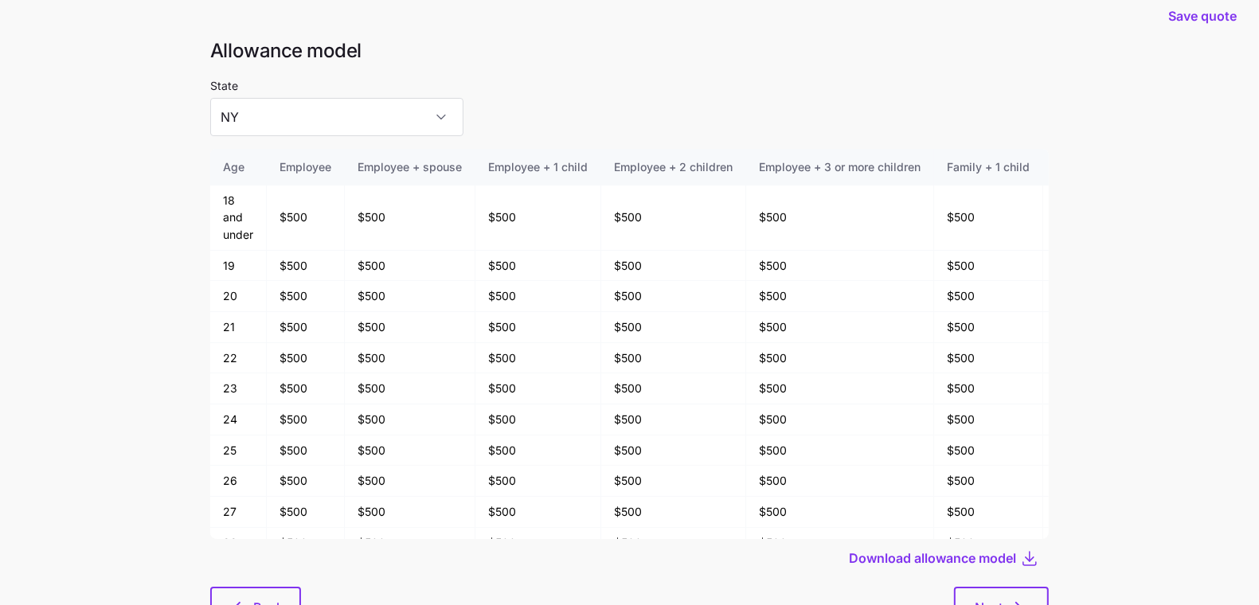
scroll to position [22, 0]
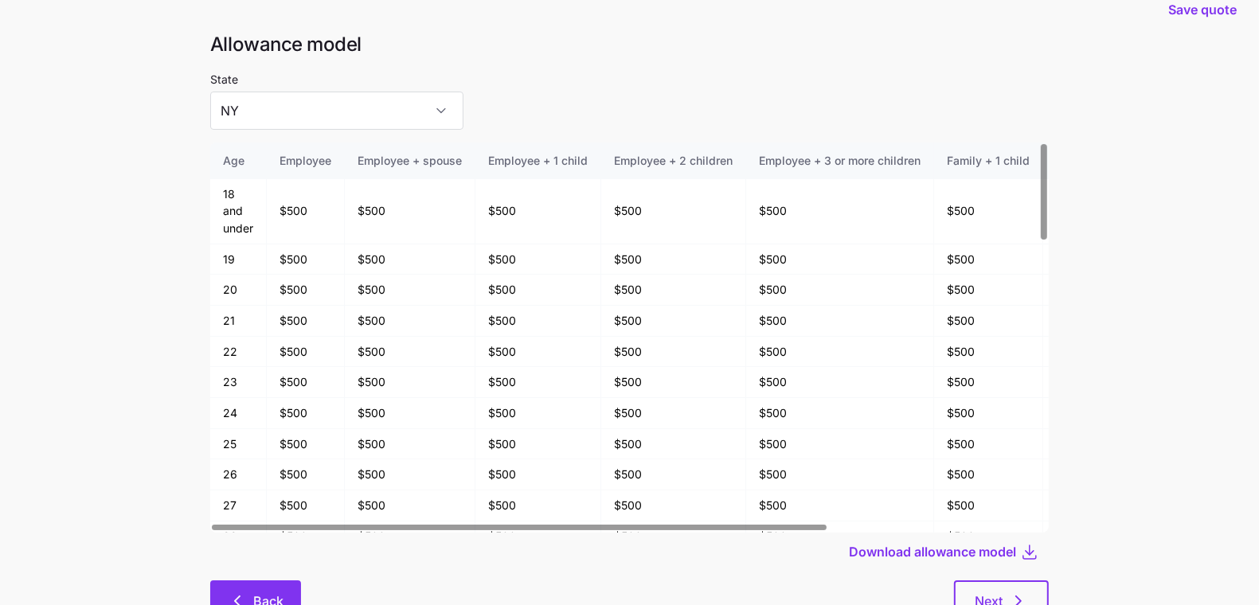
click at [276, 594] on span "Back" at bounding box center [268, 601] width 30 height 19
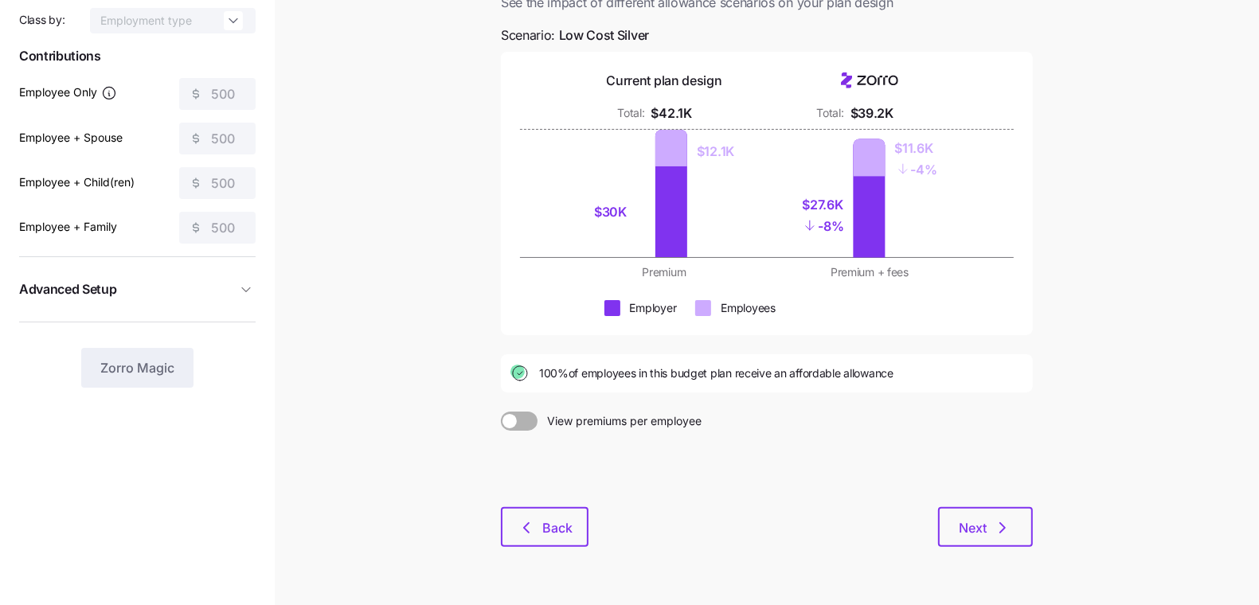
scroll to position [176, 0]
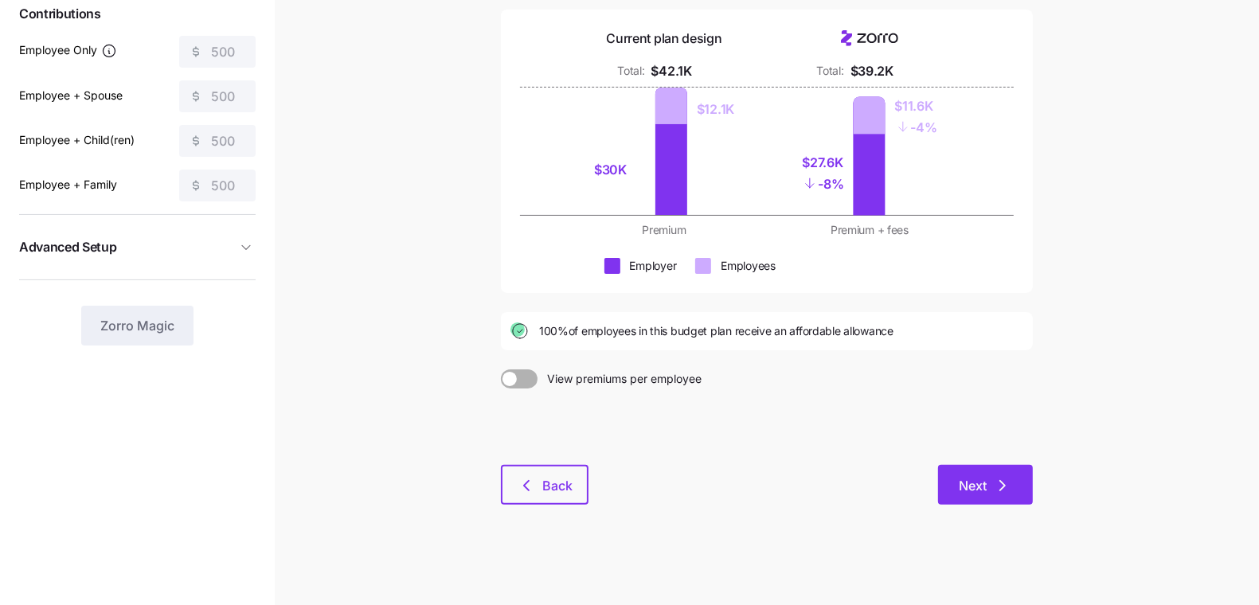
click at [998, 476] on icon "button" at bounding box center [1002, 485] width 19 height 19
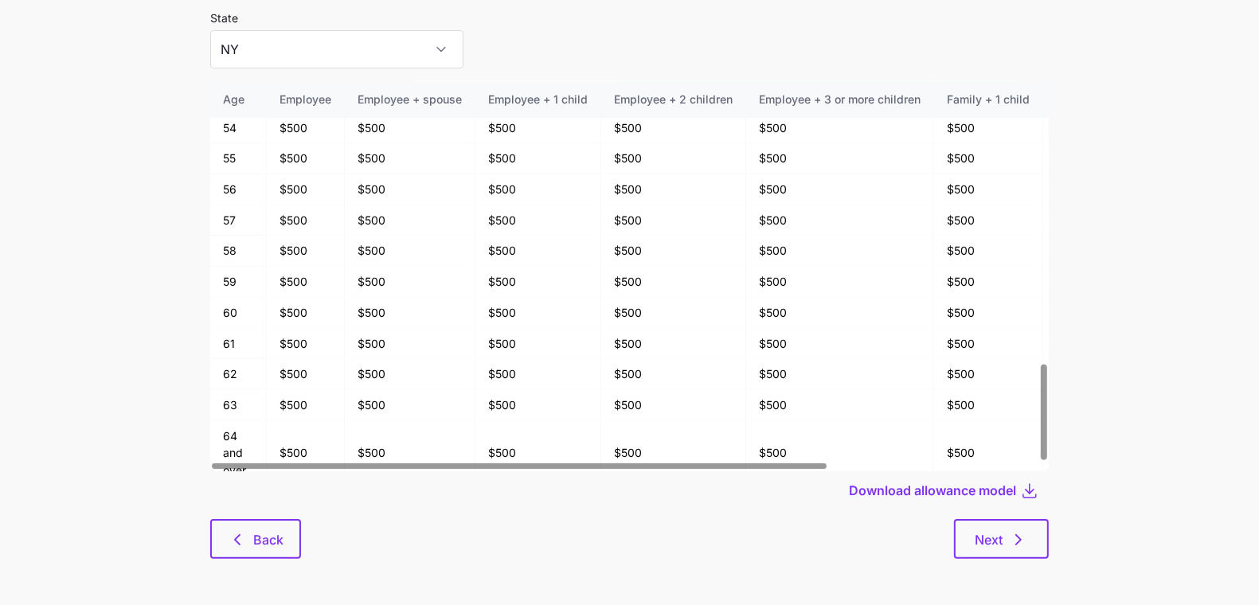
scroll to position [85, 0]
click at [979, 530] on span "Next" at bounding box center [989, 538] width 28 height 19
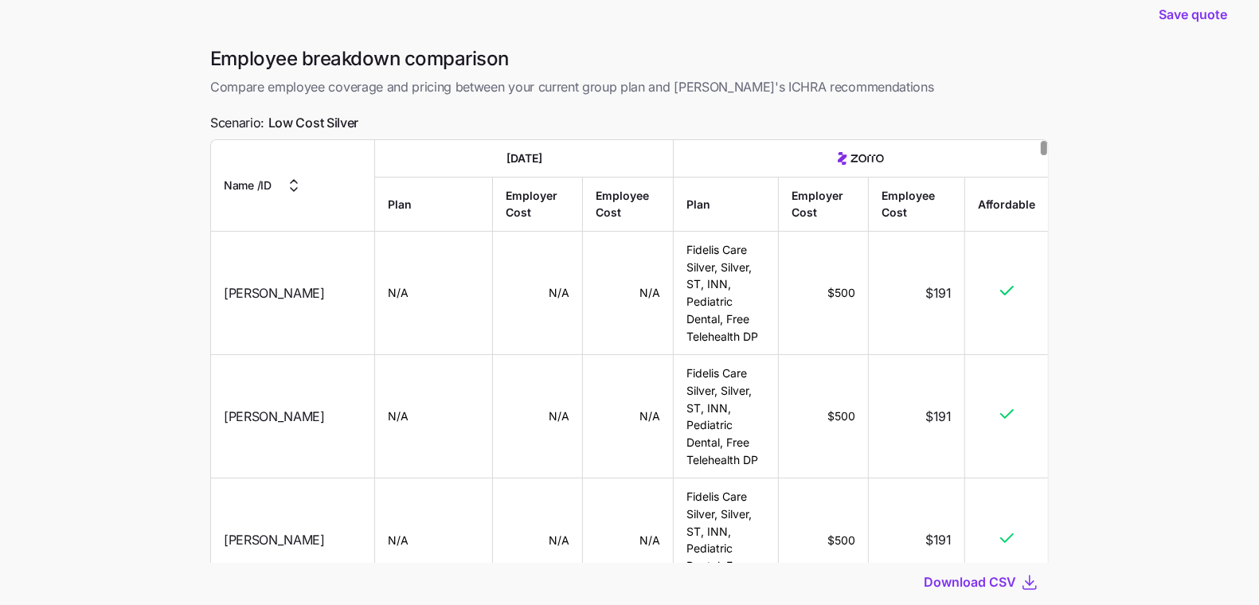
scroll to position [129, 0]
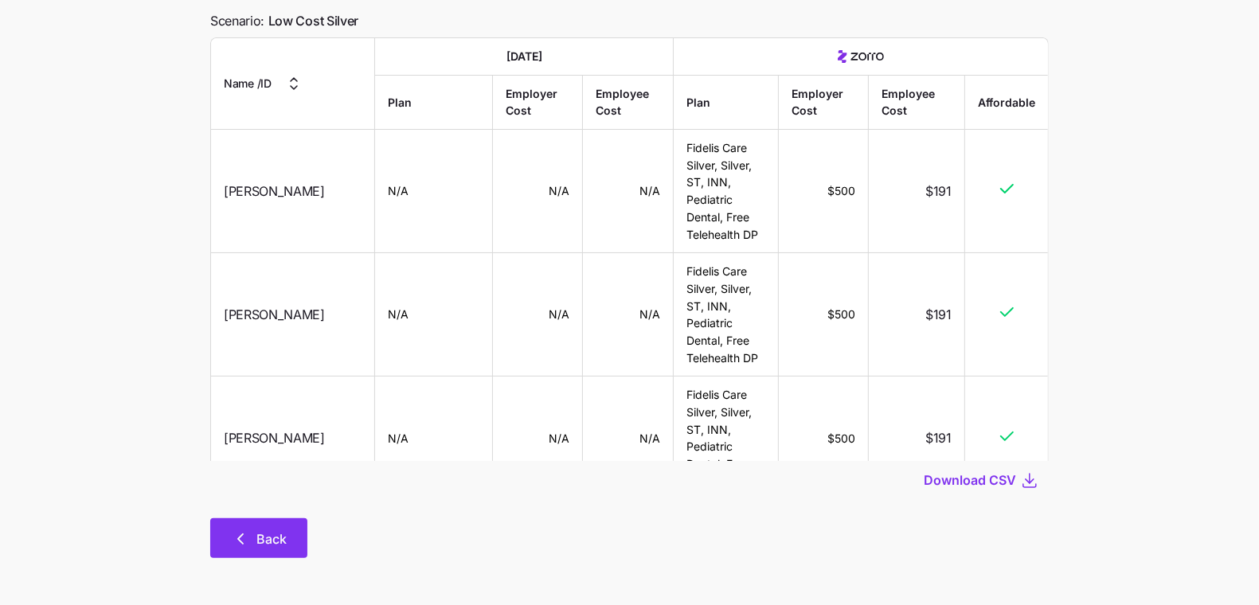
click at [236, 519] on button "Back" at bounding box center [258, 538] width 97 height 40
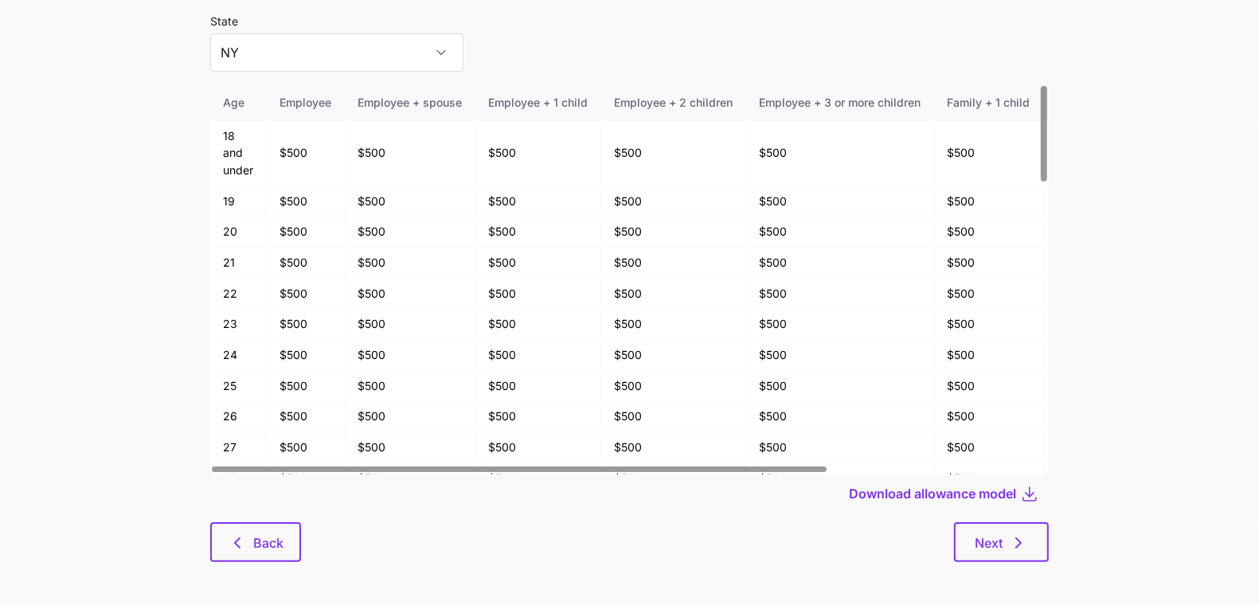
scroll to position [85, 0]
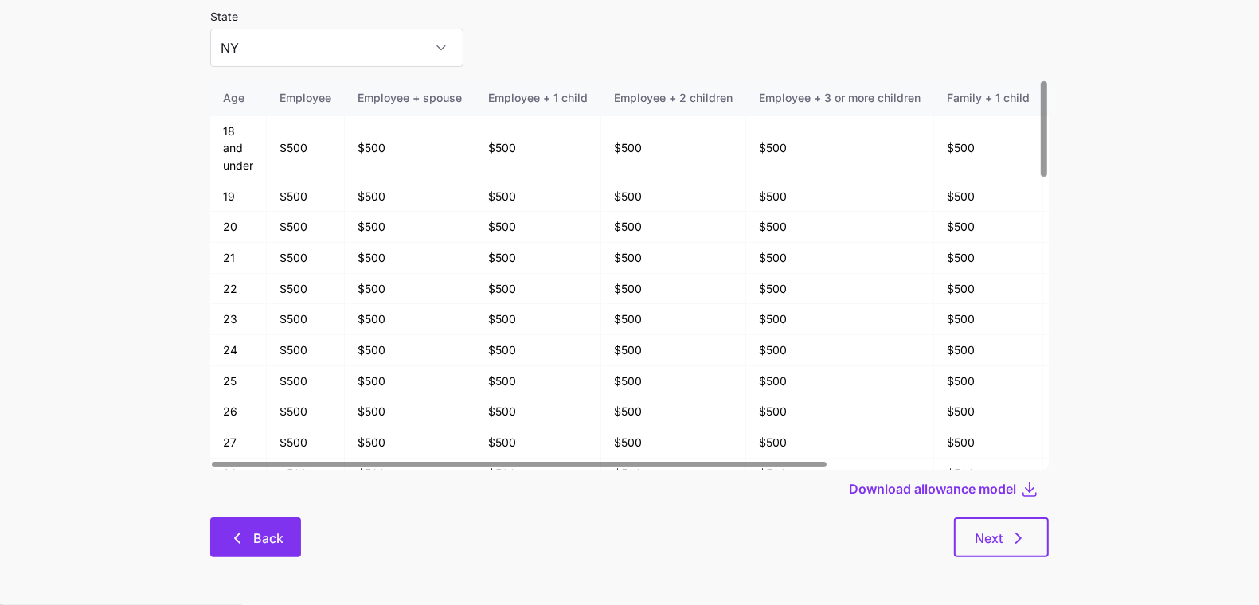
click at [270, 546] on span "Back" at bounding box center [268, 538] width 30 height 19
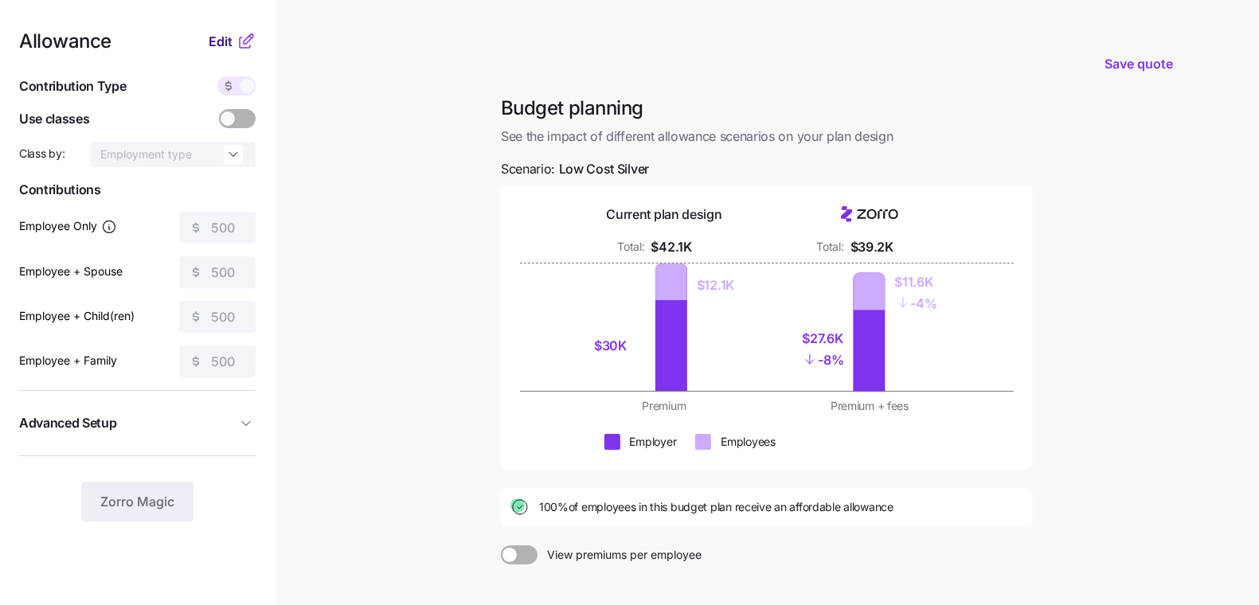
click at [229, 38] on span "Edit" at bounding box center [221, 41] width 24 height 19
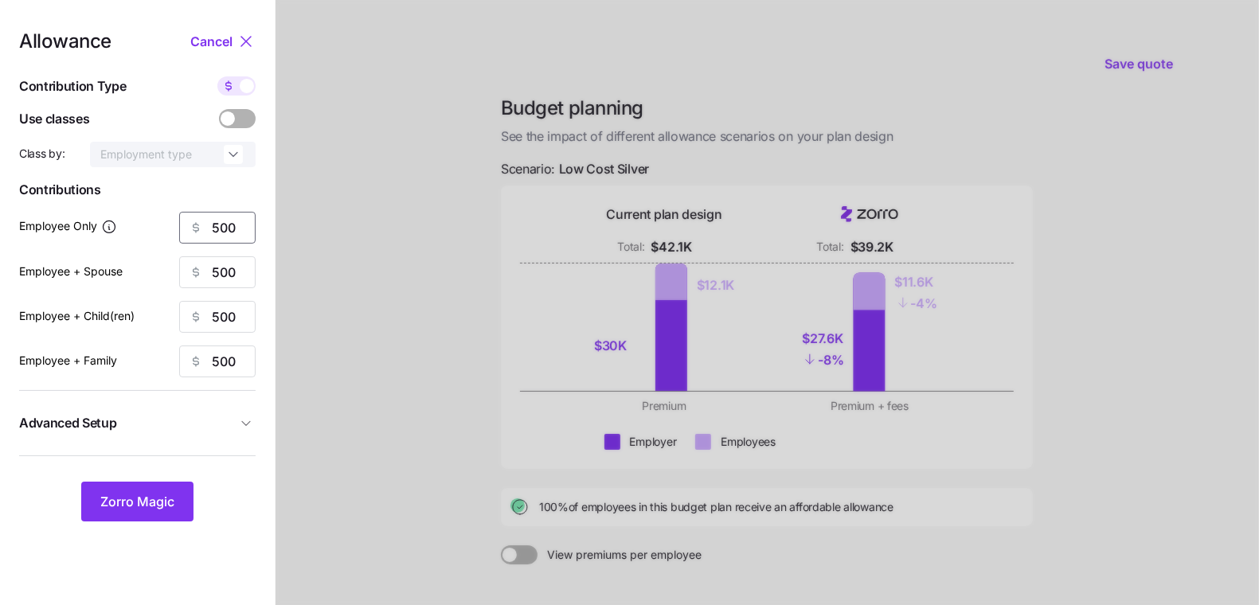
click at [238, 217] on input "500" at bounding box center [217, 228] width 76 height 32
type input "600"
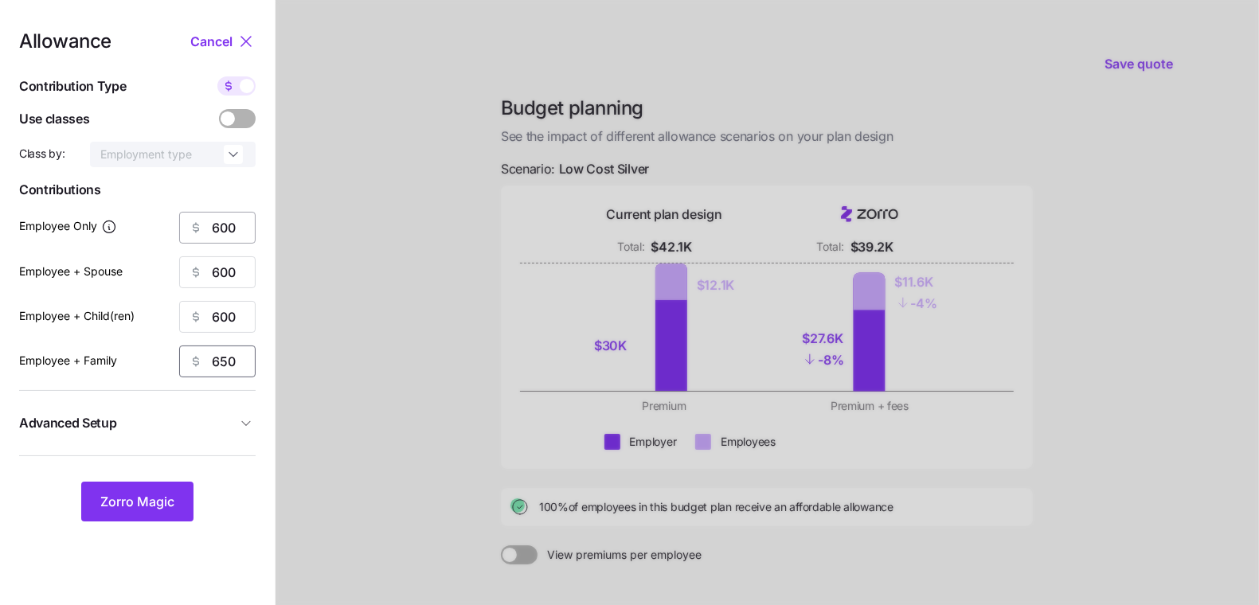
type input "650"
click at [142, 509] on span "Zorro Magic" at bounding box center [137, 501] width 74 height 19
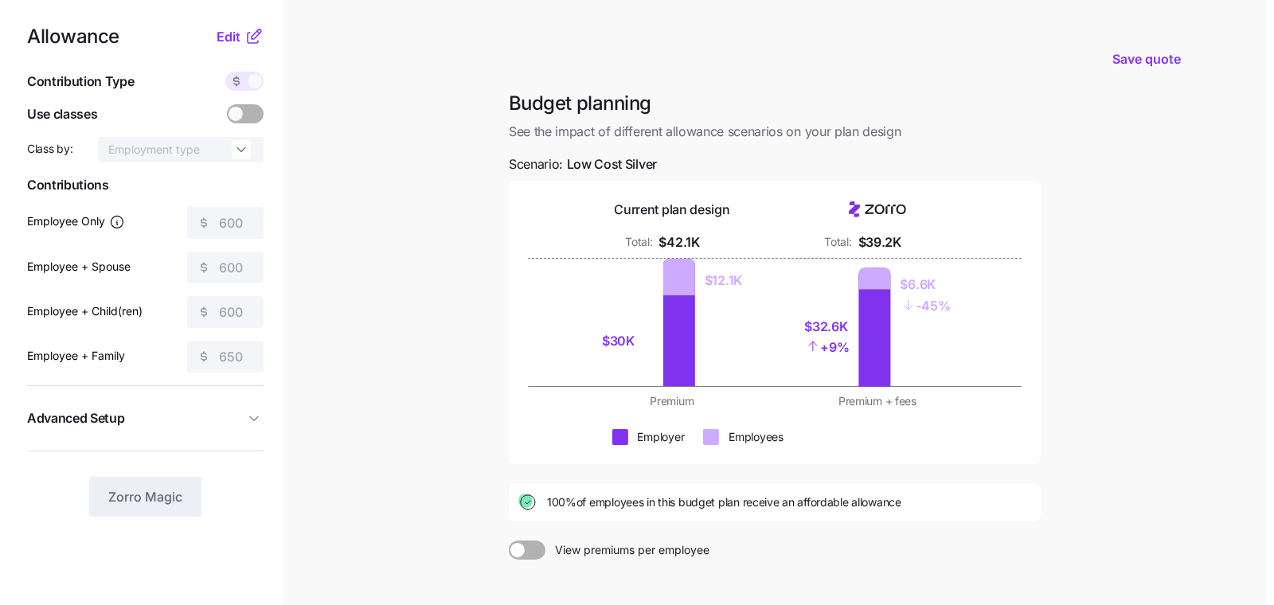
scroll to position [8, 0]
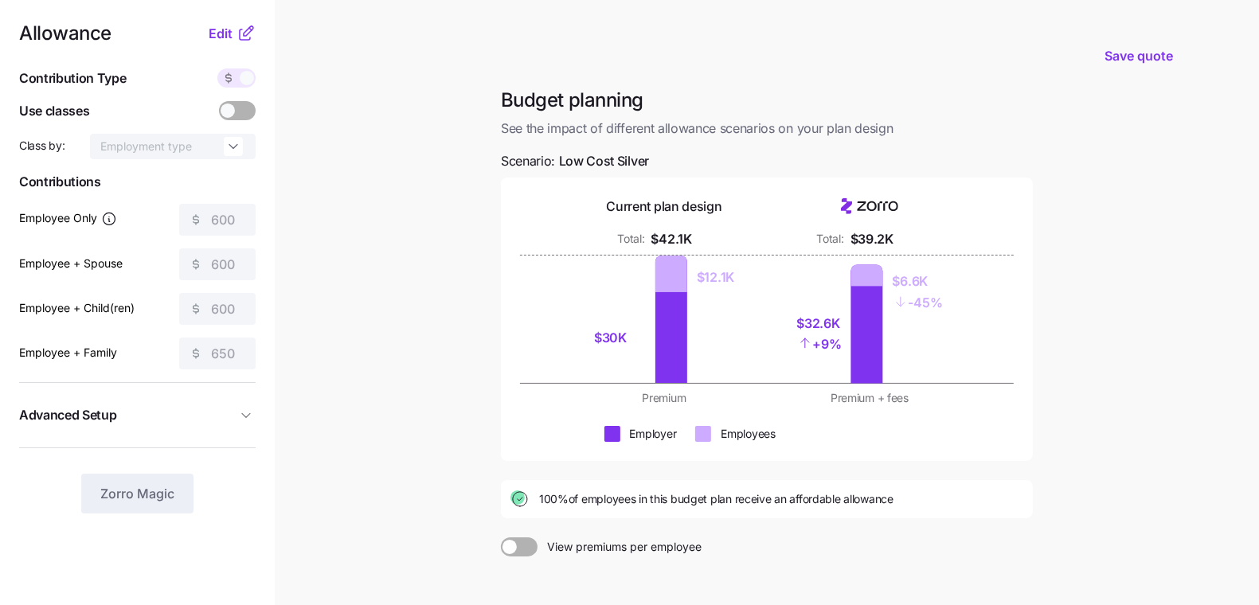
click at [1169, 127] on main "Save quote Budget planning See the impact of different allowance scenarios on y…" at bounding box center [629, 383] width 1259 height 783
click at [1124, 54] on span "Save quote" at bounding box center [1138, 55] width 68 height 19
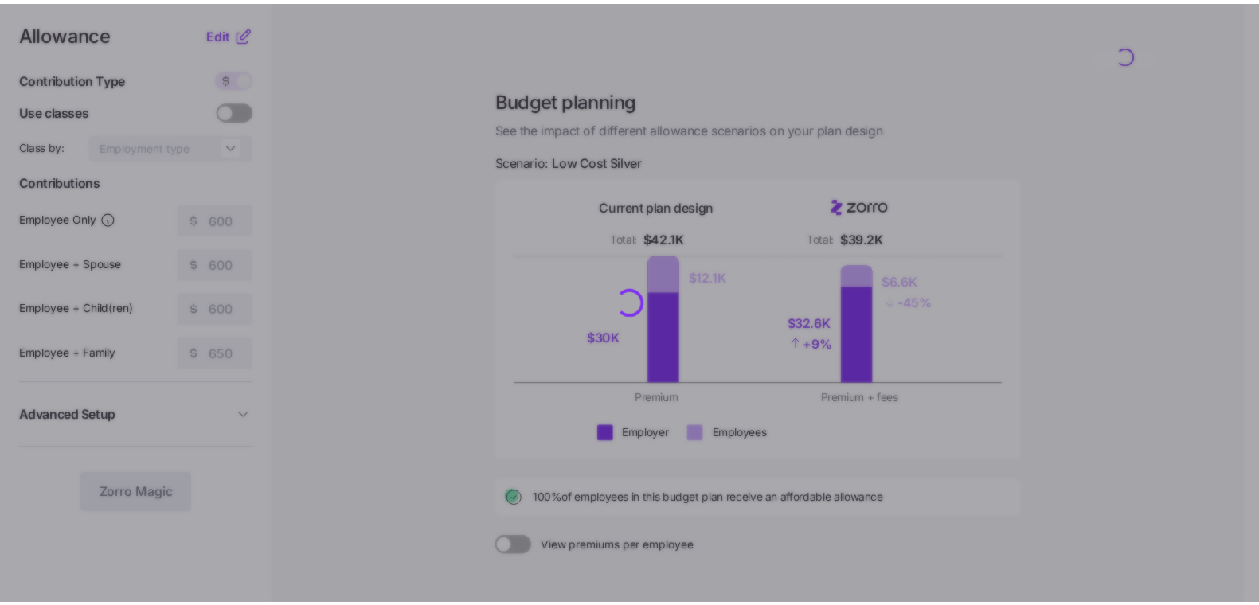
scroll to position [0, 0]
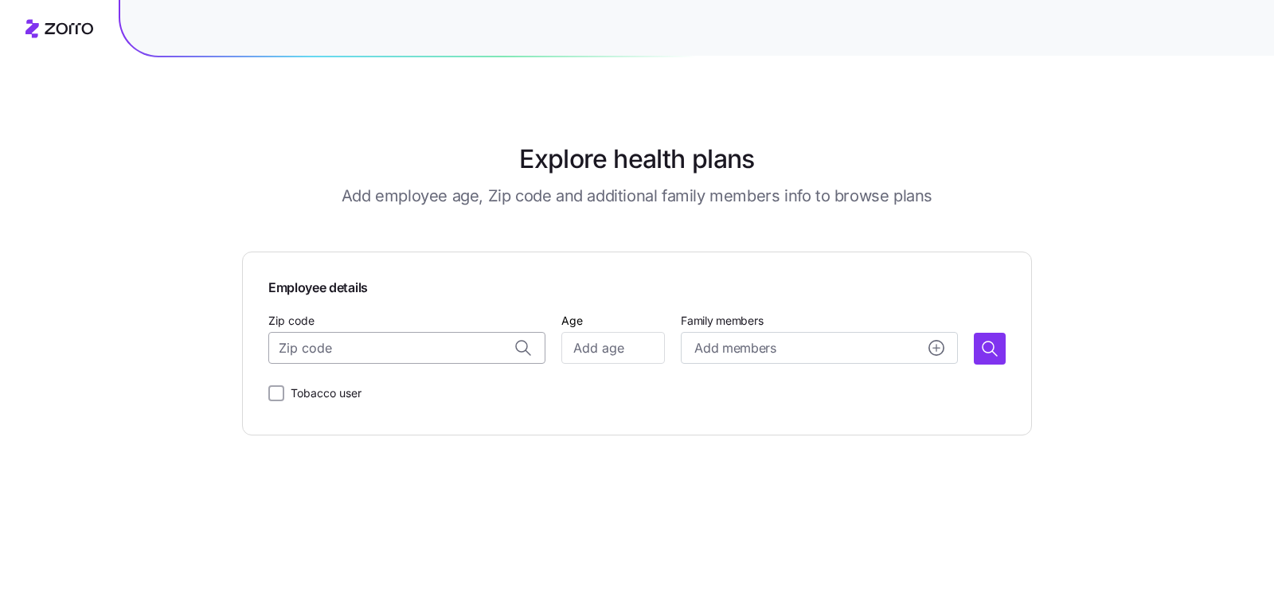
click at [346, 354] on input "Zip code" at bounding box center [406, 348] width 277 height 32
click at [324, 345] on input "Zip code" at bounding box center [406, 348] width 277 height 32
paste input "14513"
click at [334, 384] on span "14513, [GEOGRAPHIC_DATA], [GEOGRAPHIC_DATA]" at bounding box center [422, 391] width 223 height 20
click at [631, 355] on input "Age" at bounding box center [613, 348] width 104 height 32
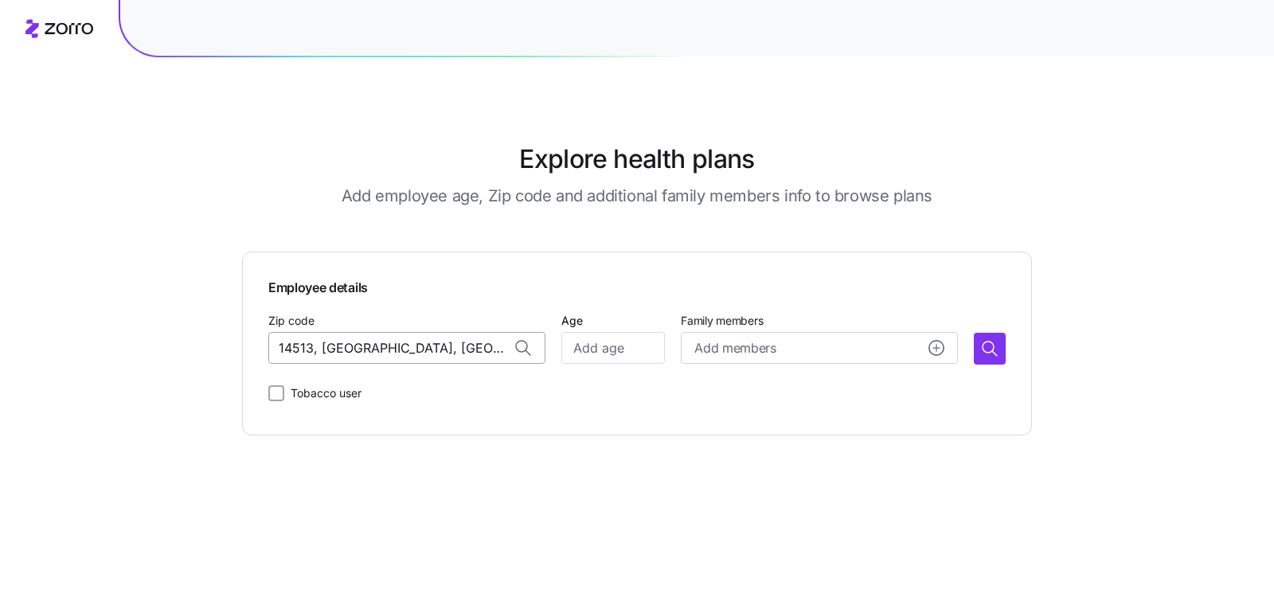
click at [332, 351] on input "14513, [GEOGRAPHIC_DATA], [GEOGRAPHIC_DATA]" at bounding box center [406, 348] width 277 height 32
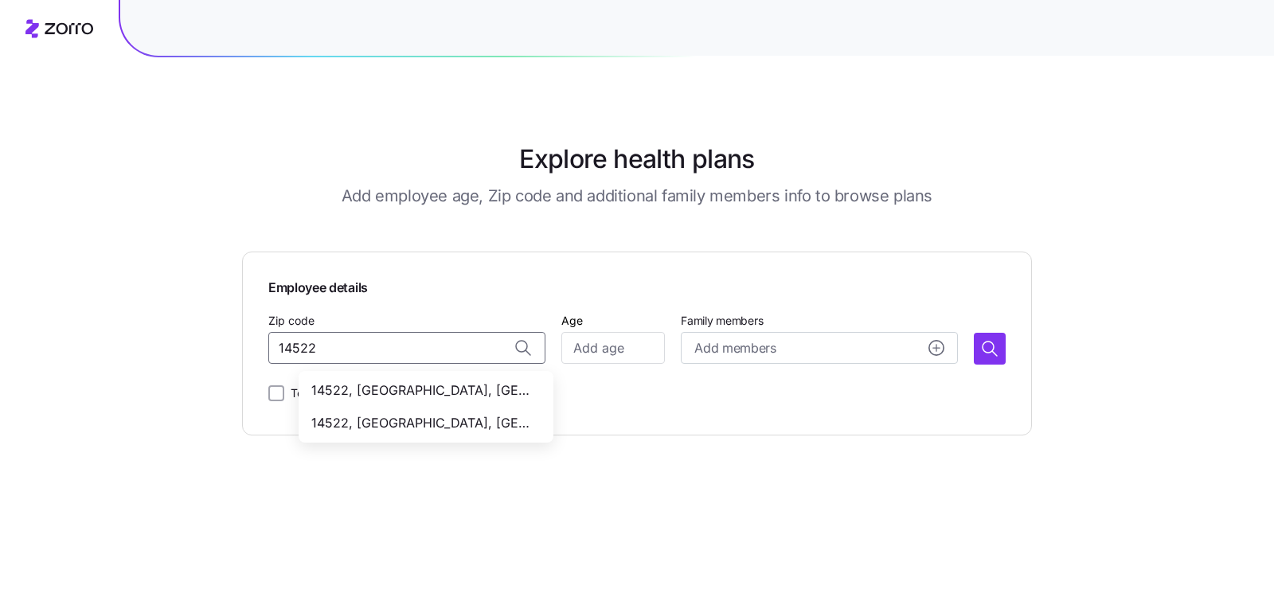
click at [432, 385] on span "14522, [GEOGRAPHIC_DATA], [GEOGRAPHIC_DATA]" at bounding box center [422, 391] width 223 height 20
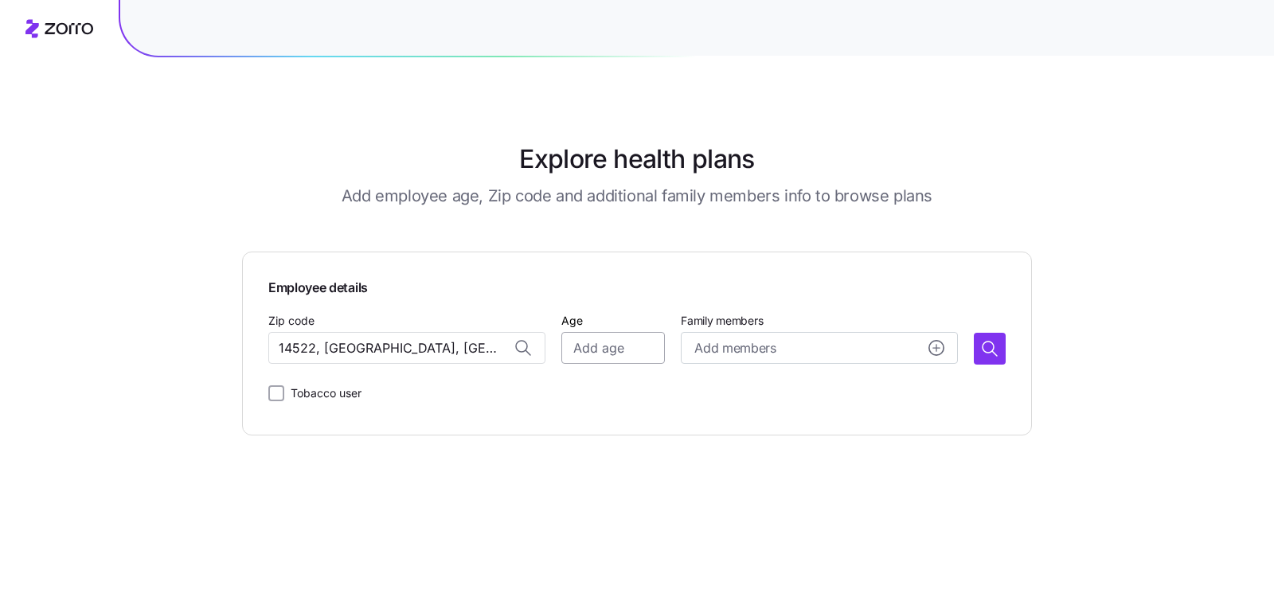
type input "14522, [GEOGRAPHIC_DATA], [GEOGRAPHIC_DATA]"
click at [631, 348] on input "Age" at bounding box center [613, 348] width 104 height 32
type input "35"
click at [983, 339] on icon "button" at bounding box center [989, 348] width 19 height 19
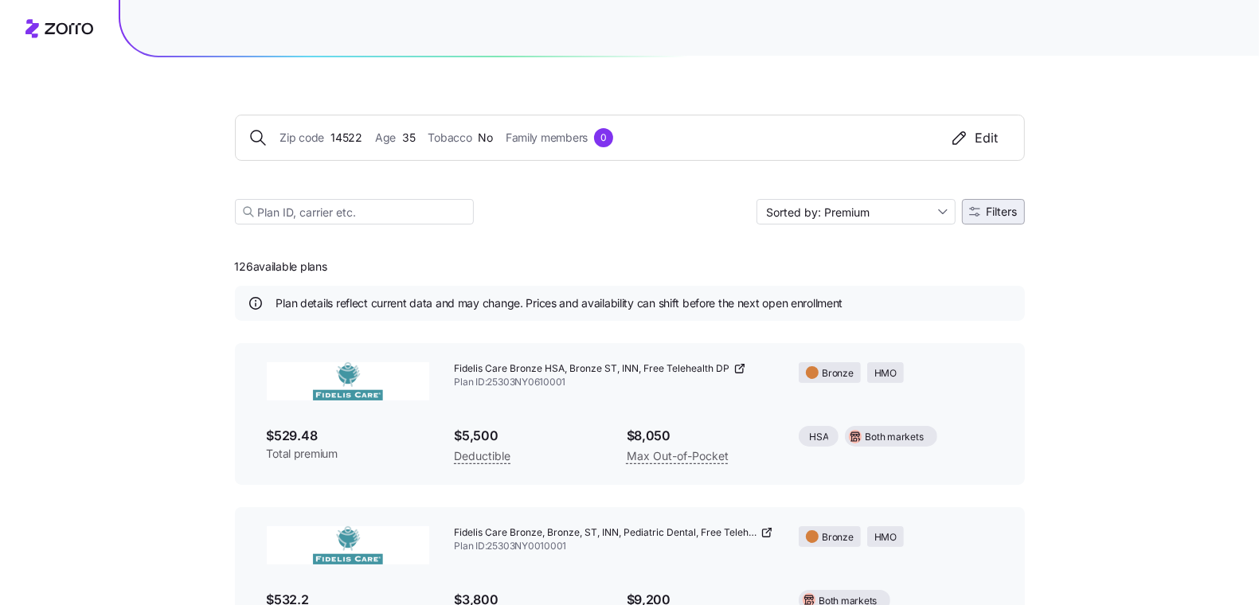
click at [1002, 220] on button "Filters" at bounding box center [993, 211] width 63 height 25
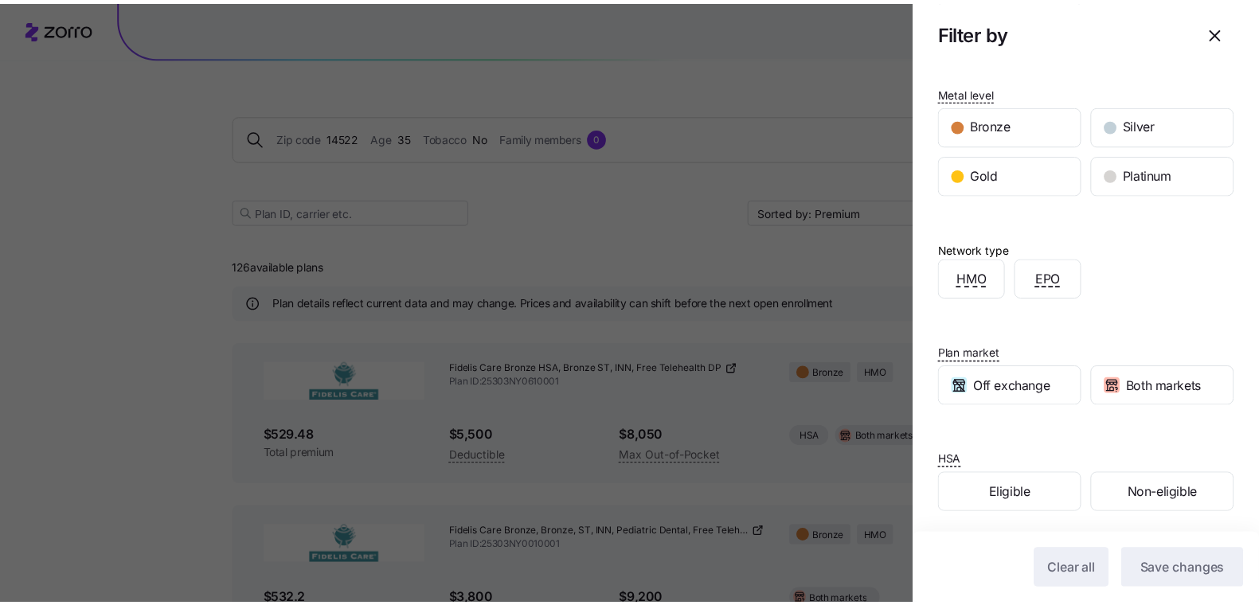
scroll to position [174, 0]
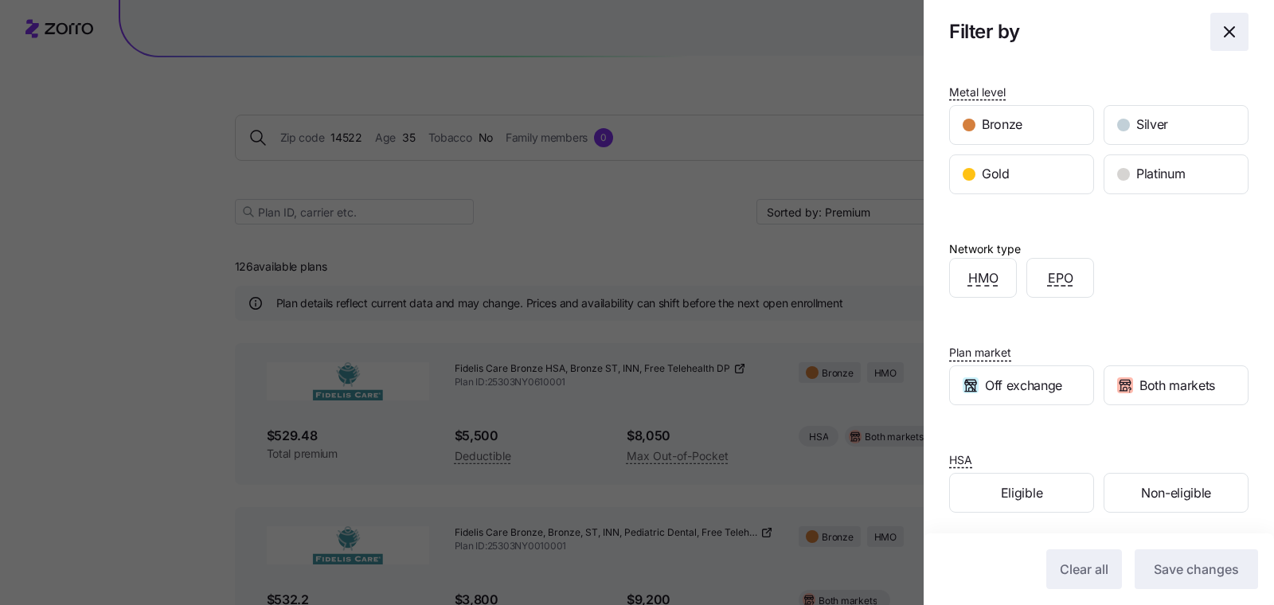
click at [1220, 42] on span "button" at bounding box center [1229, 32] width 37 height 37
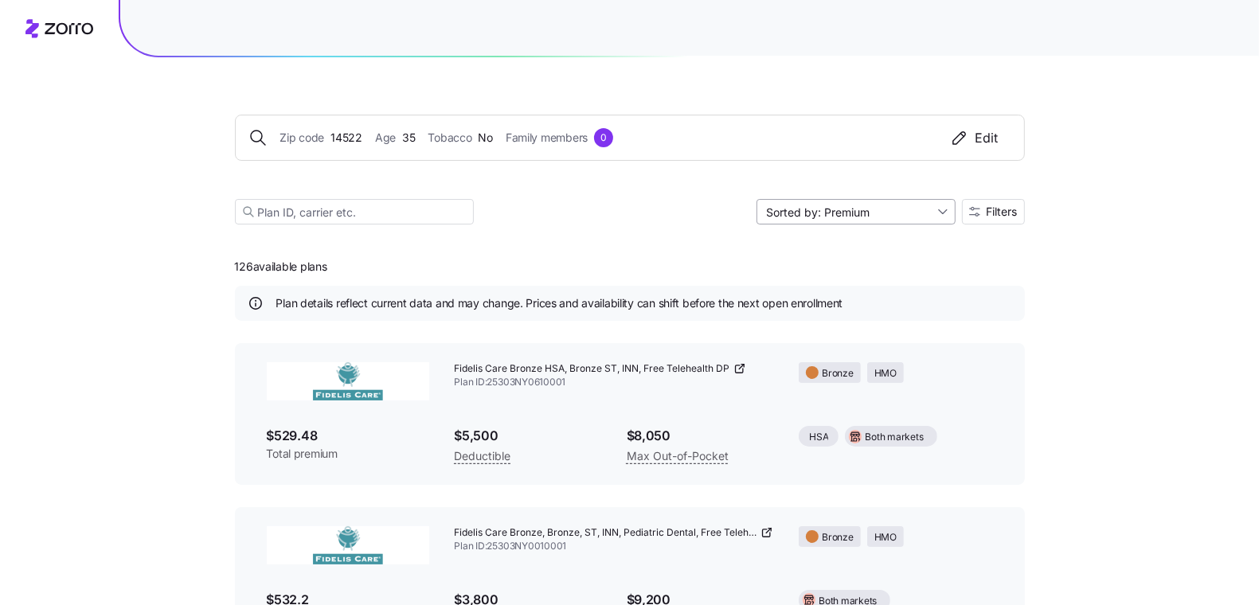
click at [902, 205] on input "Sorted by: Premium" at bounding box center [855, 211] width 199 height 25
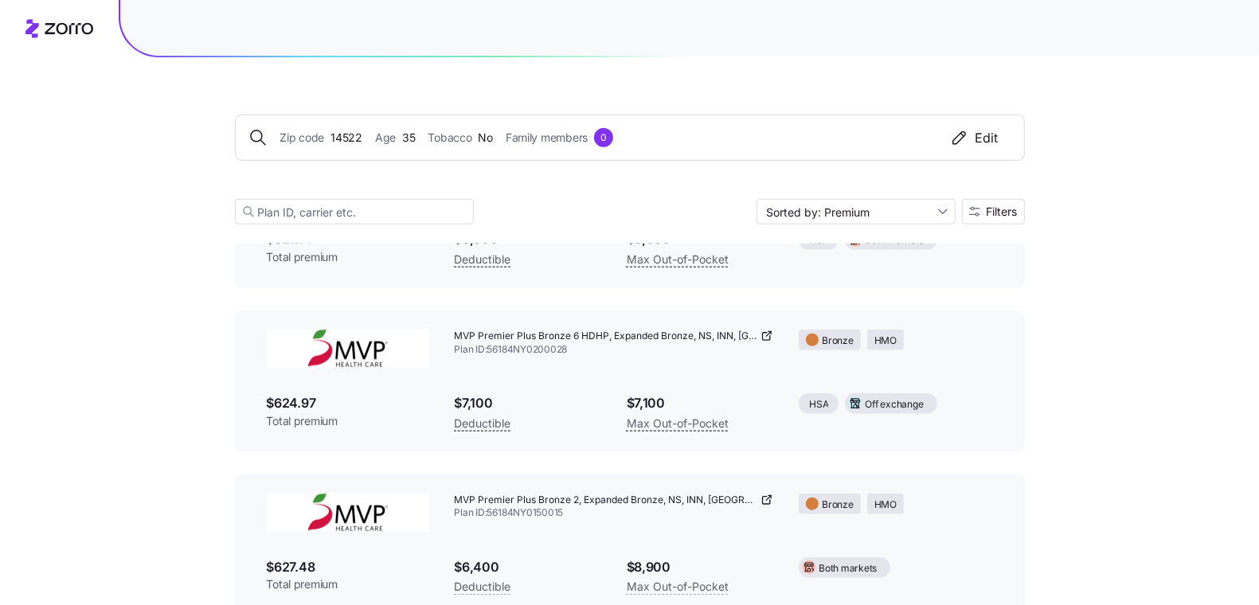
scroll to position [1031, 0]
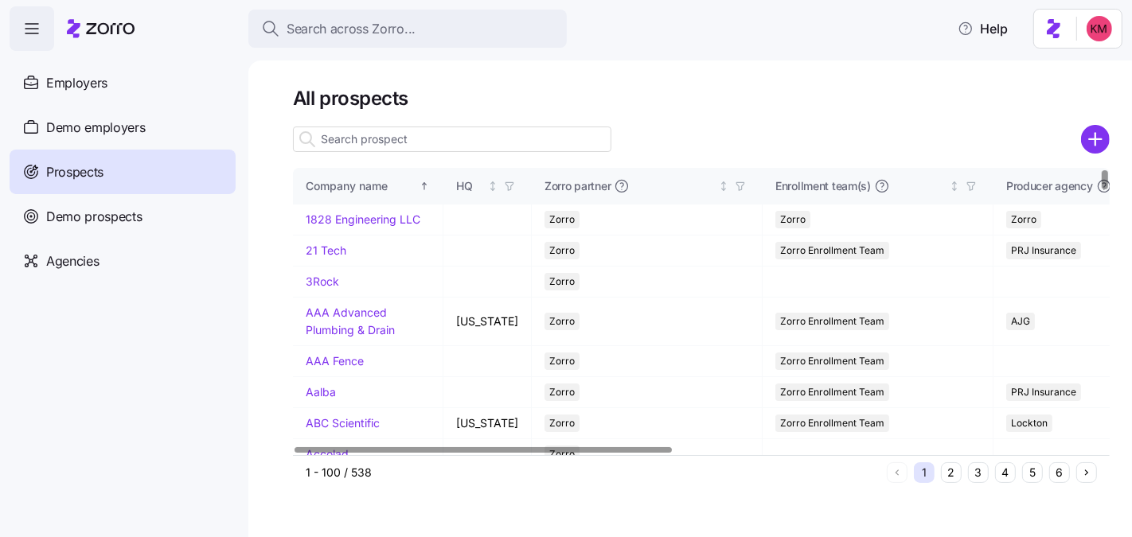
click at [419, 139] on input at bounding box center [452, 139] width 318 height 25
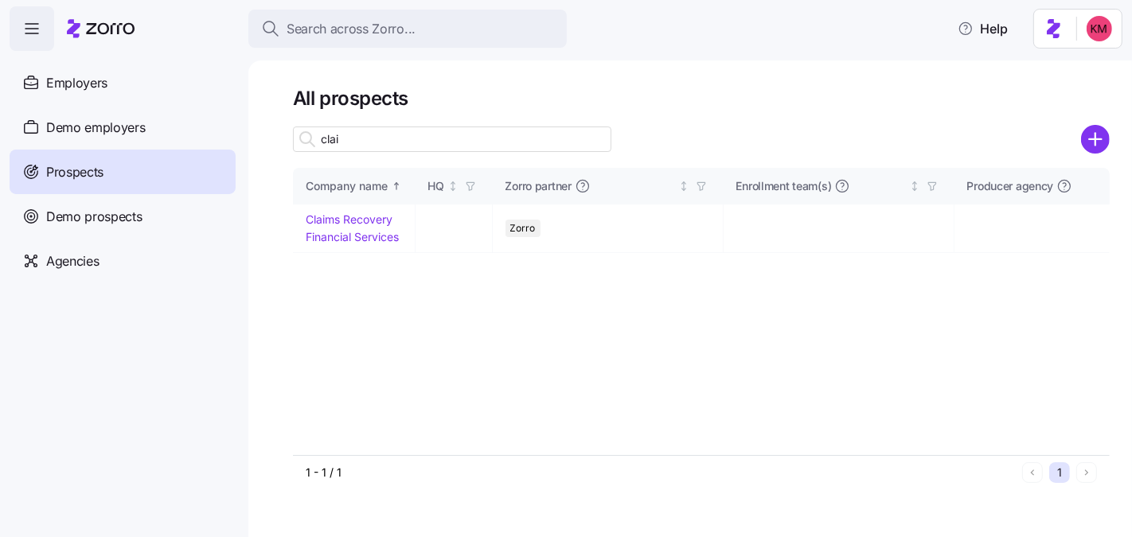
type input "clai"
click at [671, 100] on h1 "All prospects" at bounding box center [701, 98] width 817 height 25
click at [360, 217] on link "Claims Recovery Financial Services" at bounding box center [352, 228] width 93 height 31
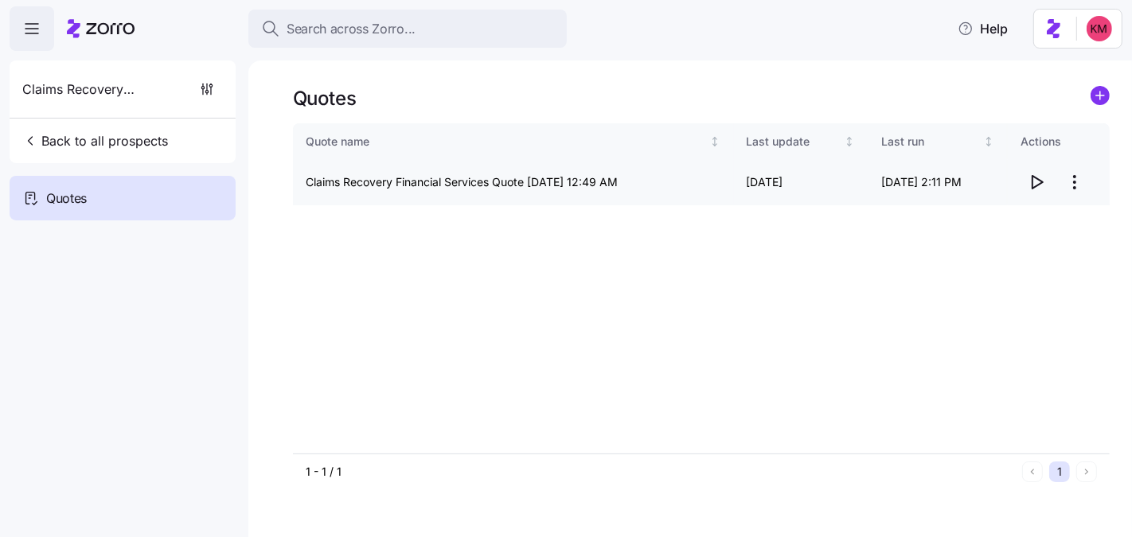
click at [1038, 185] on icon "button" at bounding box center [1038, 182] width 10 height 13
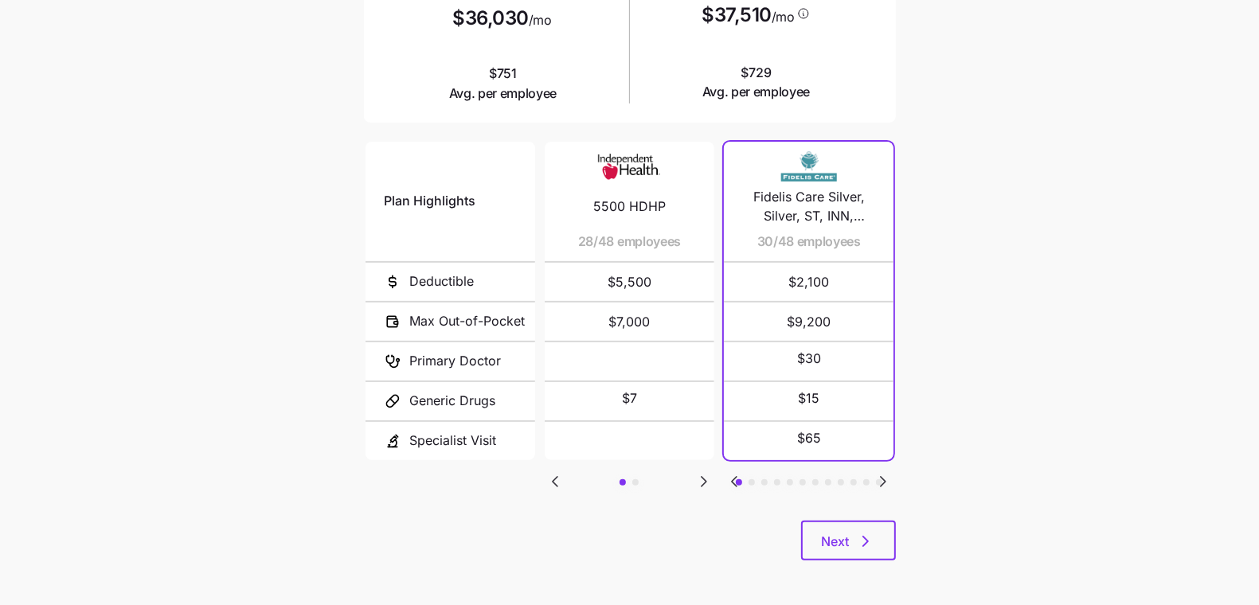
scroll to position [264, 0]
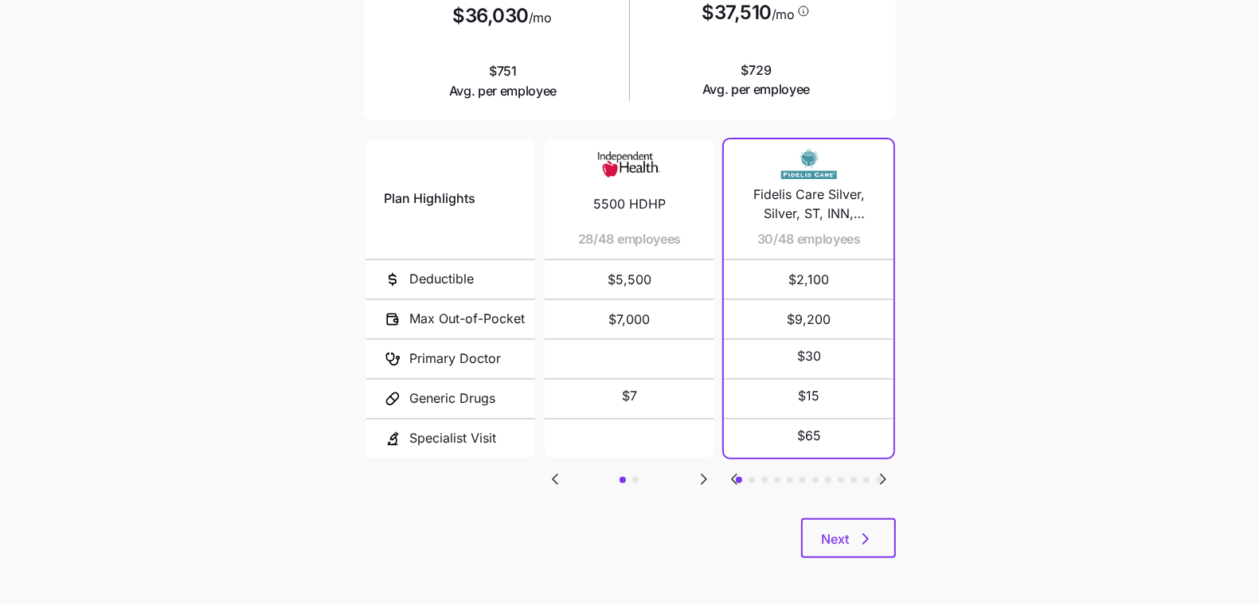
click at [711, 479] on icon "Go to next slide" at bounding box center [703, 479] width 19 height 19
click at [584, 471] on div "Plan Highlights Deductible Max Out-of-Pocket Primary Doctor Generic Drugs Speci…" at bounding box center [630, 327] width 532 height 382
click at [561, 472] on icon "Go to previous slide" at bounding box center [554, 479] width 19 height 19
click at [859, 533] on icon "button" at bounding box center [865, 539] width 19 height 19
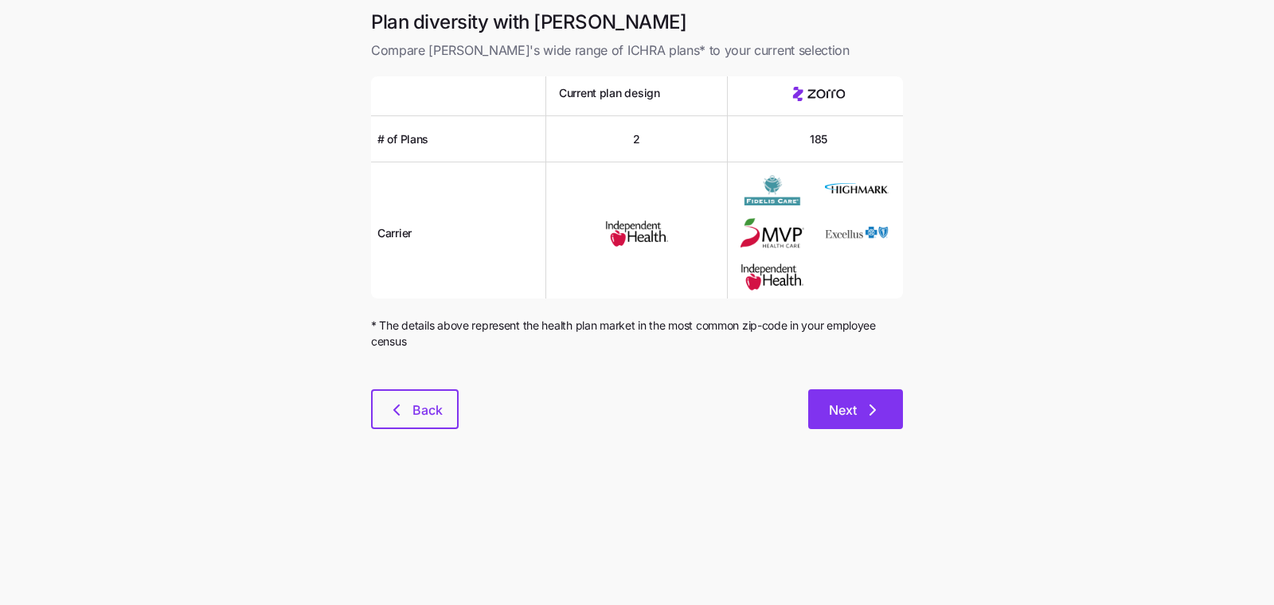
click at [843, 395] on button "Next" at bounding box center [855, 409] width 95 height 40
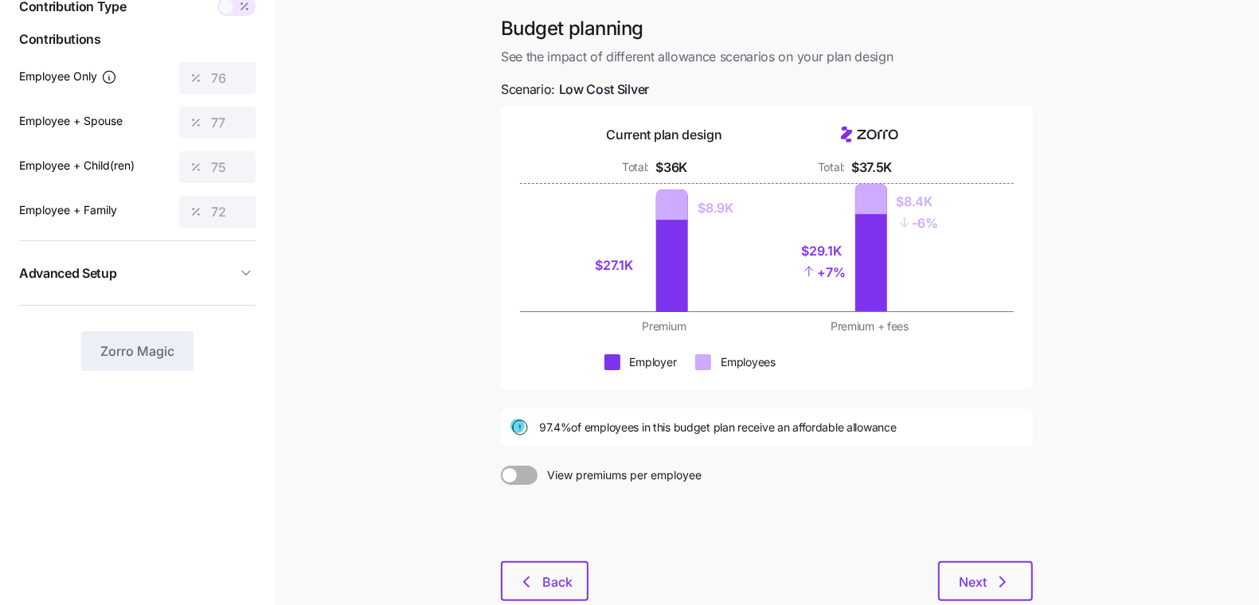
scroll to position [92, 0]
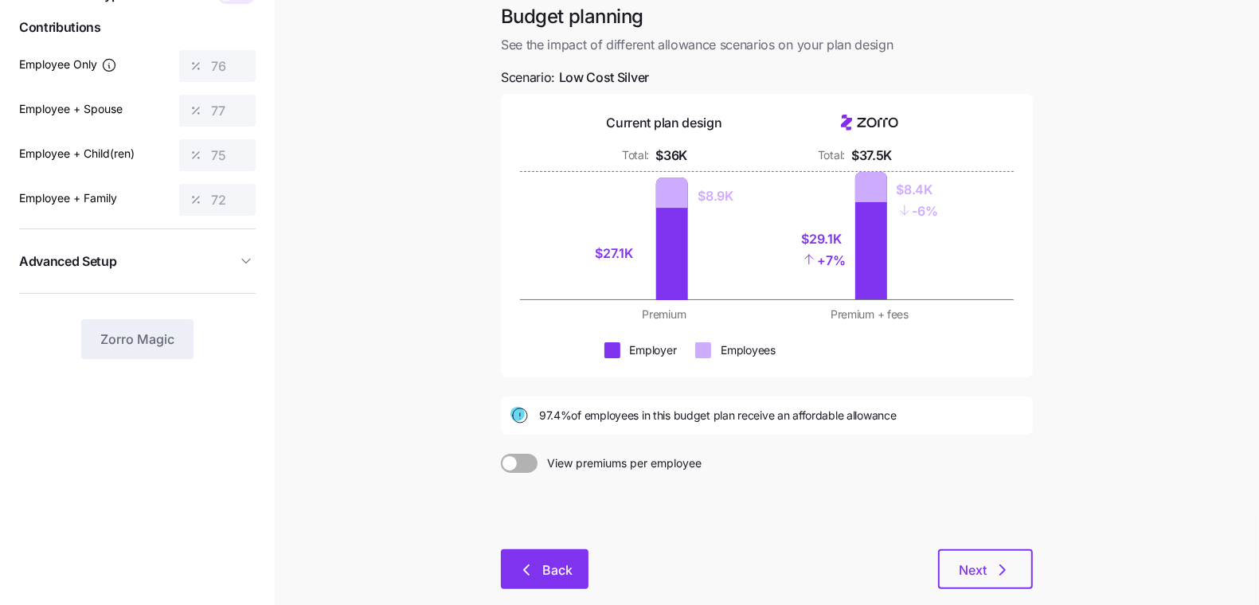
click at [549, 571] on span "Back" at bounding box center [557, 570] width 30 height 19
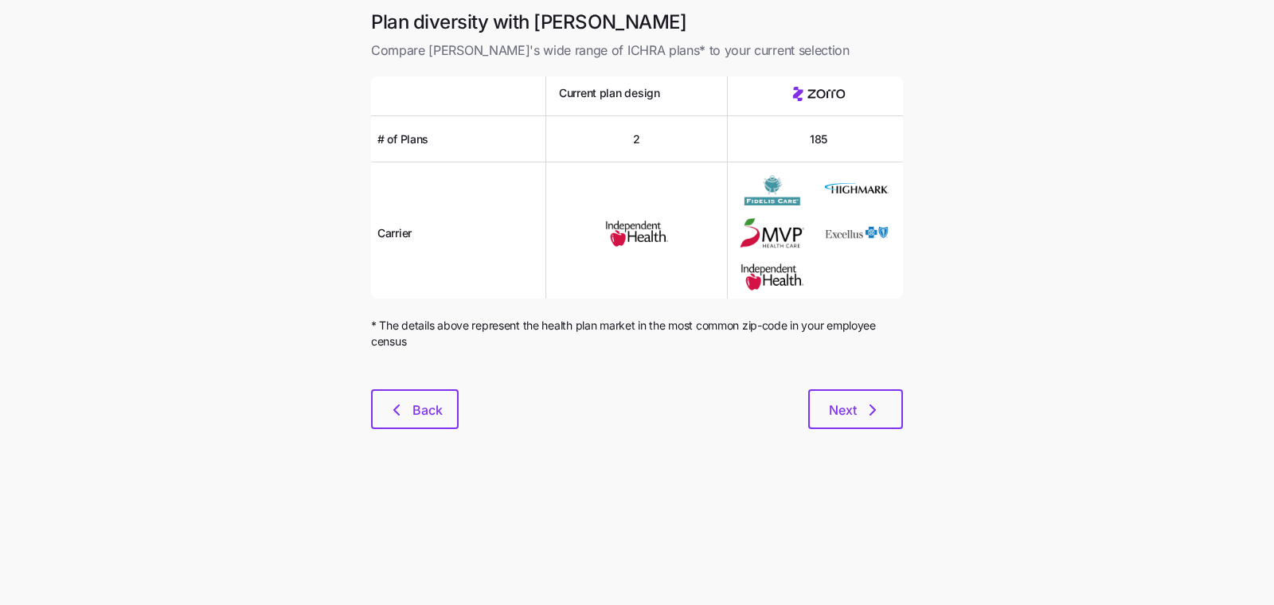
click at [435, 385] on div at bounding box center [637, 379] width 532 height 19
click at [431, 408] on span "Back" at bounding box center [427, 410] width 30 height 19
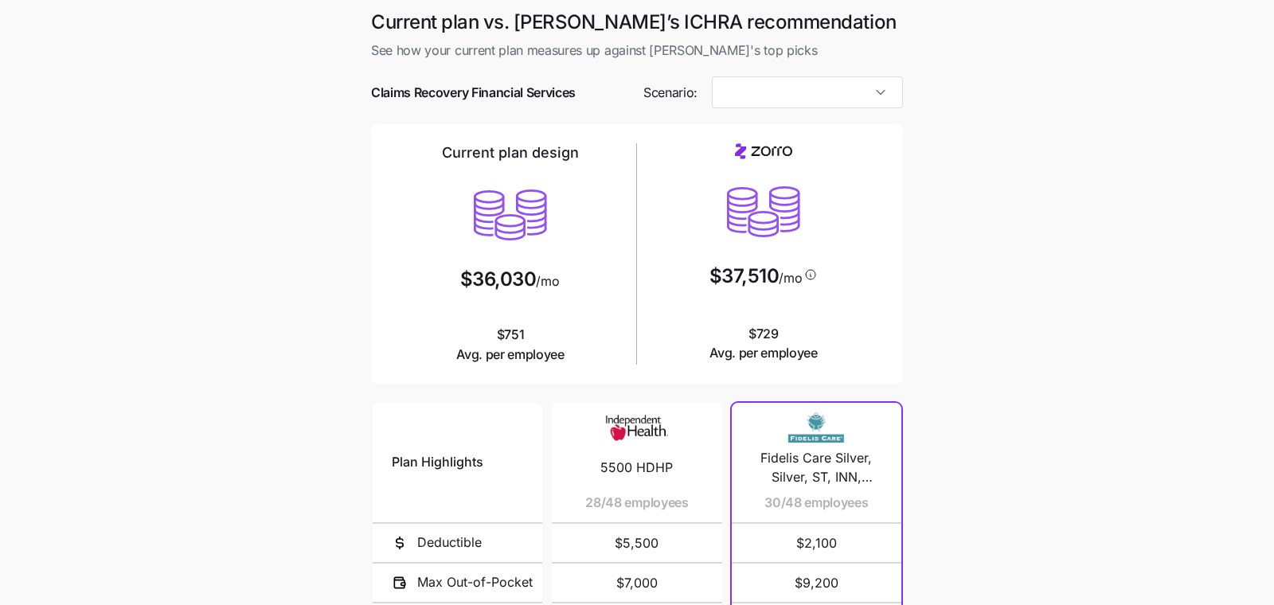
type input "Low Cost Silver"
click at [838, 114] on div at bounding box center [630, 116] width 532 height 16
click at [835, 101] on input "Low Cost Silver" at bounding box center [800, 92] width 192 height 32
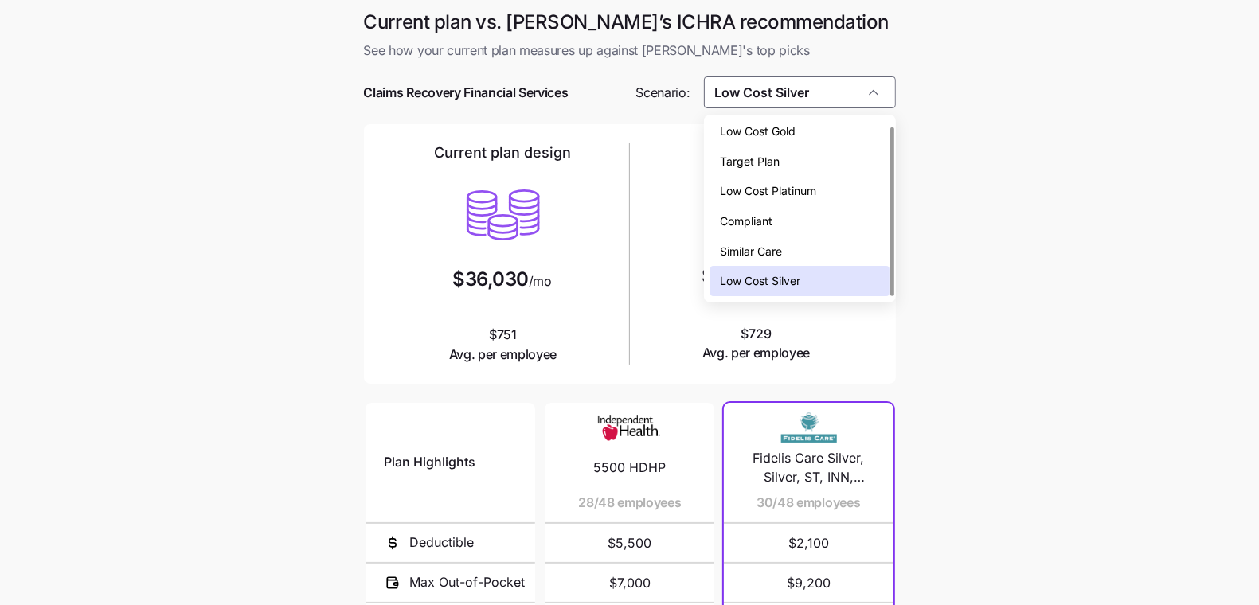
click at [995, 239] on main "Current plan vs. [PERSON_NAME]’s ICHRA recommendation See how your current plan…" at bounding box center [629, 434] width 1259 height 869
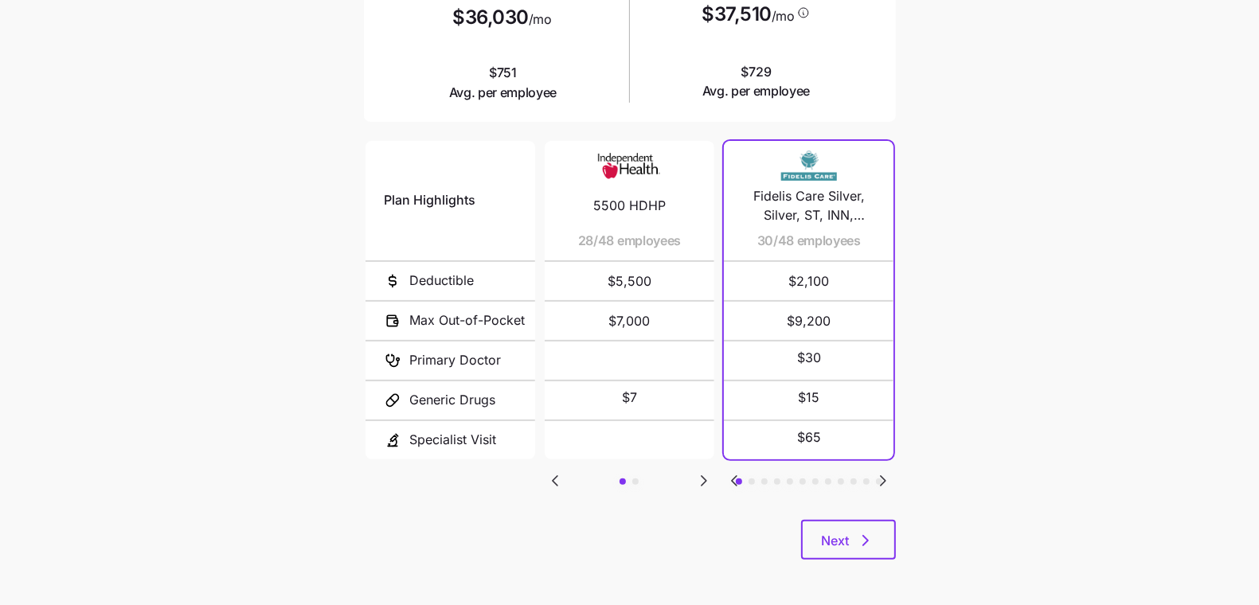
scroll to position [264, 0]
click at [864, 541] on icon "button" at bounding box center [865, 539] width 19 height 19
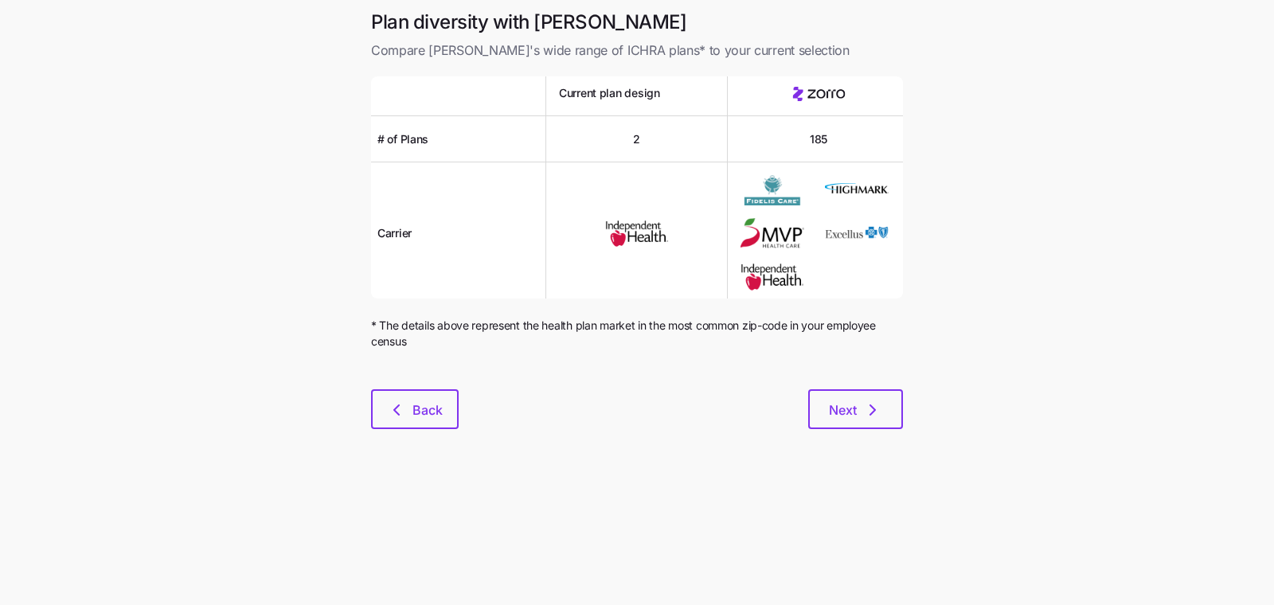
click at [854, 385] on div at bounding box center [637, 379] width 532 height 19
click at [850, 397] on button "Next" at bounding box center [855, 409] width 95 height 40
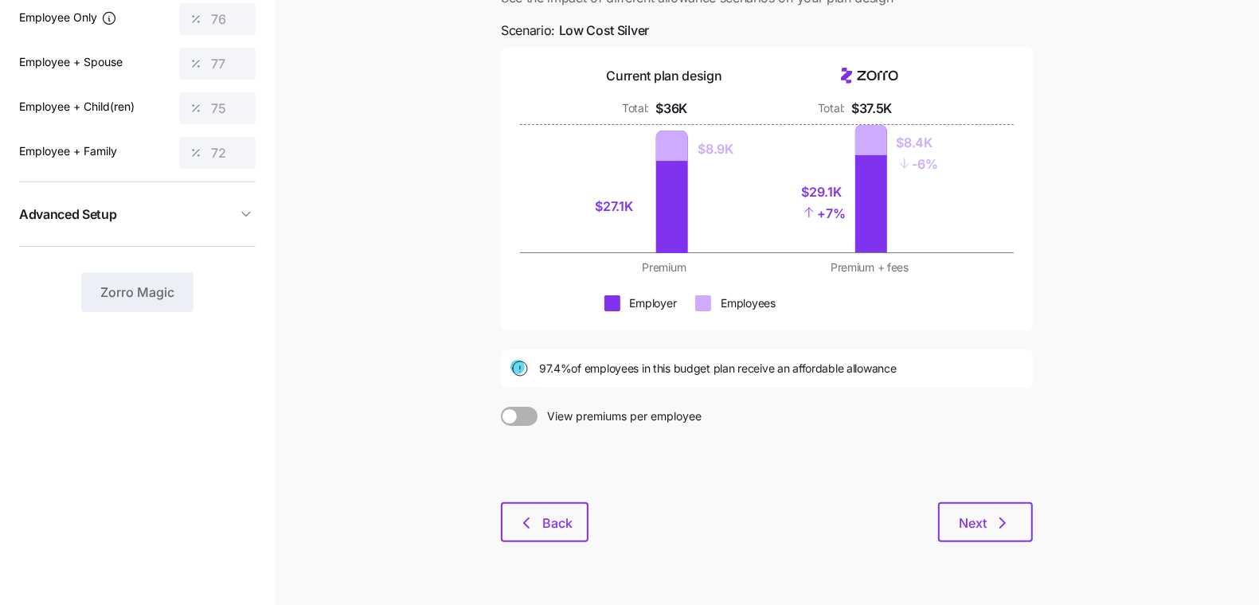
scroll to position [176, 0]
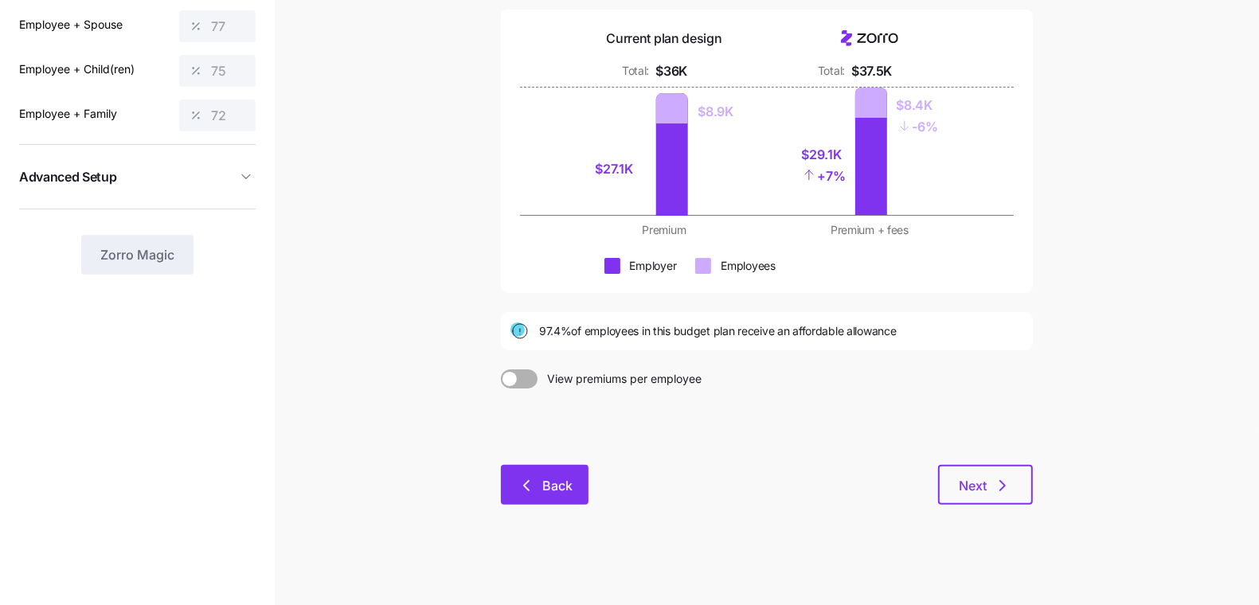
click at [561, 494] on button "Back" at bounding box center [545, 485] width 88 height 40
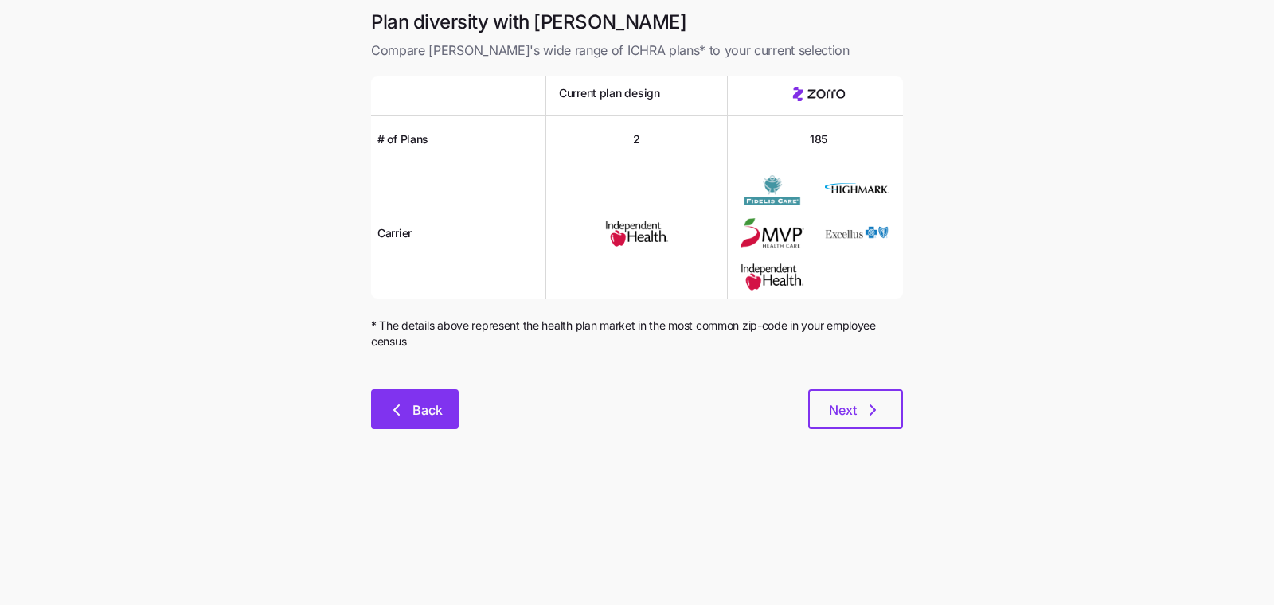
click at [420, 404] on span "Back" at bounding box center [427, 410] width 30 height 19
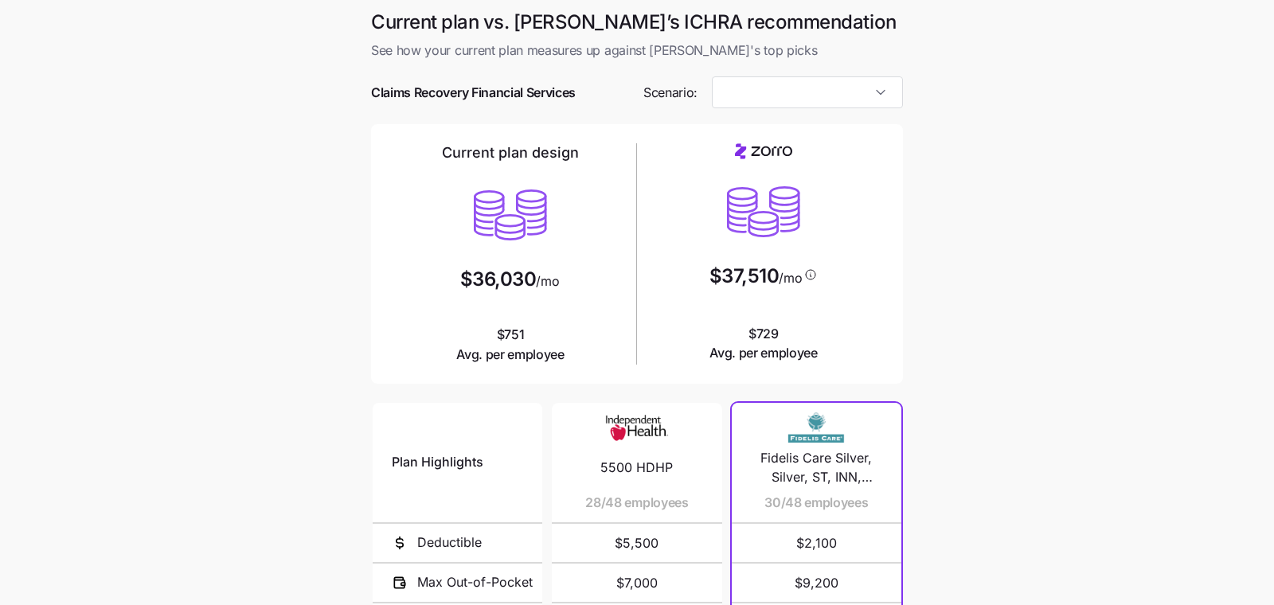
type input "Low Cost Silver"
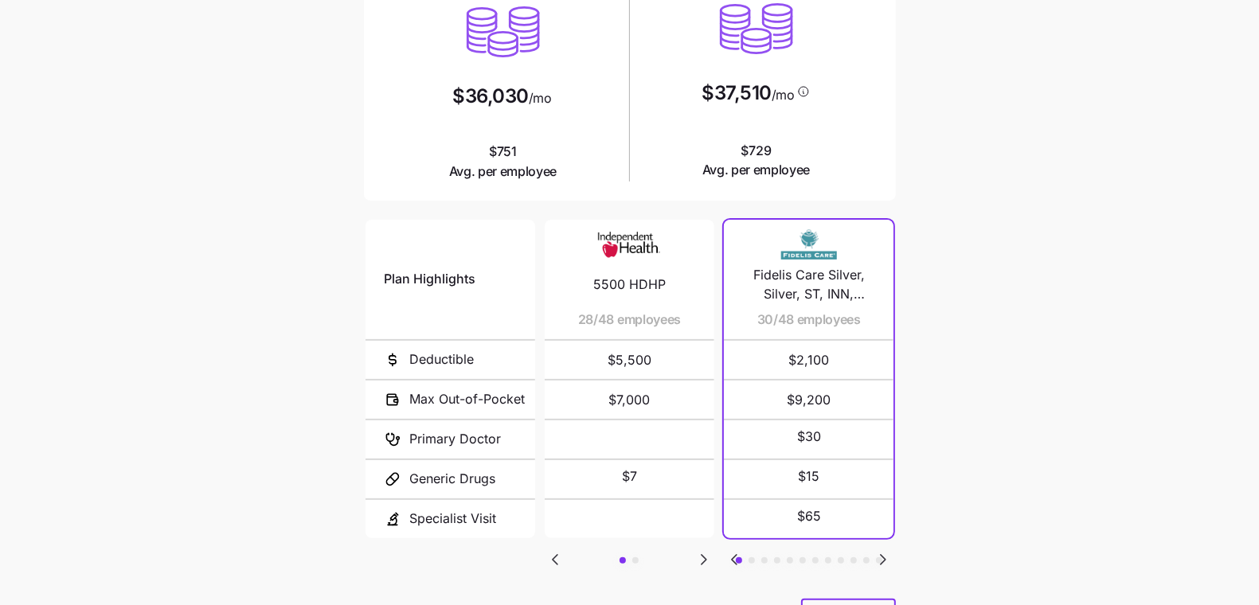
scroll to position [264, 0]
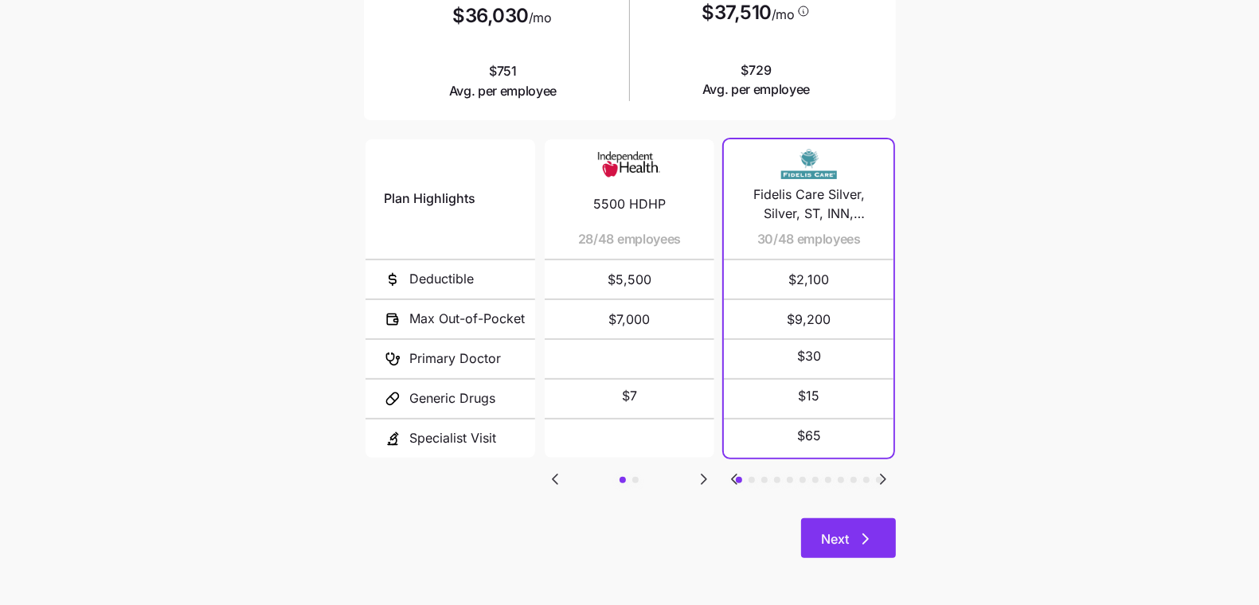
click at [847, 549] on button "Next" at bounding box center [848, 538] width 95 height 40
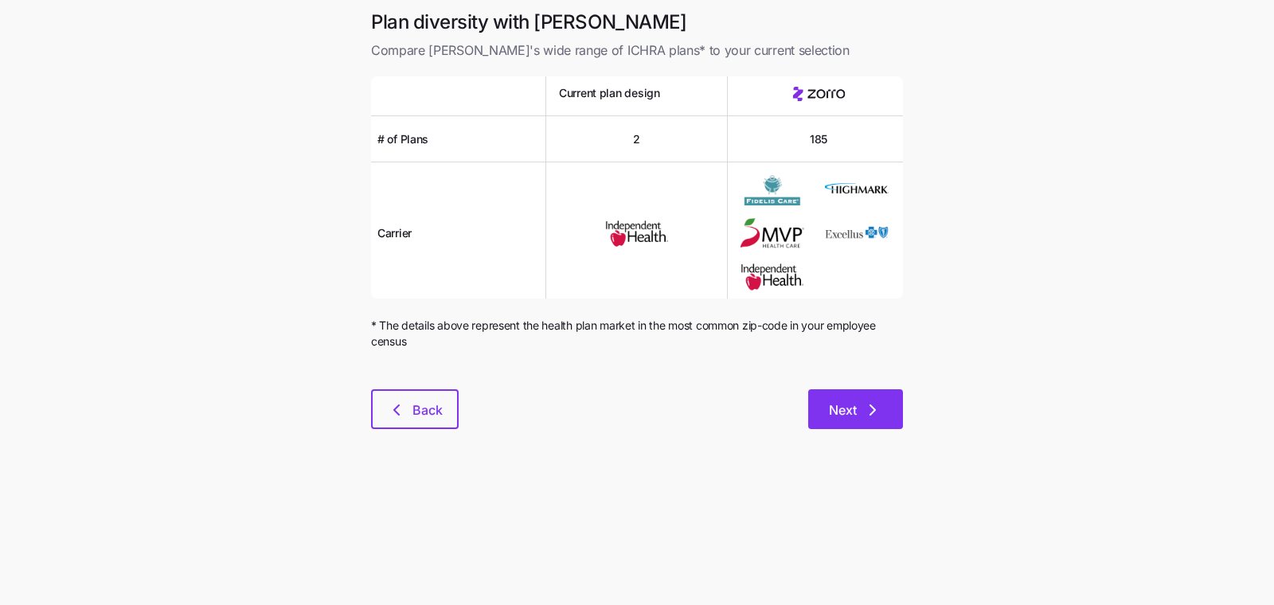
click at [894, 417] on button "Next" at bounding box center [855, 409] width 95 height 40
